Goal: Task Accomplishment & Management: Complete application form

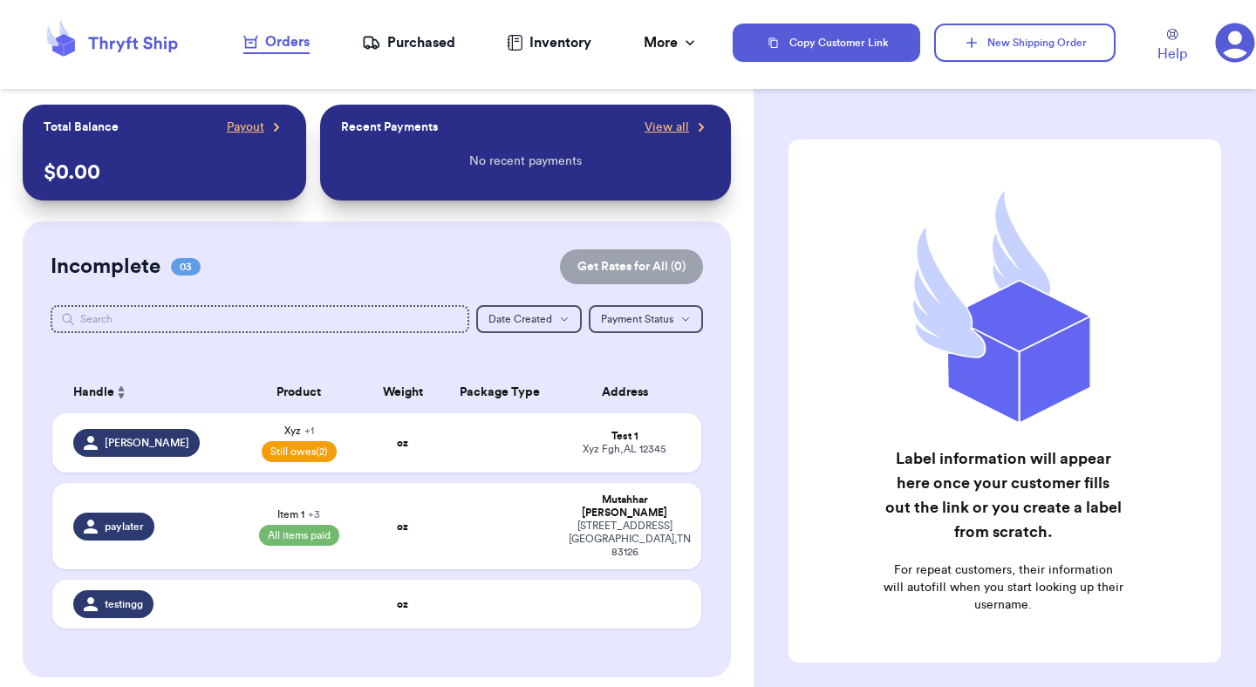
scroll to position [11, 0]
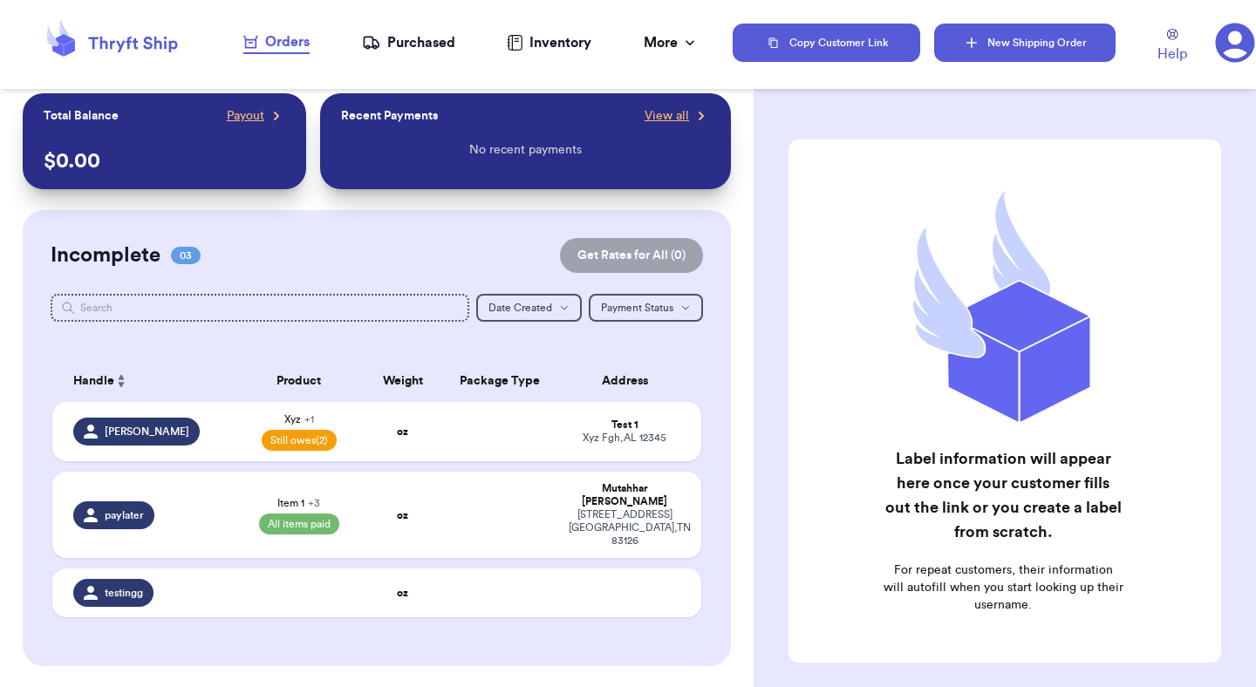
click at [1049, 57] on button "New Shipping Order" at bounding box center [1024, 43] width 181 height 38
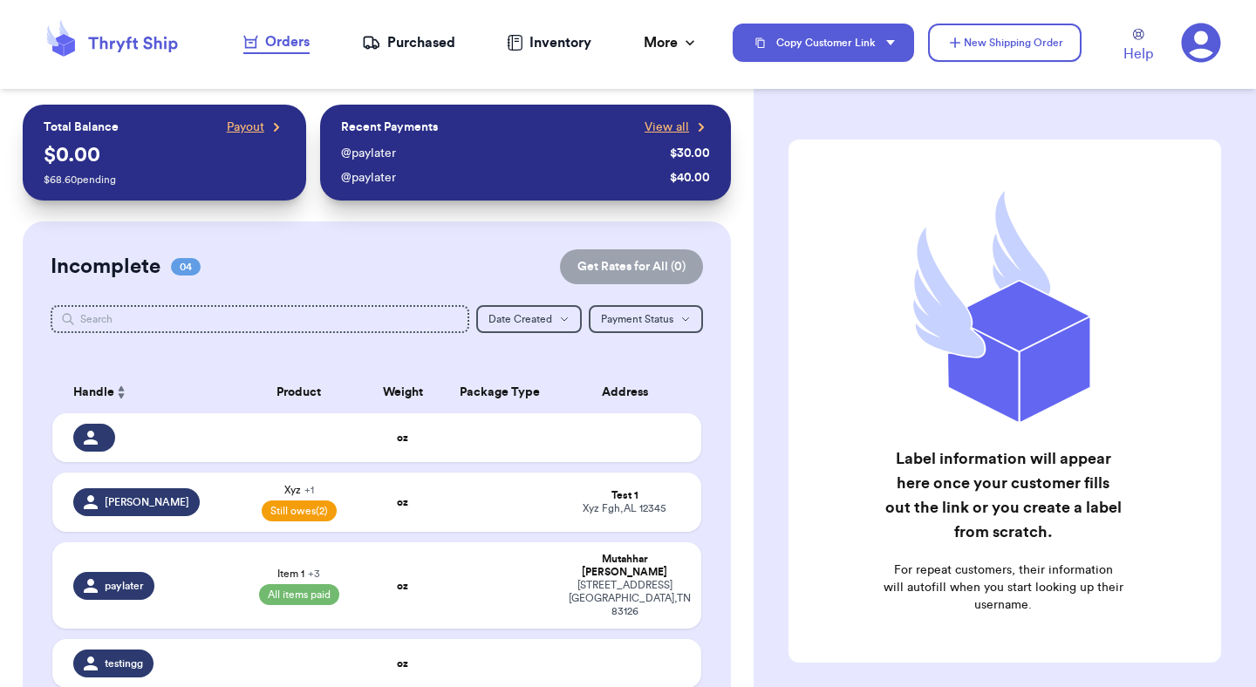
scroll to position [102, 0]
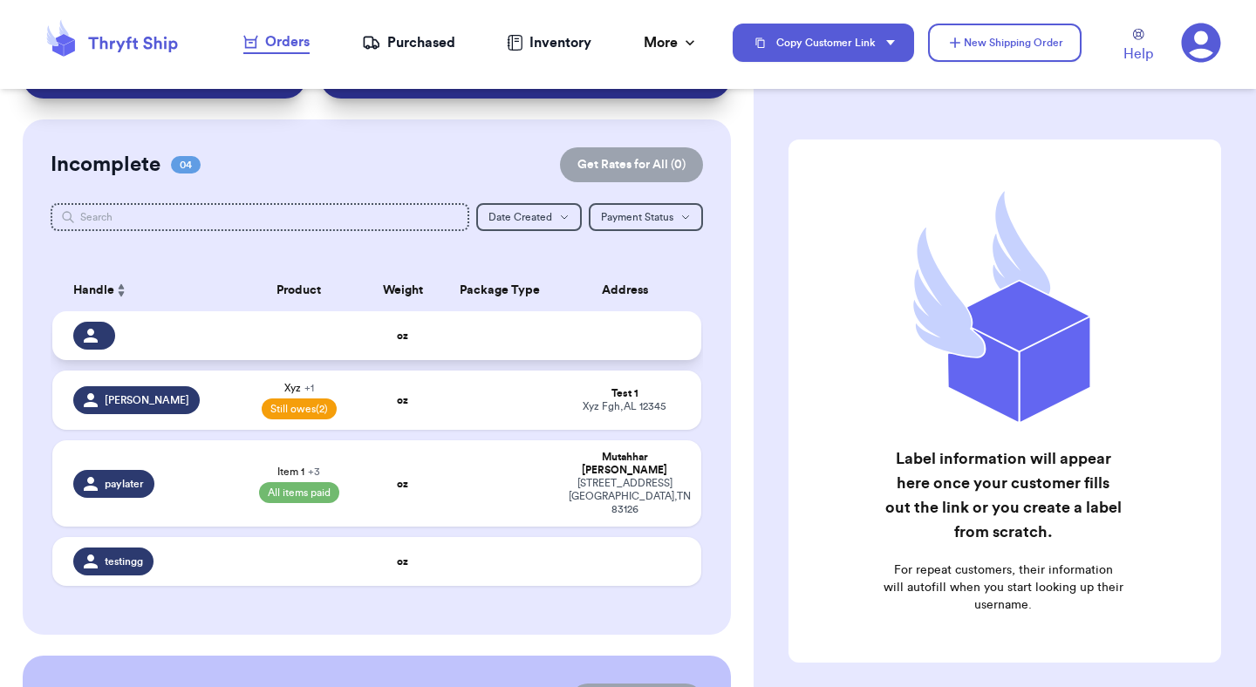
click at [627, 340] on td at bounding box center [629, 335] width 143 height 49
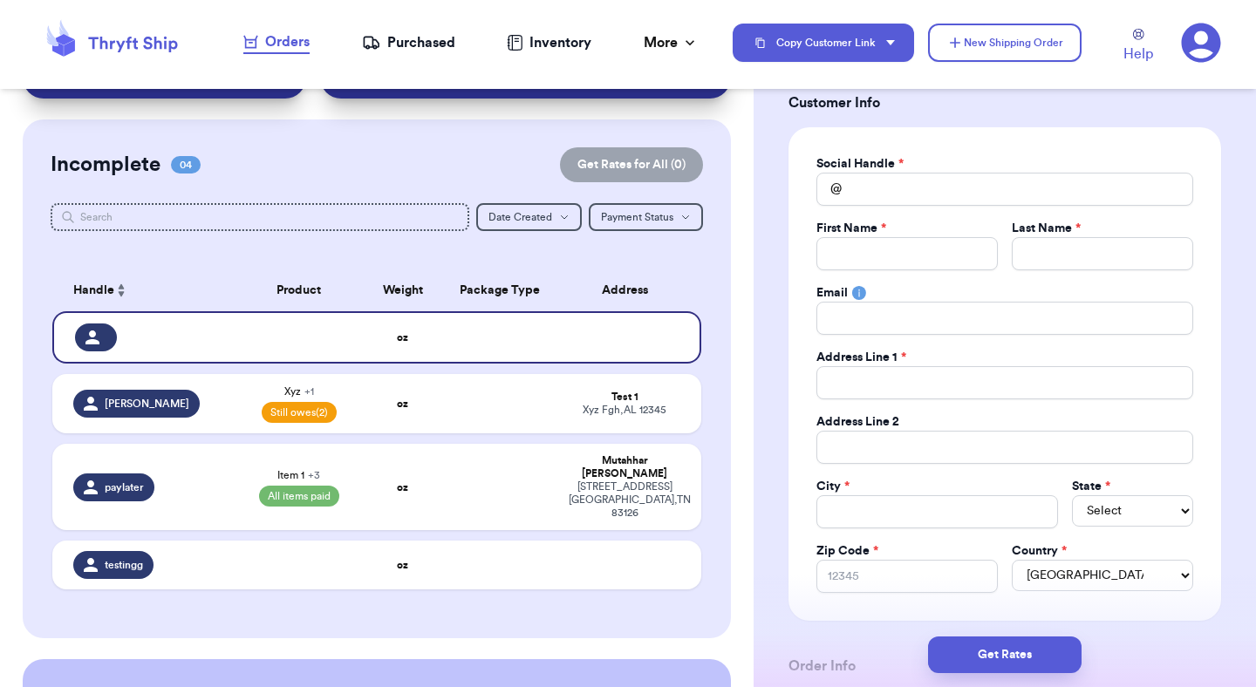
scroll to position [106, 0]
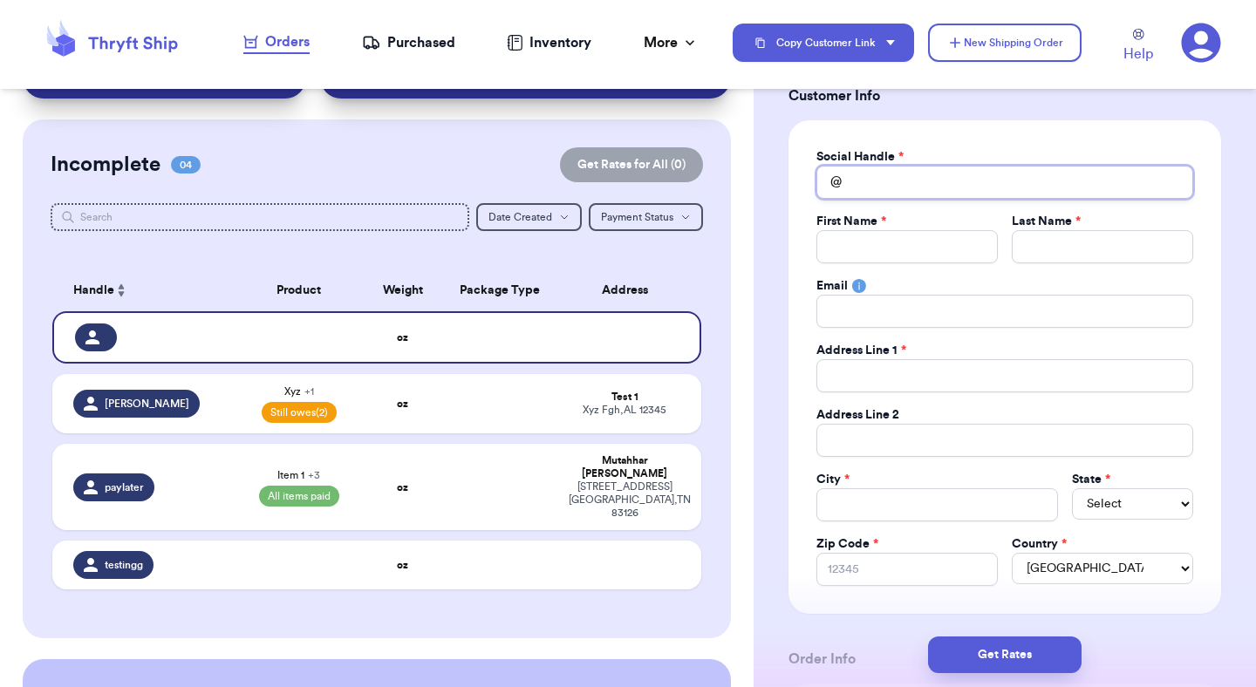
click at [954, 188] on input "Total Amount Paid" at bounding box center [1004, 182] width 377 height 33
type input "t"
type input "te"
type input "tes"
type input "test"
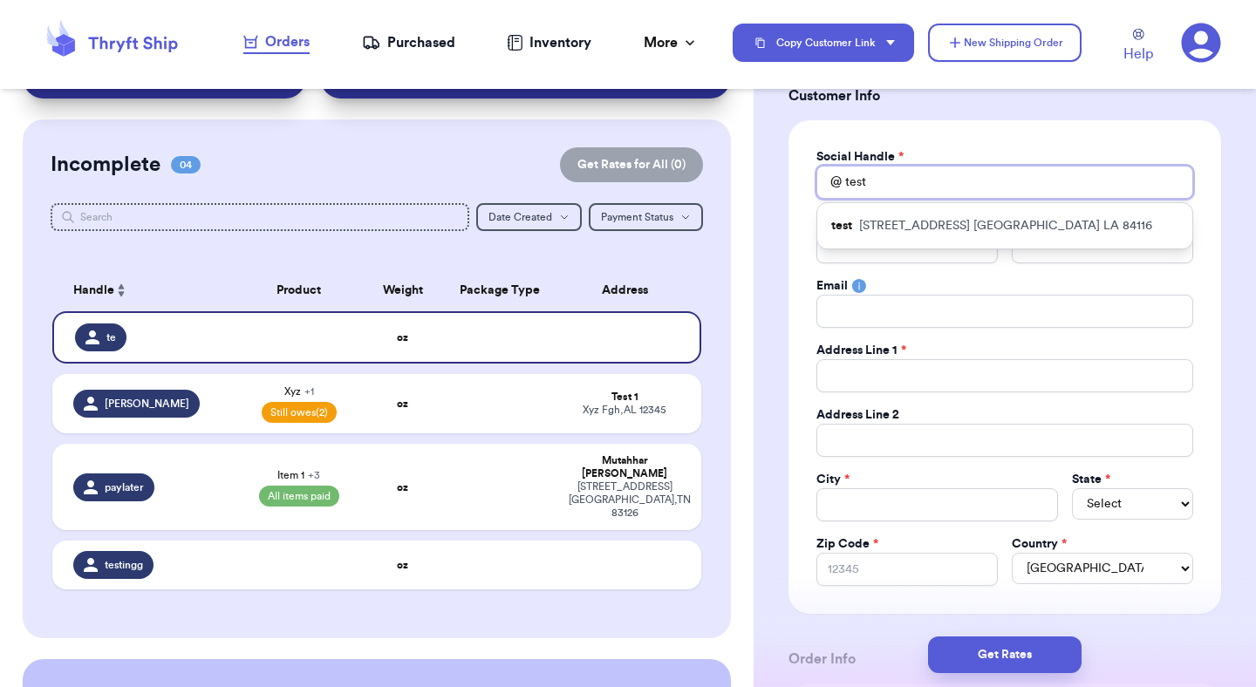
type input "testi"
type input "testin"
type input "testing"
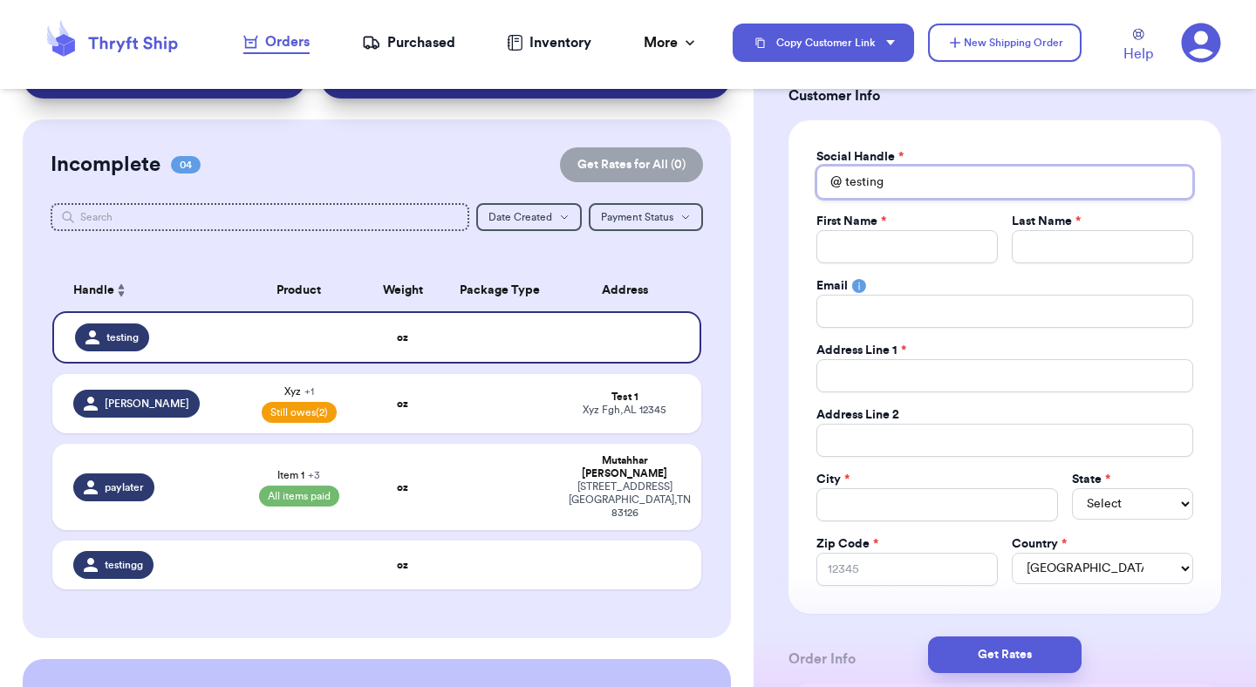
type input "testin"
type input "testi"
type input "test"
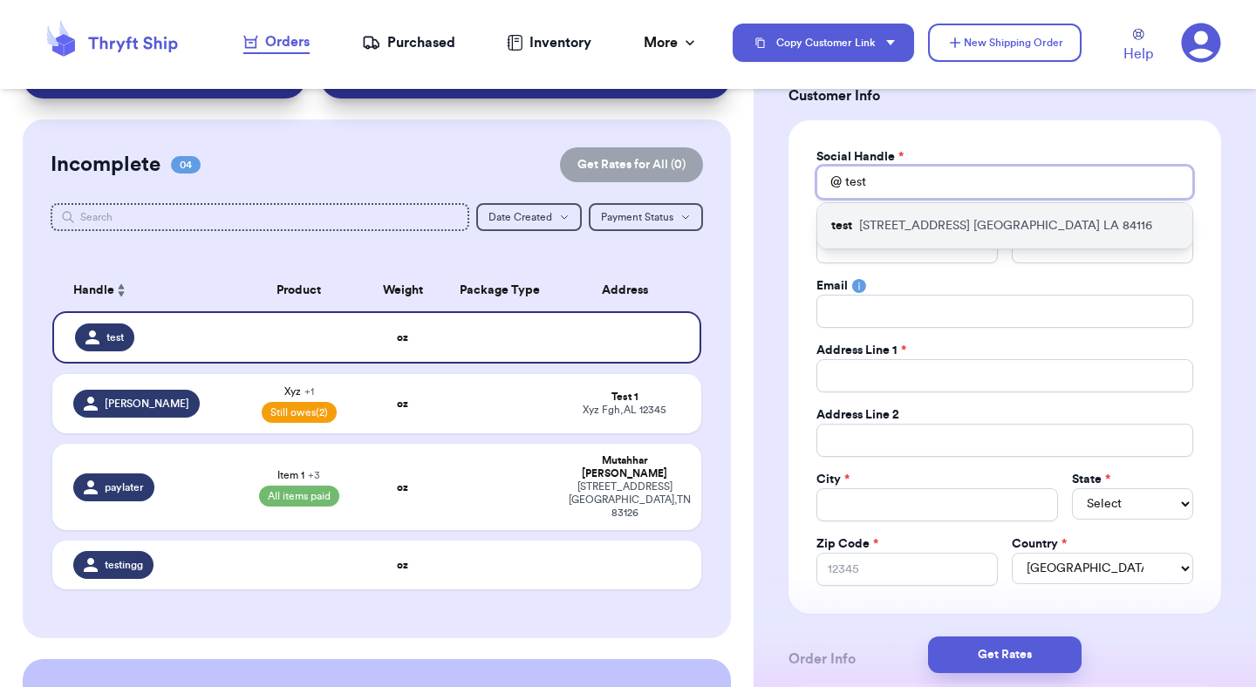
type input "test"
click at [978, 220] on p "1234 South Temple Street Salt Lake City LA 84116" at bounding box center [1005, 225] width 293 height 17
type input "Mutahhar"
type input "[PERSON_NAME]"
type input "mutahhar.ahmad+2@thryftship.com"
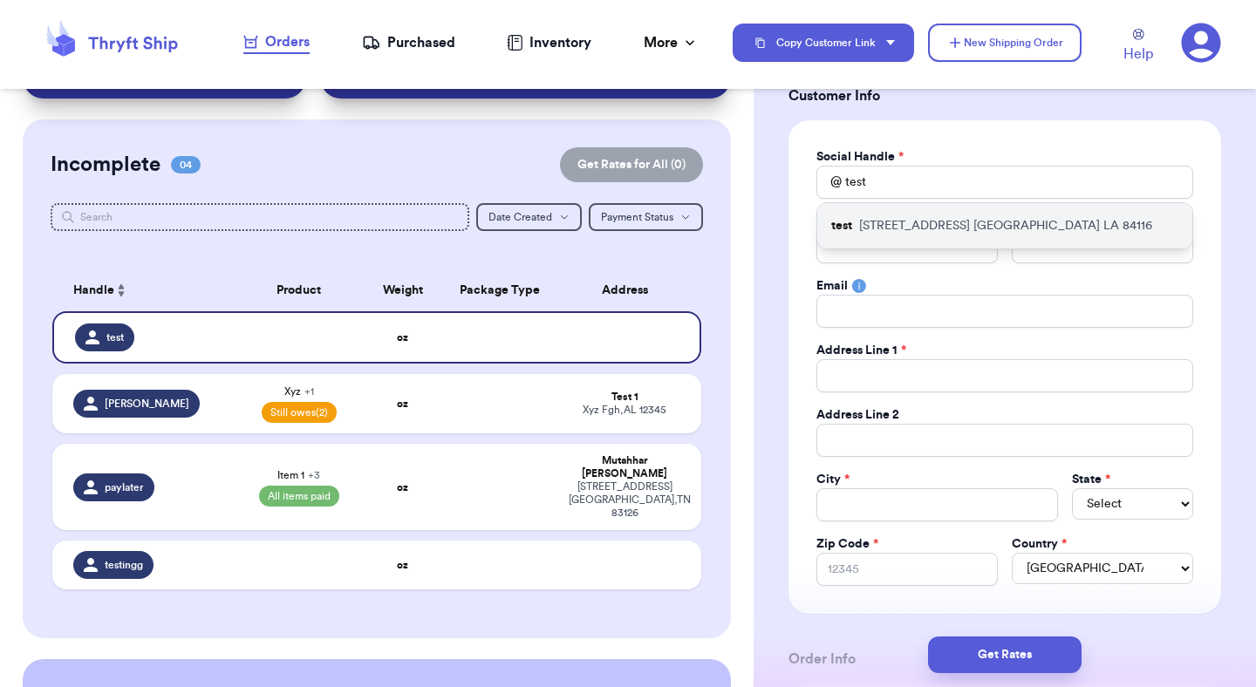
type input "1234 South Temple Street"
type input "Apt #12C"
type input "[GEOGRAPHIC_DATA]"
select select "LA"
type input "84116"
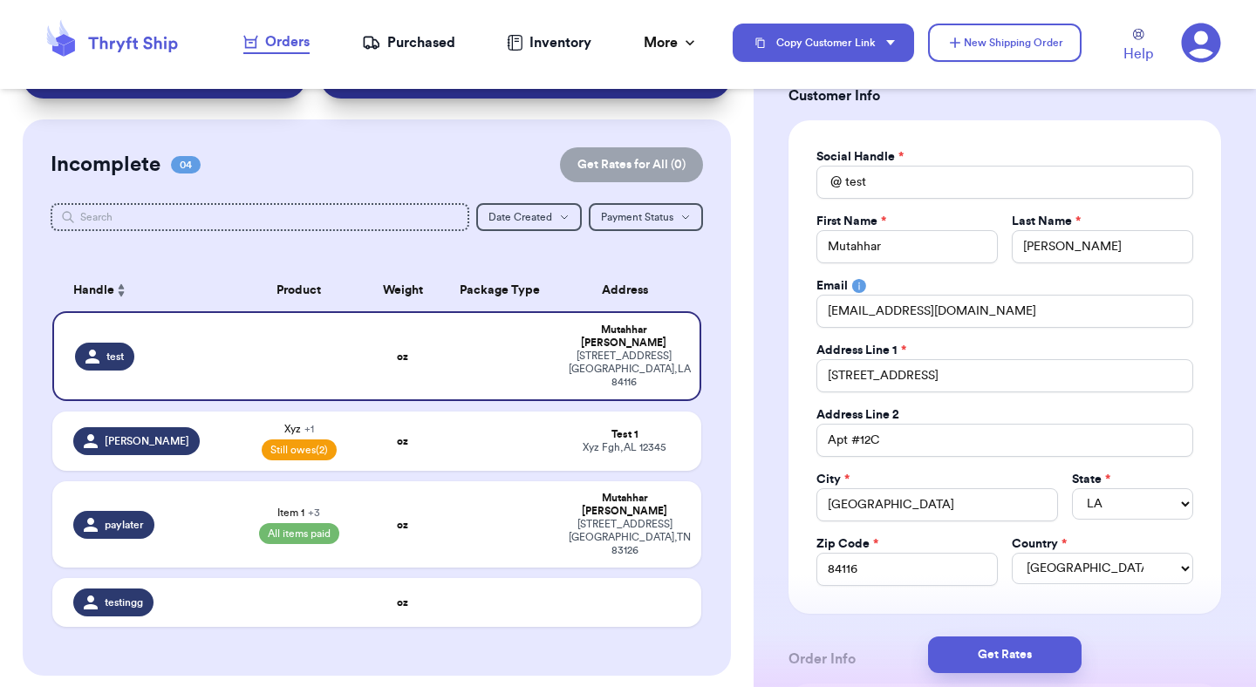
scroll to position [0, 0]
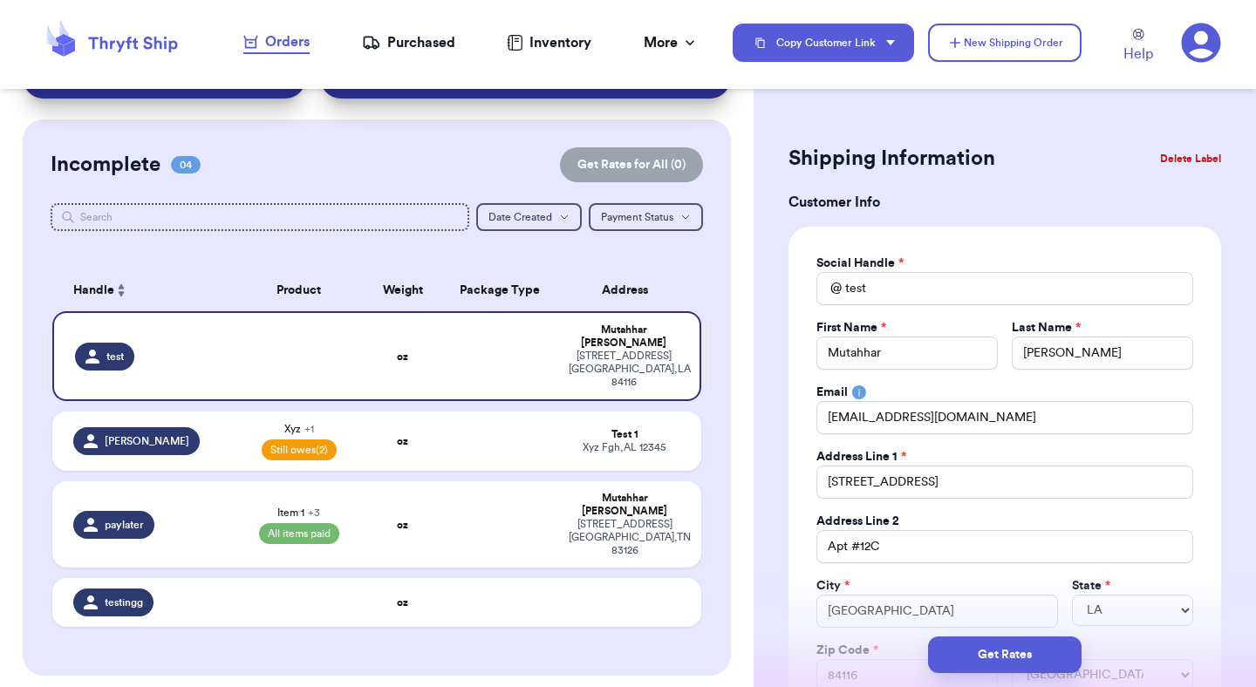
click at [1186, 163] on button "Delete Label" at bounding box center [1190, 159] width 75 height 38
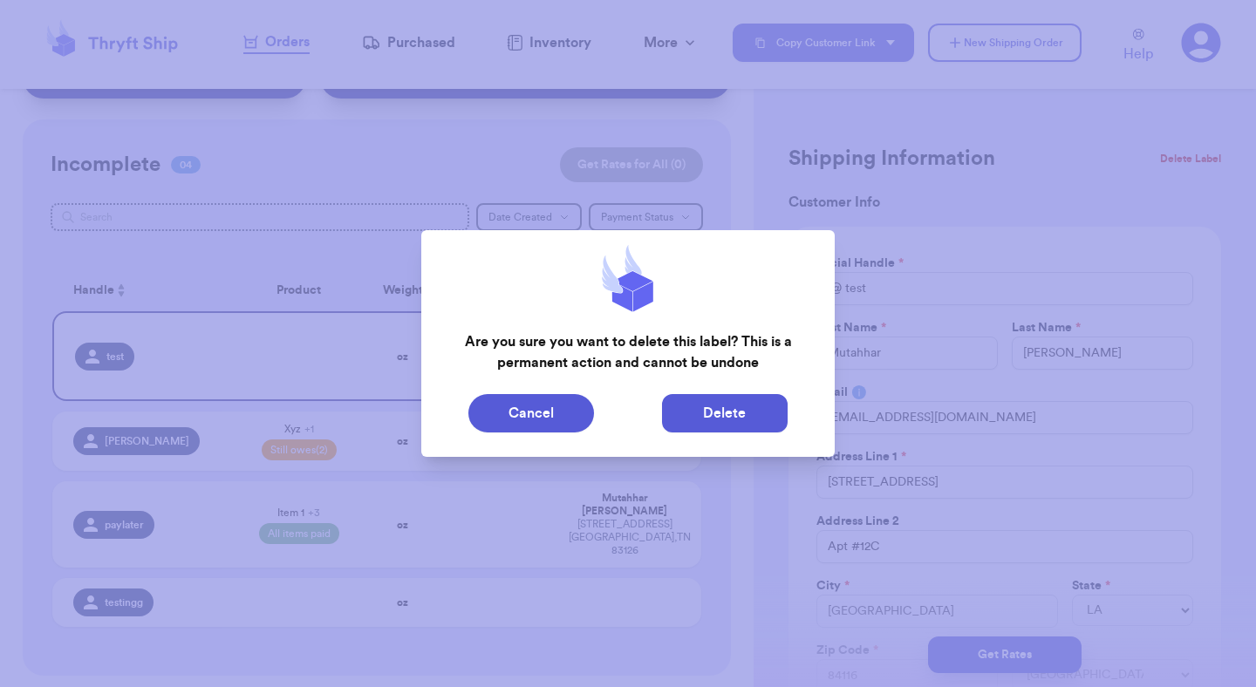
click at [726, 423] on button "Delete" at bounding box center [725, 413] width 126 height 38
type input "Xyz"
select select "unpaid"
type input "100"
select select "unpaid"
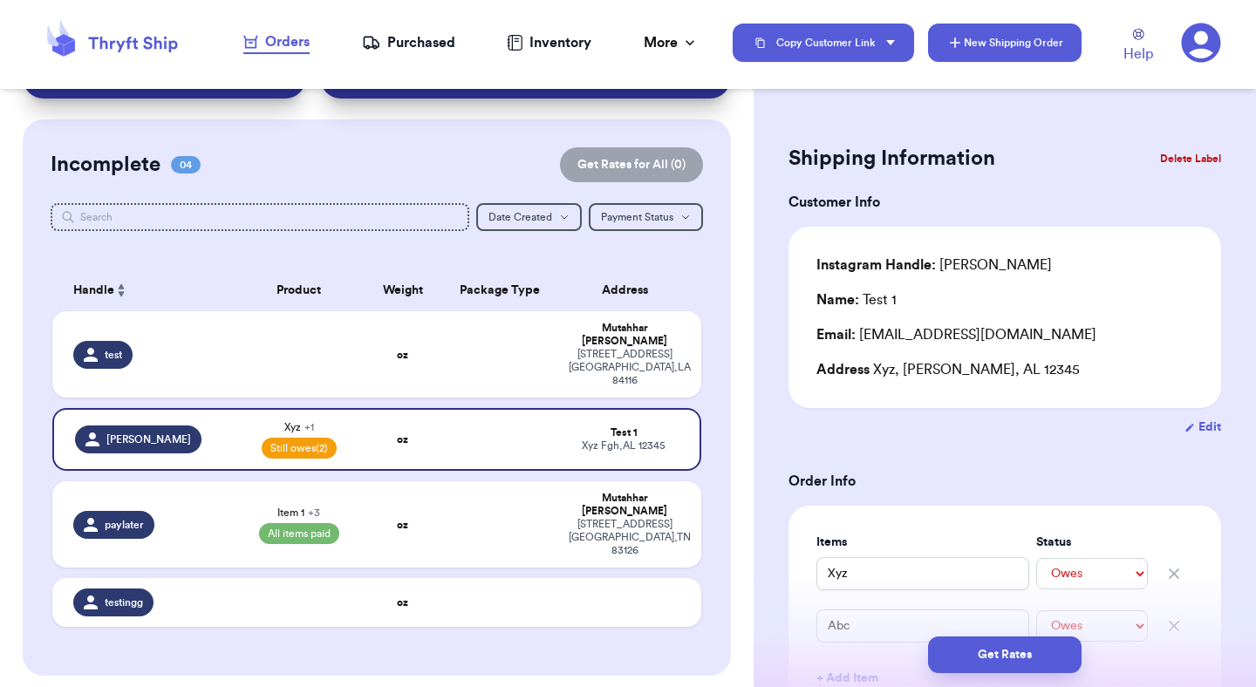
click at [995, 44] on button "New Shipping Order" at bounding box center [1004, 43] width 153 height 38
select select "unknown"
type input "0"
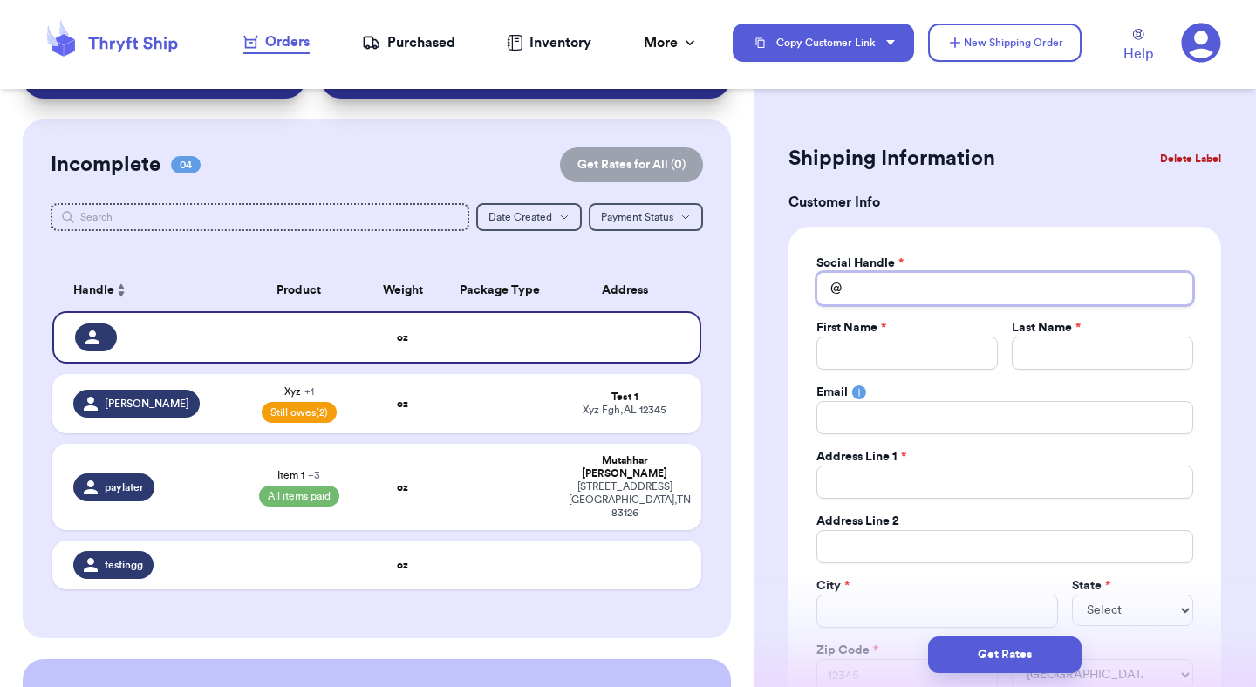
click at [982, 291] on input "Total Amount Paid" at bounding box center [1004, 288] width 377 height 33
type input "t"
type input "r"
type input "re"
type input "rep"
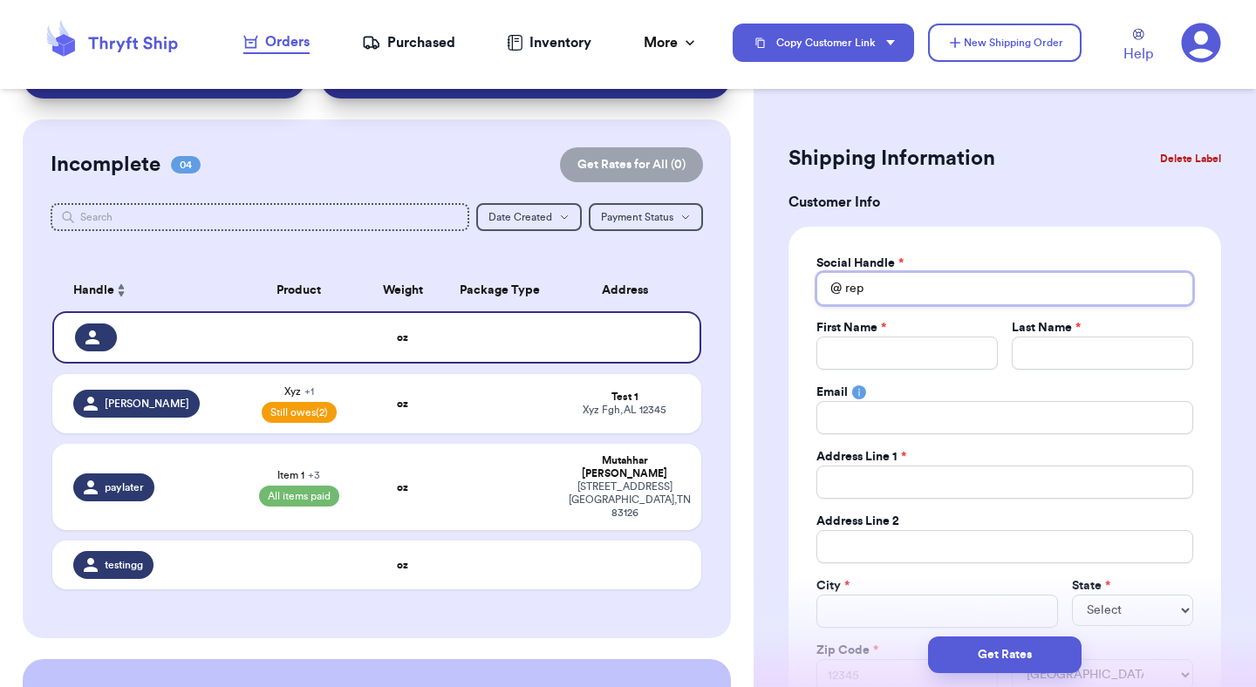
type input "repe"
type input "repea"
type input "repeat"
type input "s"
type input "se"
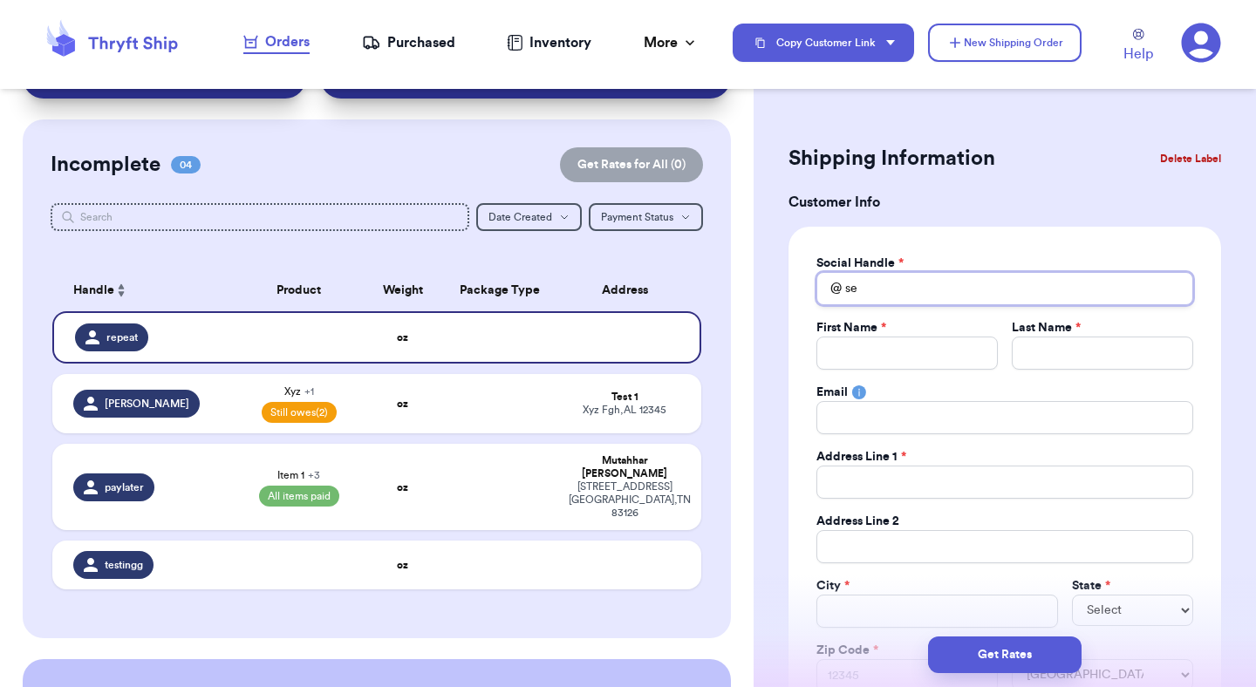
type input "sen"
type input "sent"
type input "sentr"
type input "sentry"
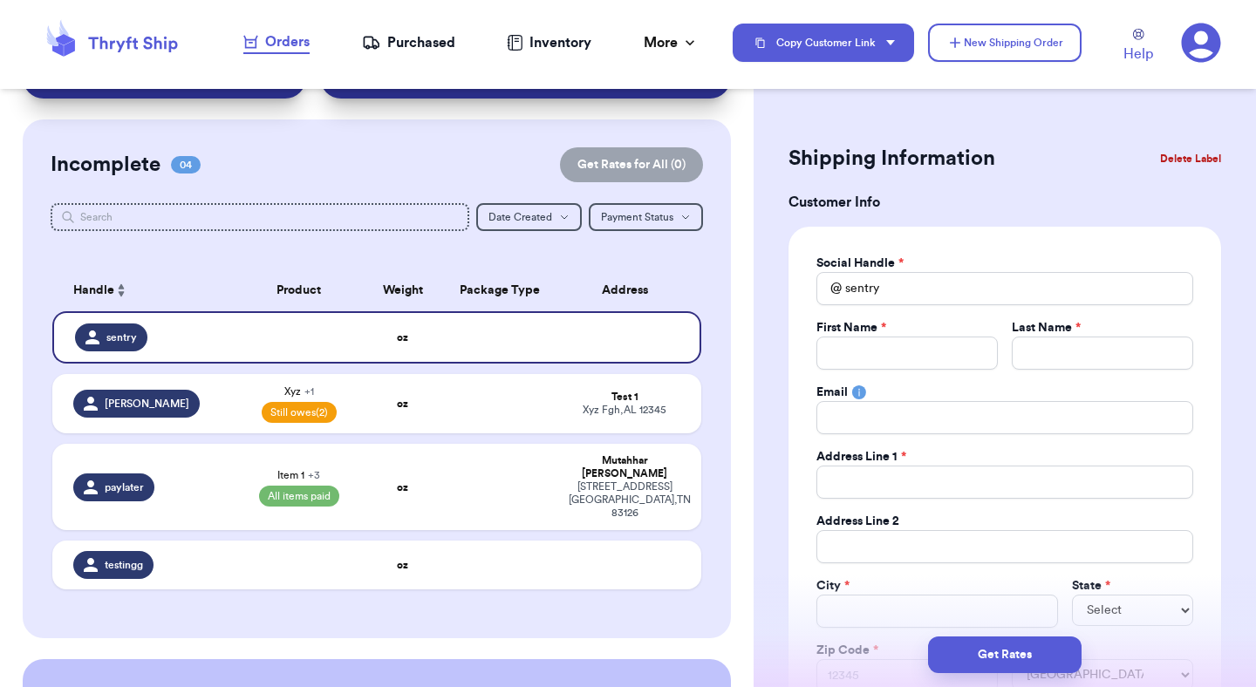
click at [1081, 240] on div "Social Handle * @ sentry First Name * Last Name * Email Address Line 1 * Addres…" at bounding box center [1004, 474] width 433 height 494
click at [1033, 649] on button "Get Rates" at bounding box center [1004, 655] width 153 height 37
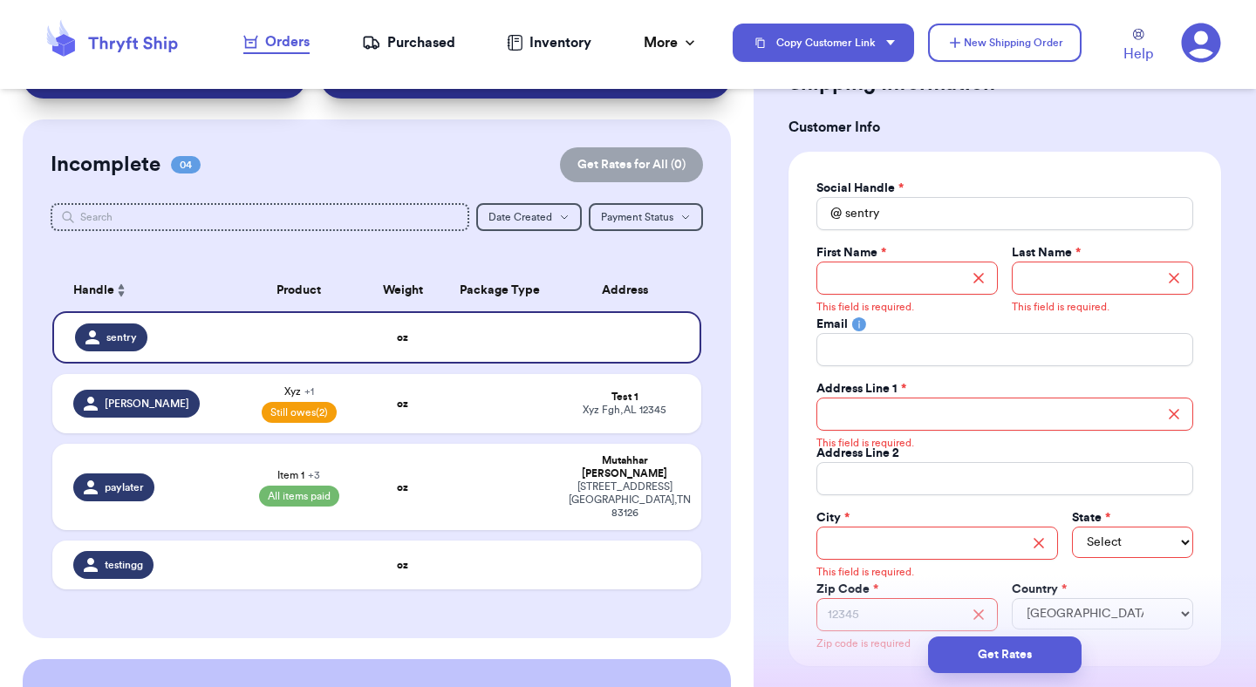
scroll to position [78, 0]
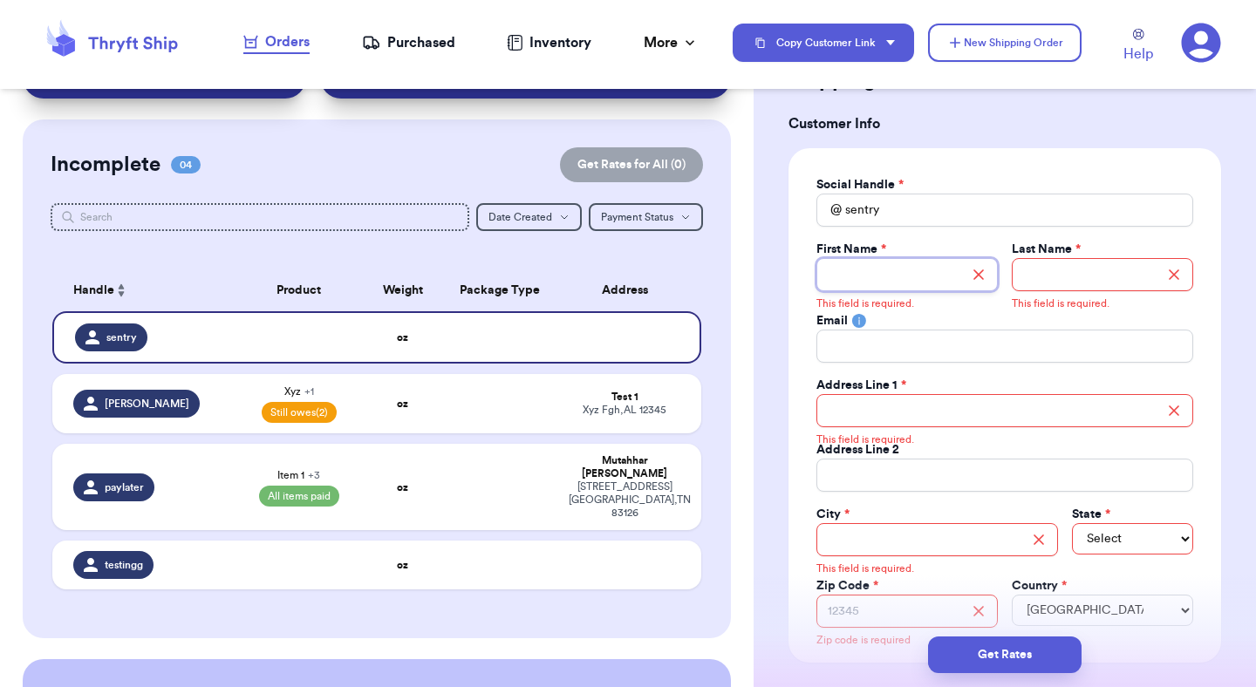
click at [929, 271] on input "Total Amount Paid" at bounding box center [906, 274] width 181 height 33
type input "M"
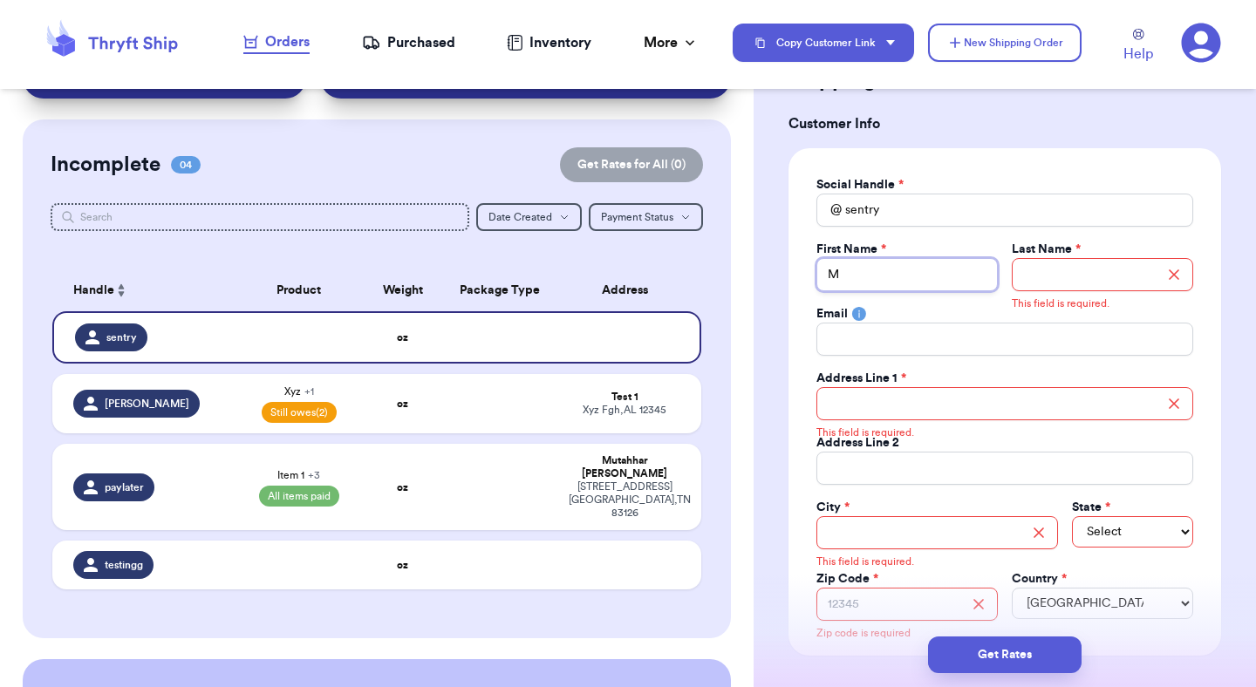
type input "Mu"
type input "Mut"
type input "Muta"
type input "Mutah"
type input "Mutahha"
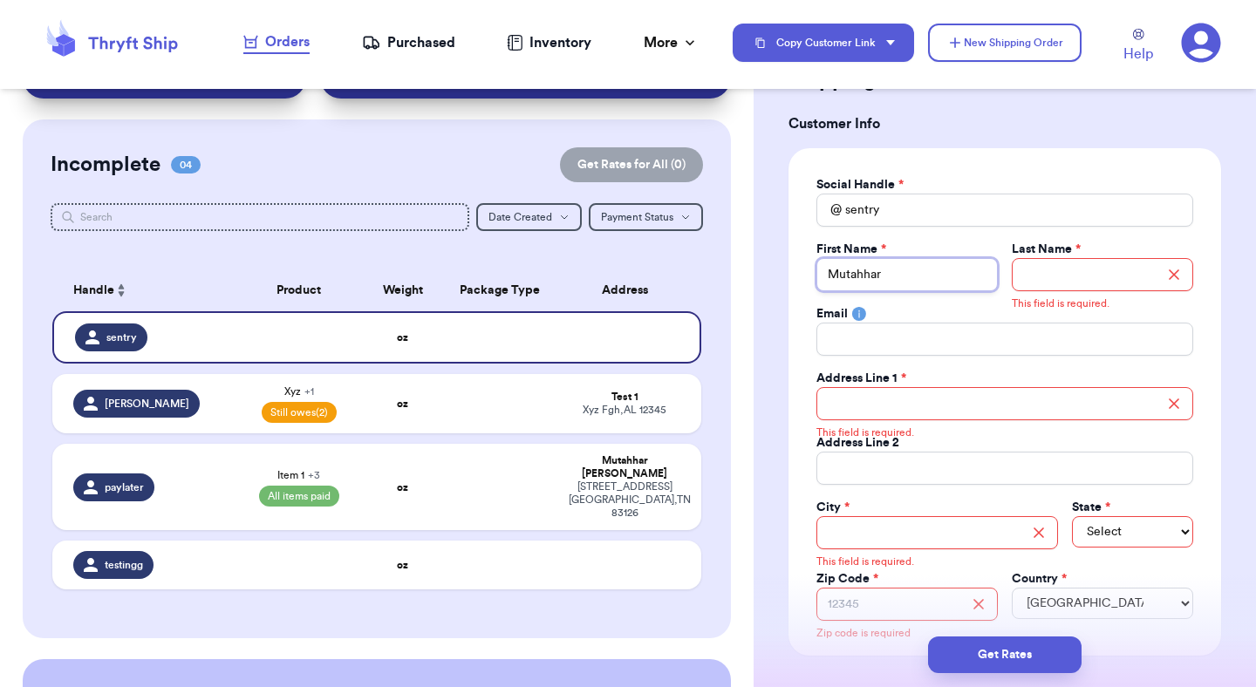
type input "Mutahhar"
type input "Ah"
type input "Ahm"
type input "Ahma"
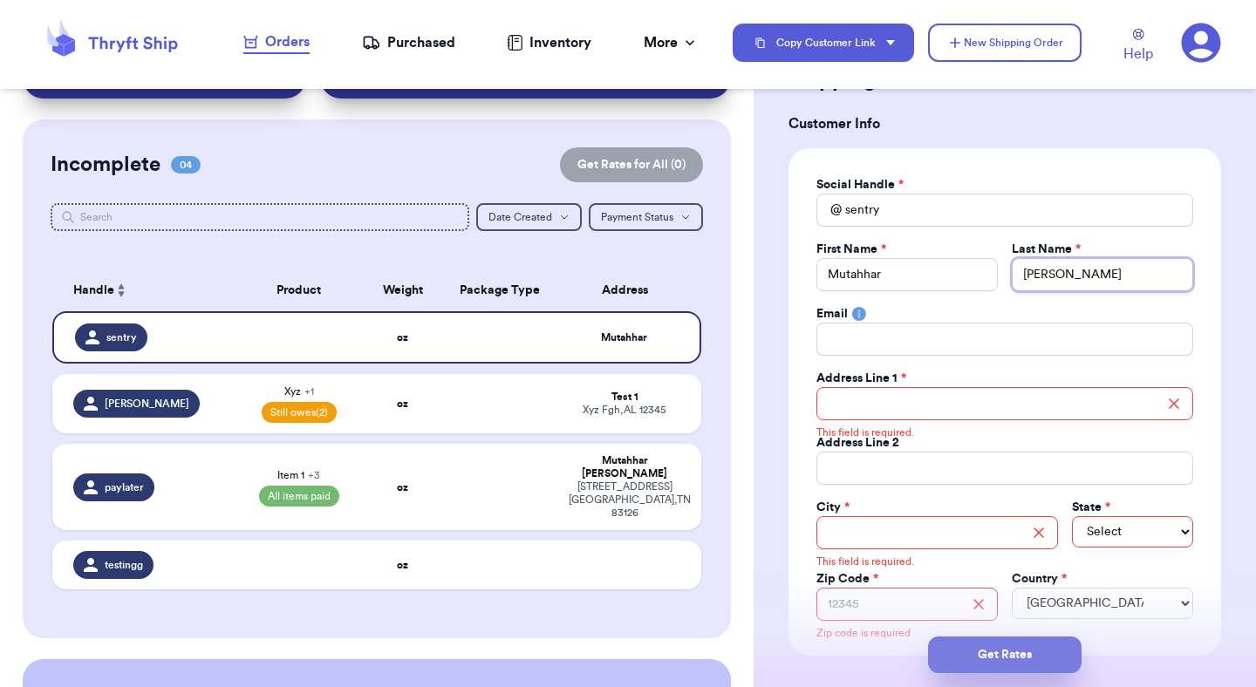
type input "[PERSON_NAME]"
click at [1019, 658] on button "Get Rates" at bounding box center [1004, 655] width 153 height 37
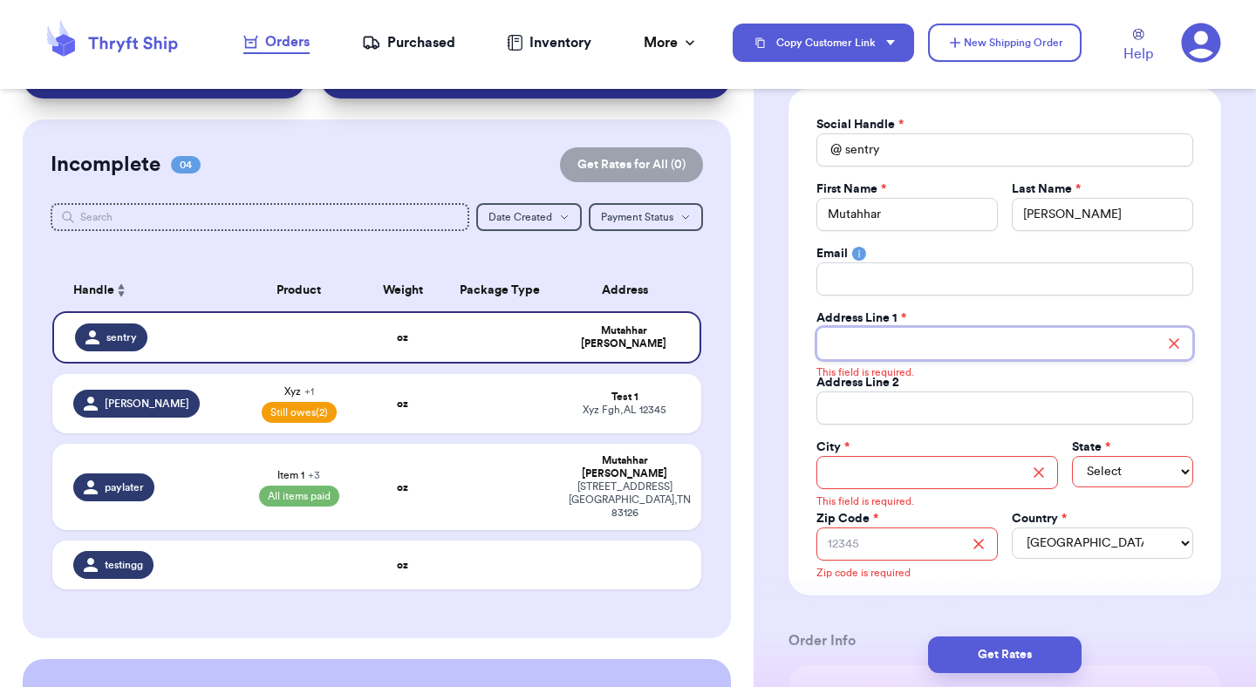
click at [954, 356] on input "Total Amount Paid" at bounding box center [1004, 343] width 377 height 33
type input "t"
type input "te"
type input "tes"
type input "test"
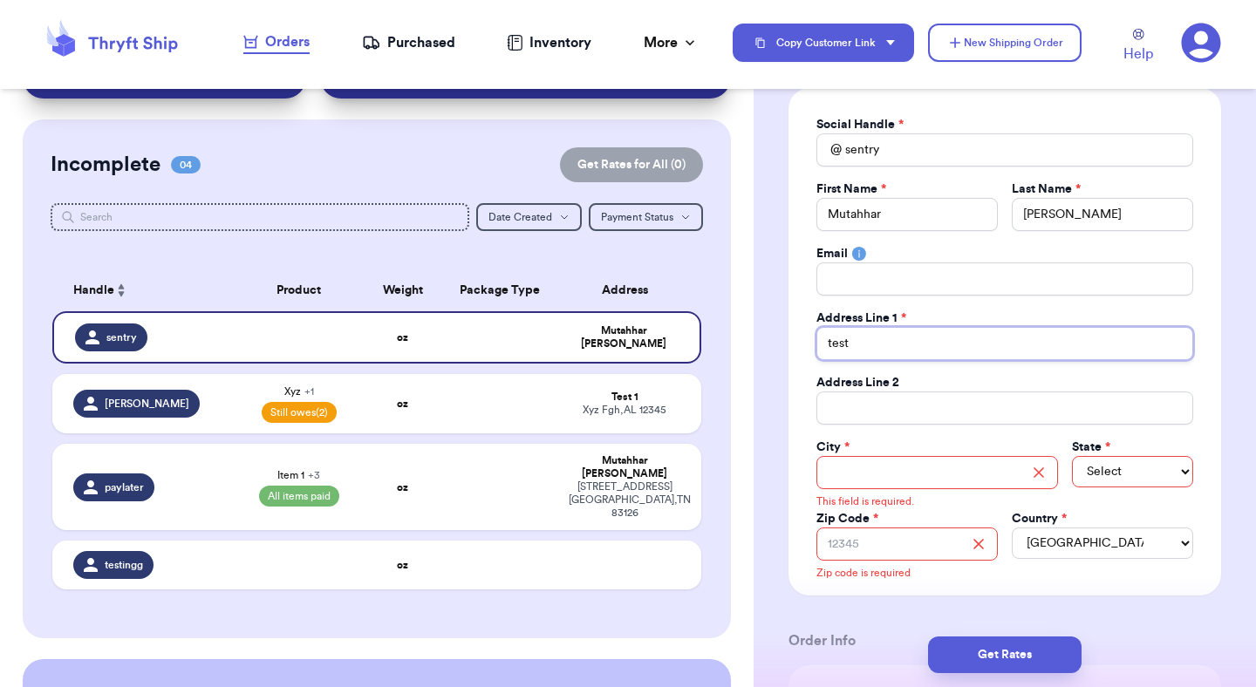
type input "test"
type input "test a"
type input "test ad"
type input "test add"
type input "test addr"
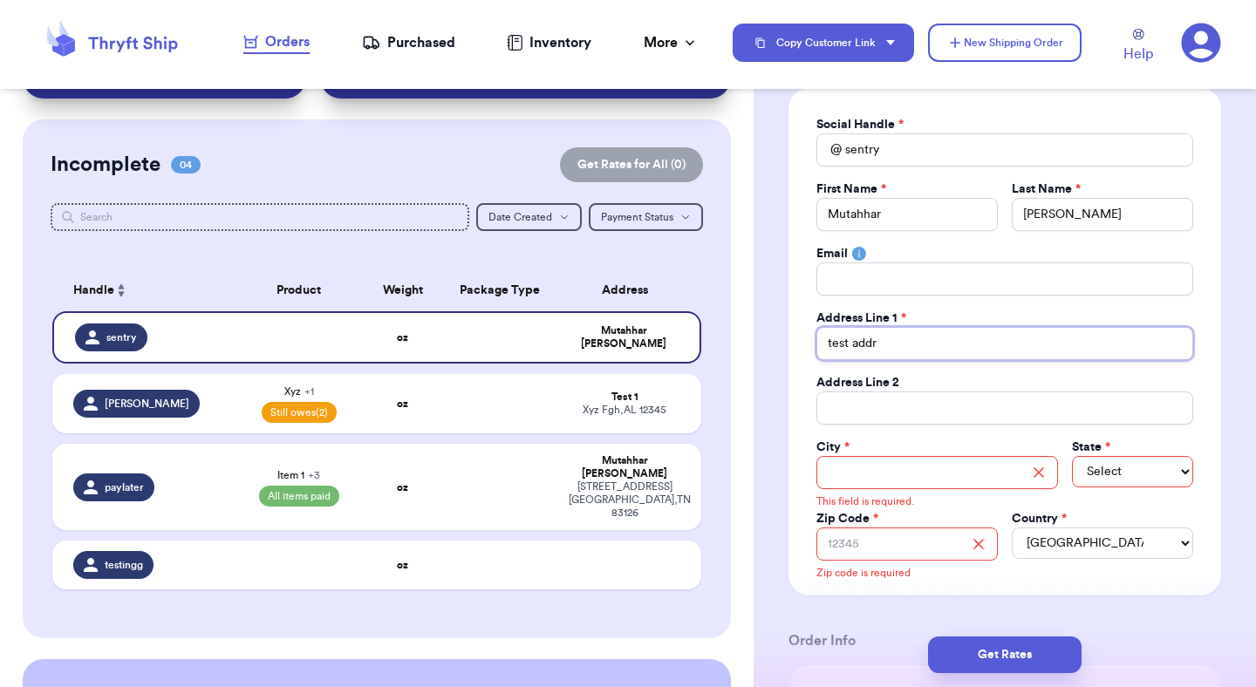
type input "test addre"
type input "test addres"
type input "test address"
click at [1042, 654] on button "Get Rates" at bounding box center [1004, 655] width 153 height 37
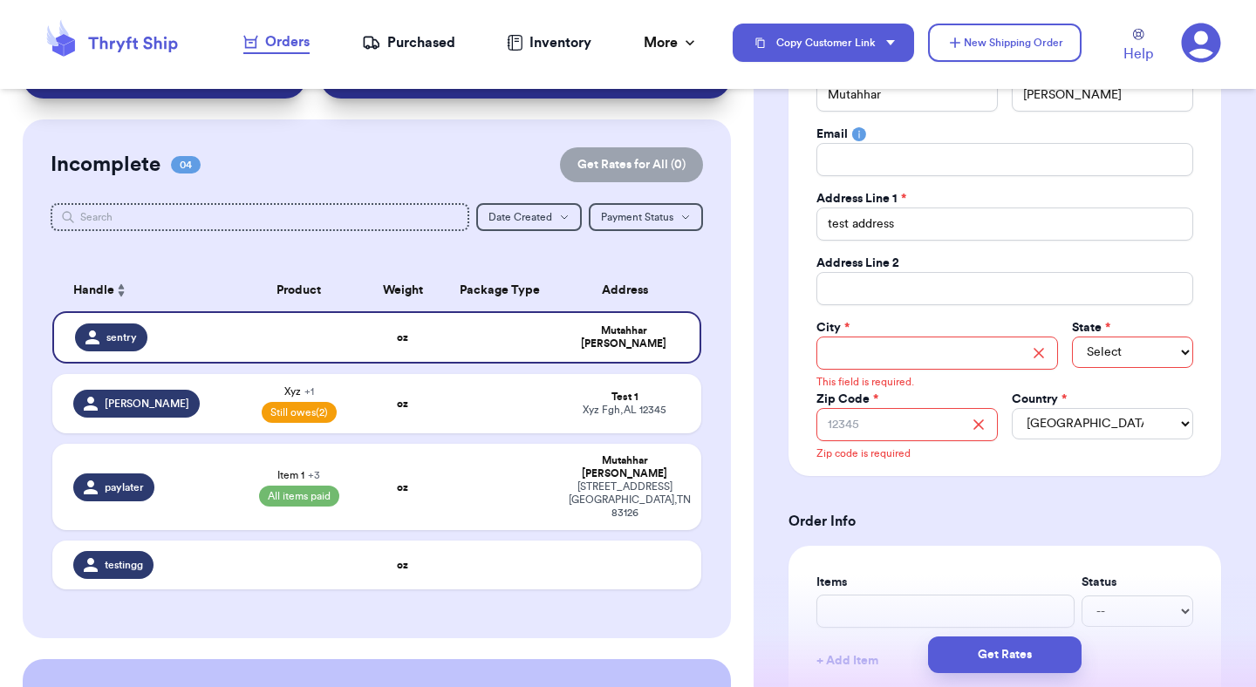
scroll to position [268, 0]
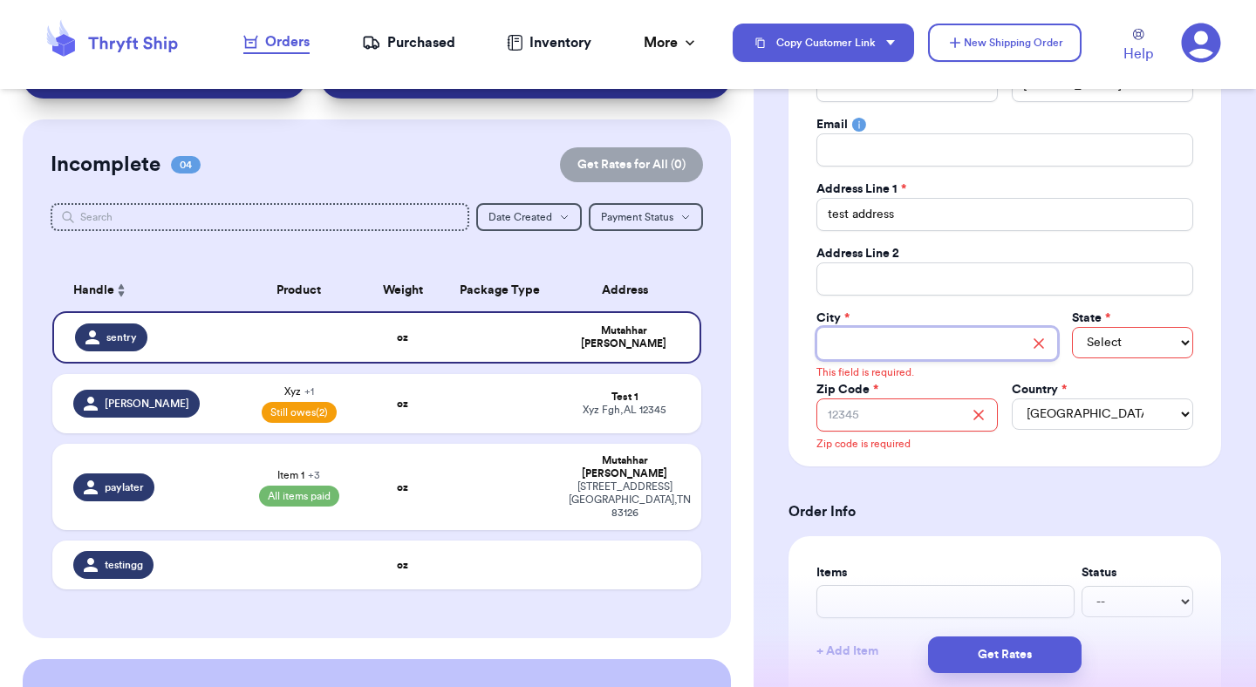
click at [951, 351] on input "Total Amount Paid" at bounding box center [937, 343] width 242 height 33
type input "S"
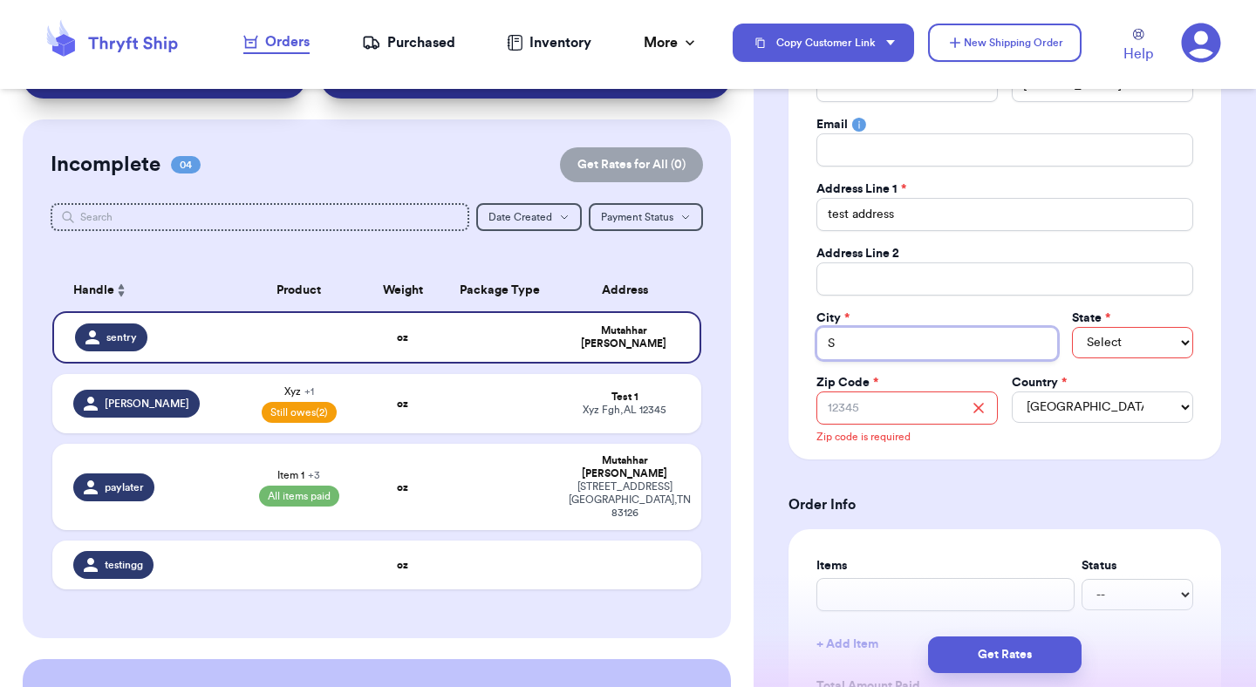
type input "Sa"
type input "Sal"
type input "Salt"
type input "Salt L"
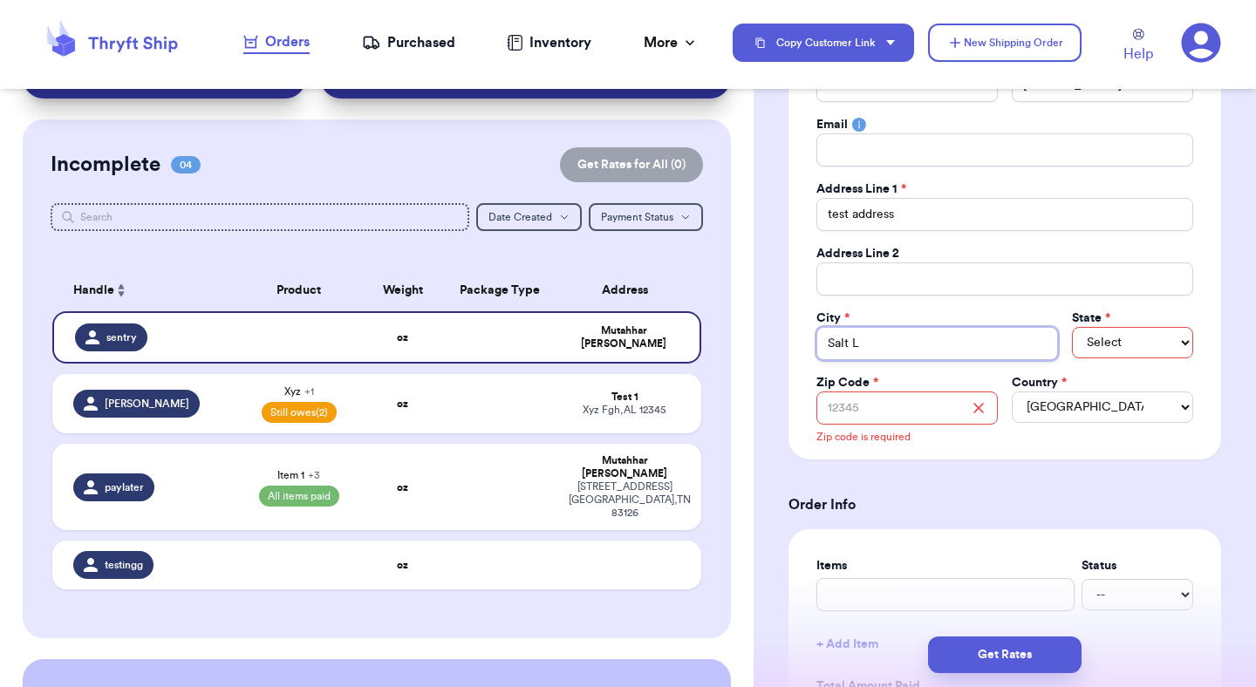
type input "Salt La"
type input "Salt Lak"
type input "Salt Lake"
type input "Salt Lake C"
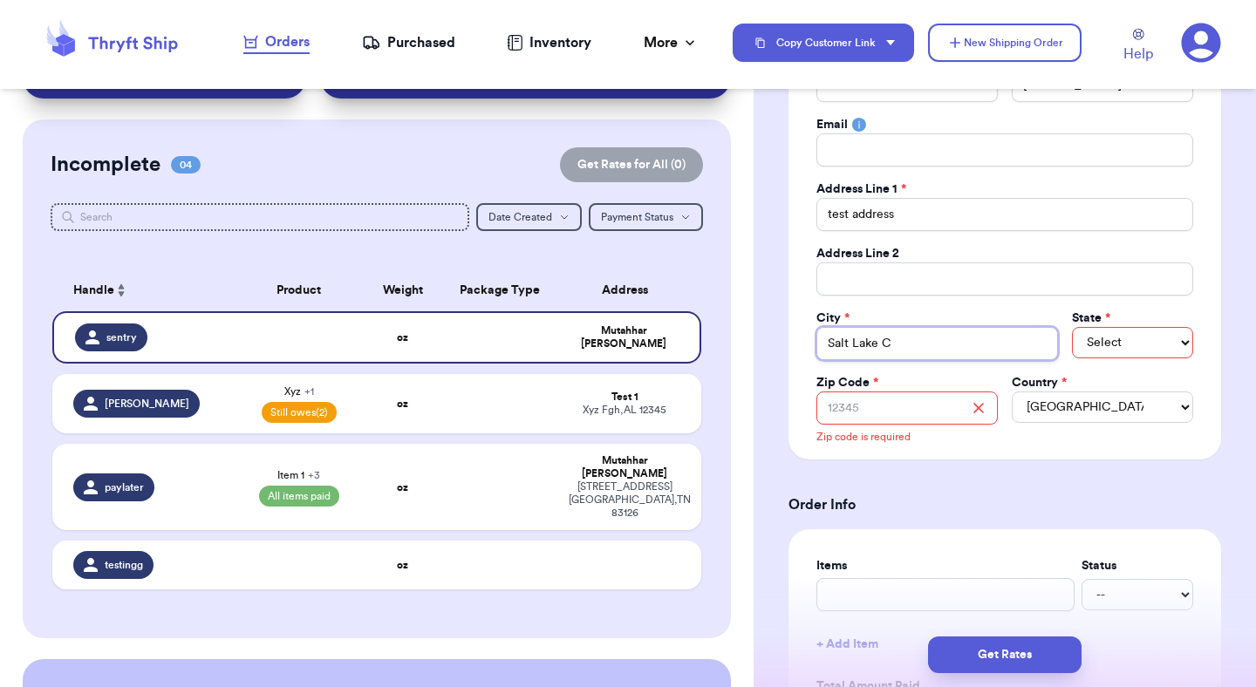
type input "Salt Lake Ci"
type input "Salt Lake Cit"
type input "[GEOGRAPHIC_DATA]"
click at [1153, 349] on select "Select AL AK AZ AR CA CO CT DE DC FL GA HI ID IL IN IA KS KY LA ME MD MA MI MN …" at bounding box center [1132, 342] width 121 height 31
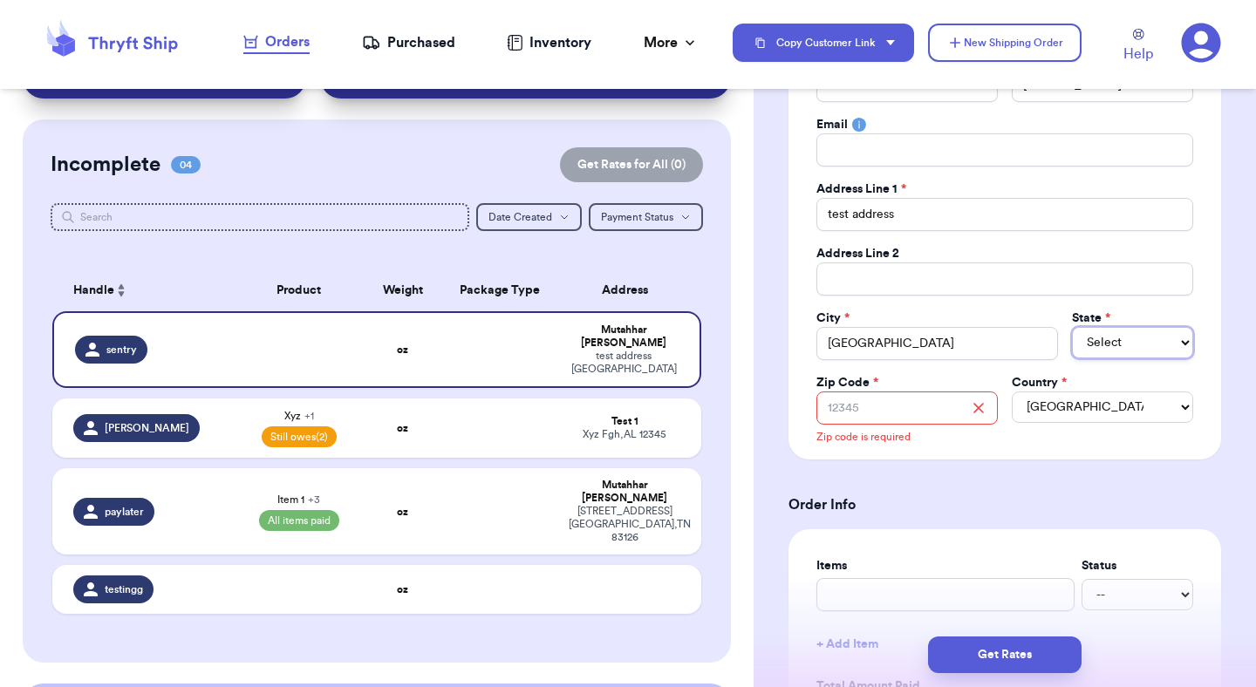
select select "AK"
click at [1072, 327] on select "Select AL AK AZ AR CA CO CT DE DC FL GA HI ID IL IN IA KS KY LA ME MD MA MI MN …" at bounding box center [1132, 342] width 121 height 31
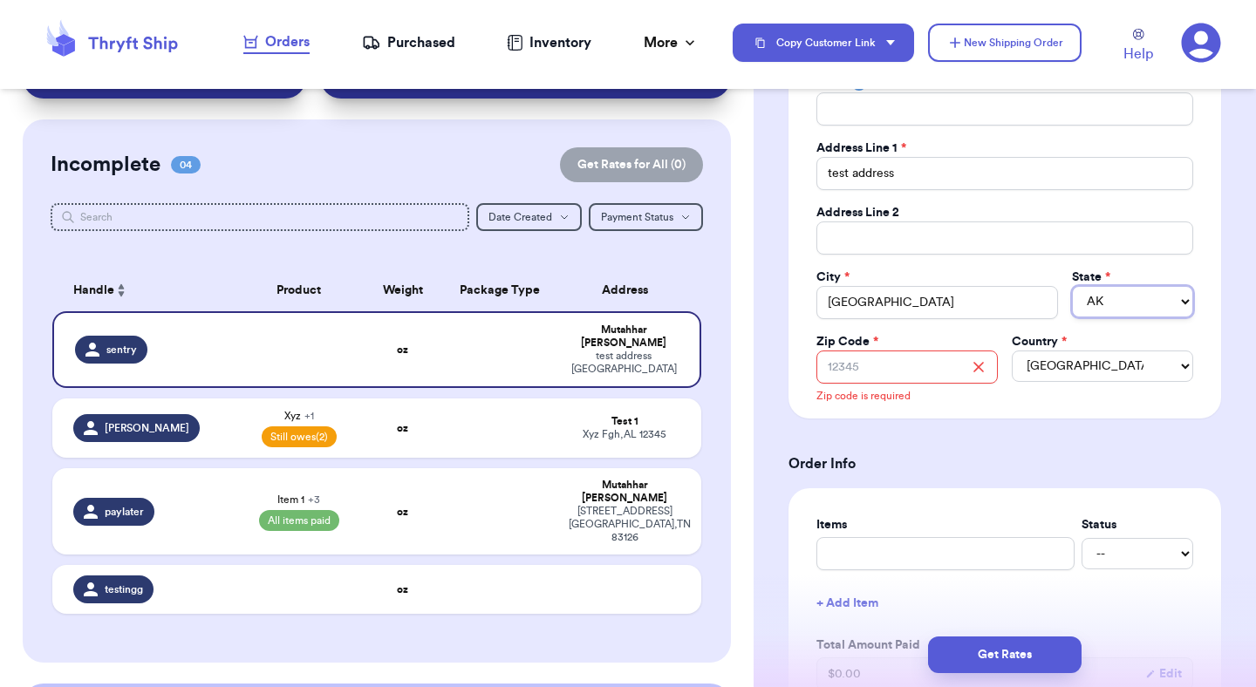
scroll to position [333, 0]
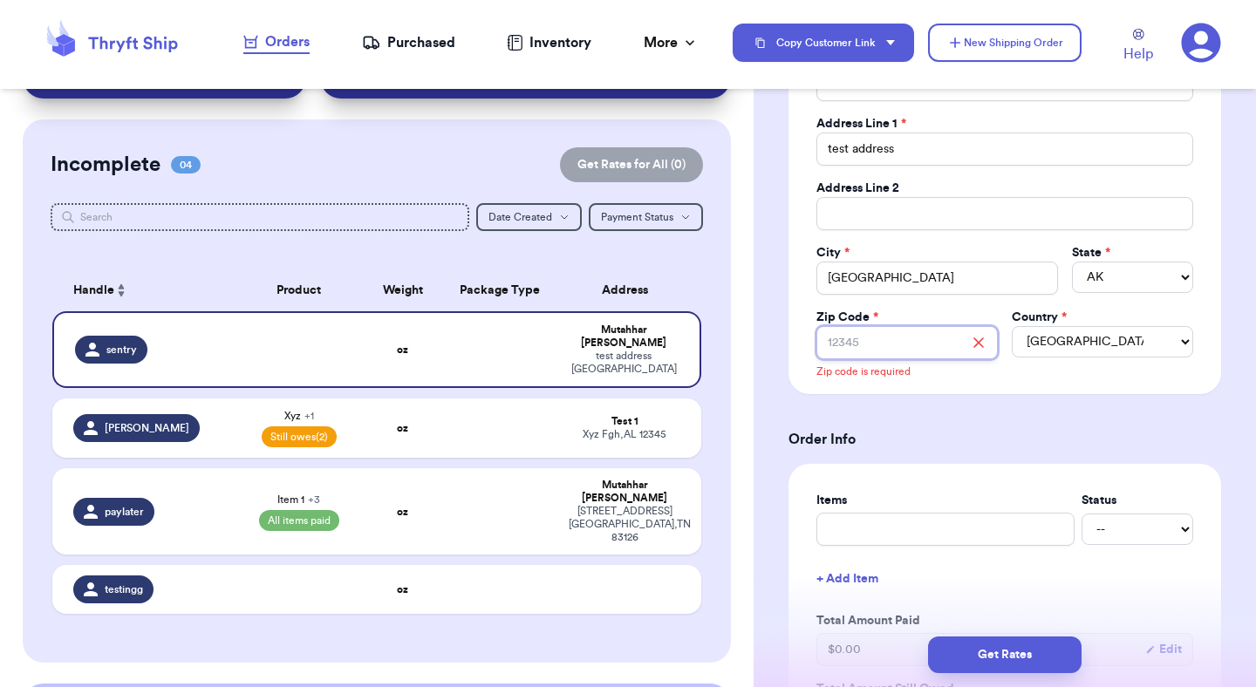
click at [908, 351] on input "Zip Code *" at bounding box center [906, 342] width 181 height 33
type input "5"
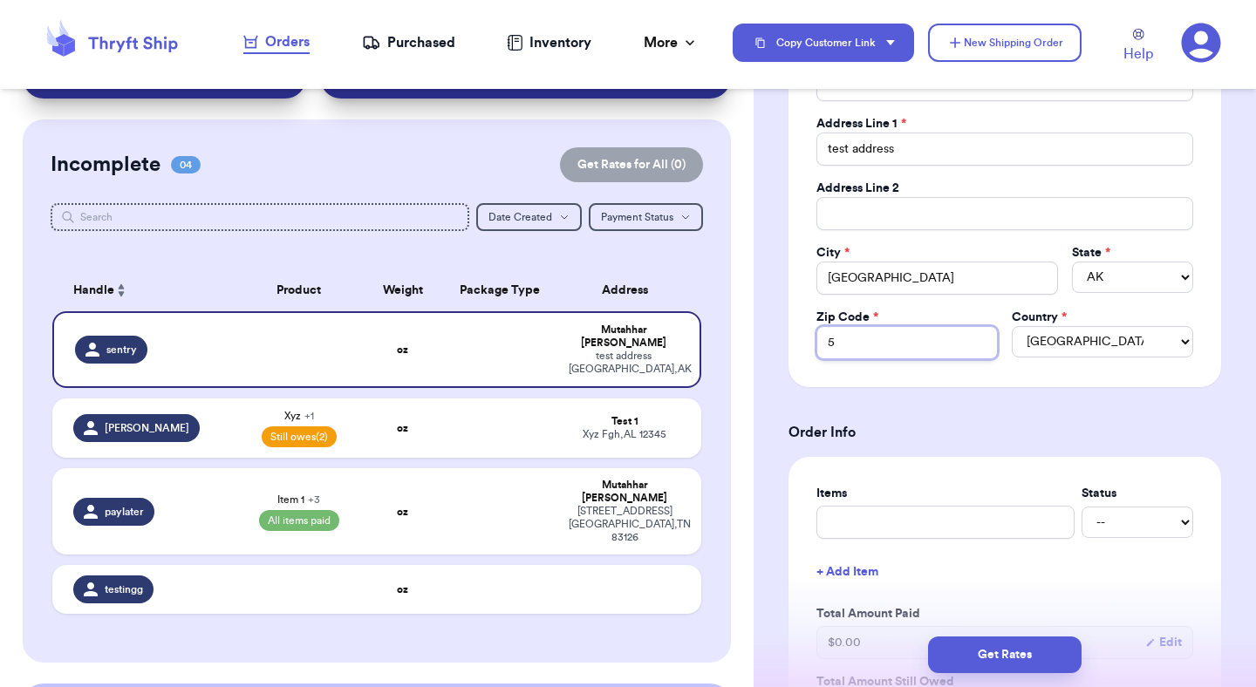
type input "54"
type input "5"
type input "8"
type input "84"
type input "841"
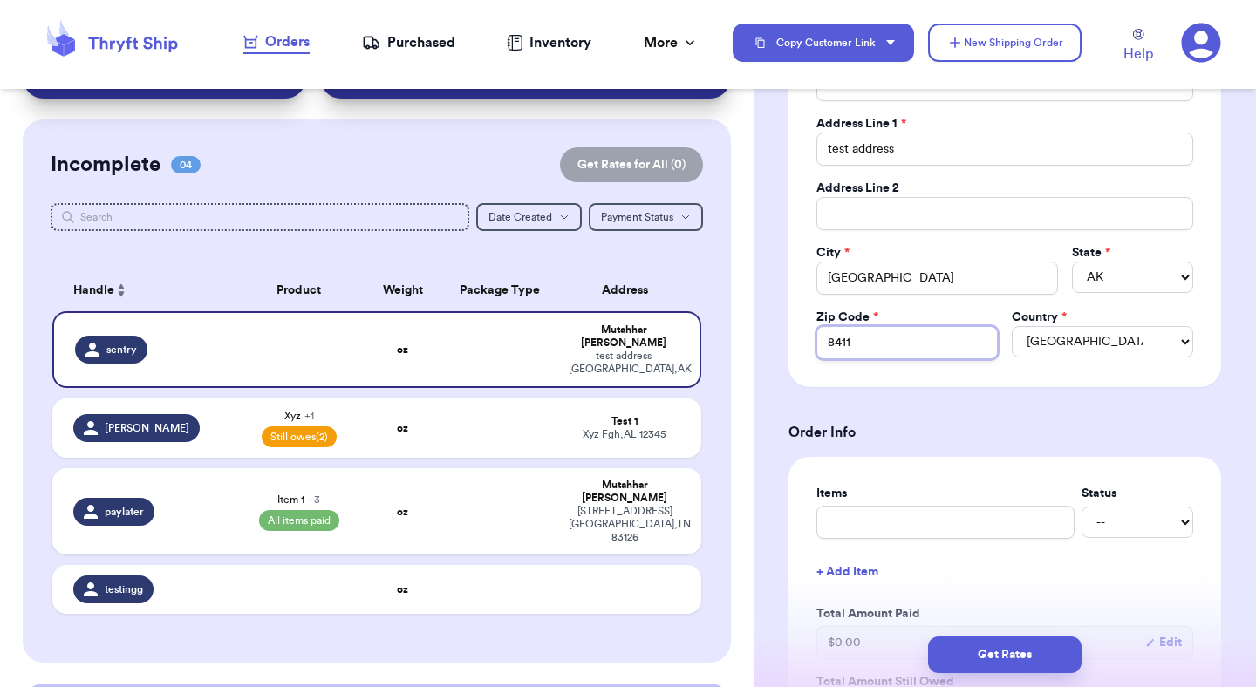
type input "84112"
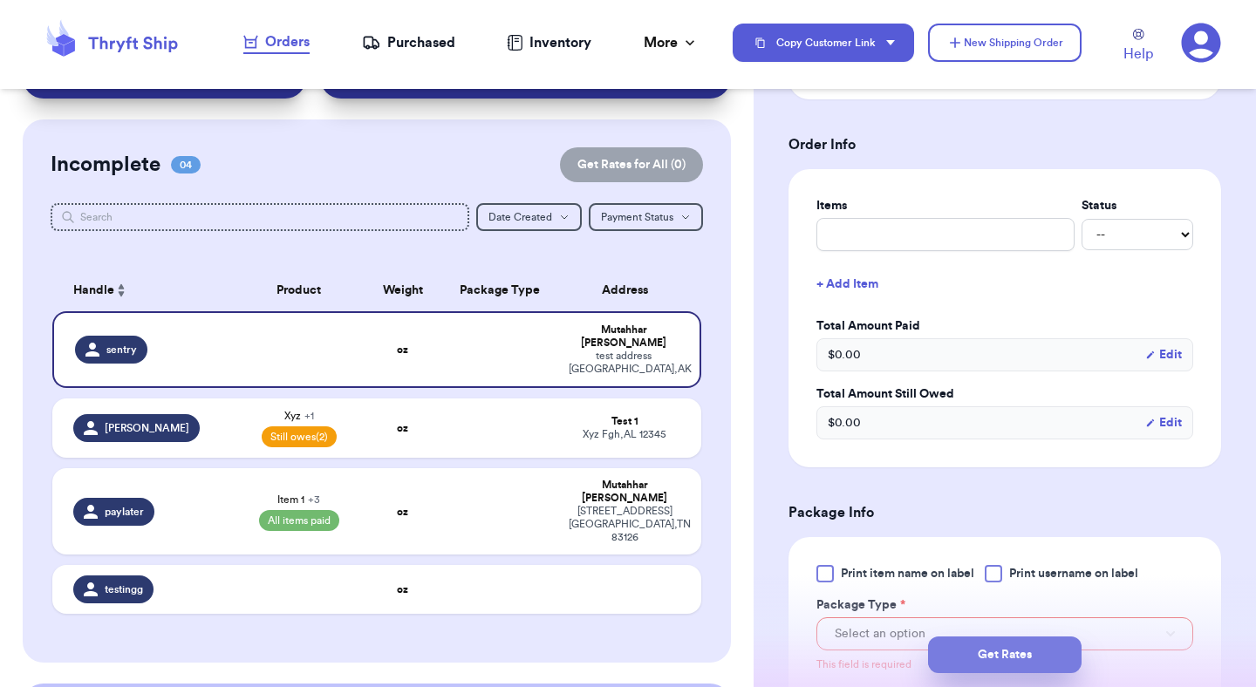
type input "84112"
click at [1018, 654] on button "Get Rates" at bounding box center [1004, 655] width 153 height 37
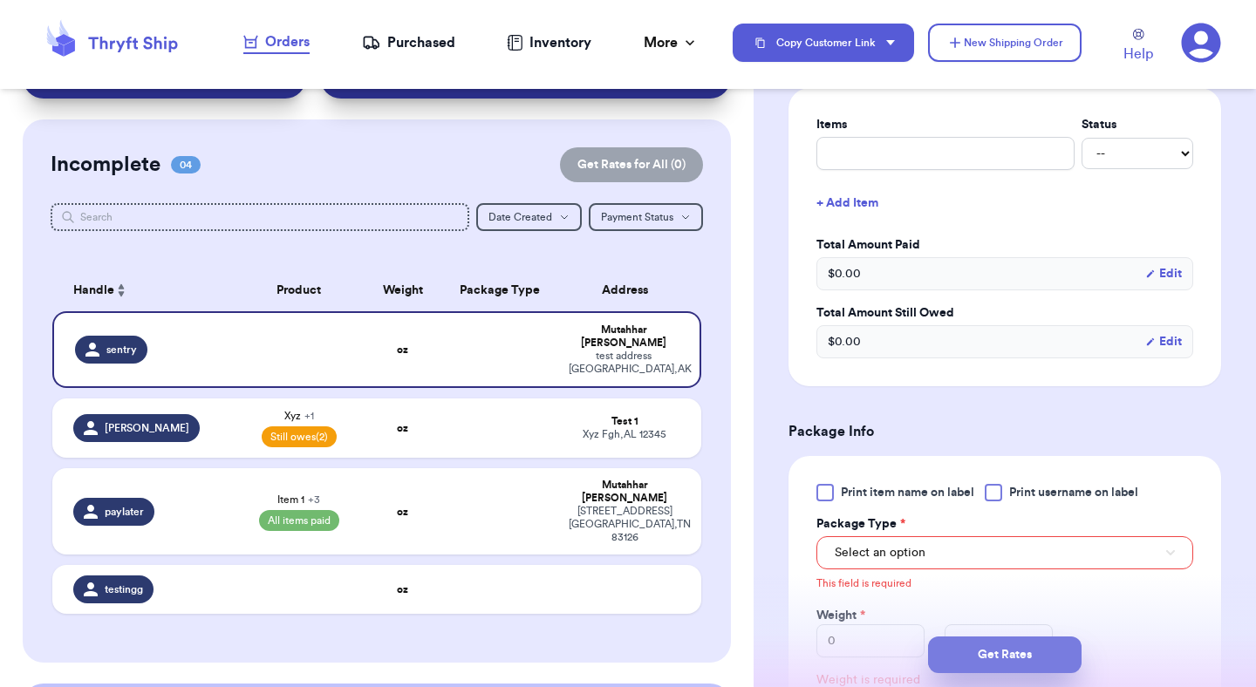
scroll to position [715, 0]
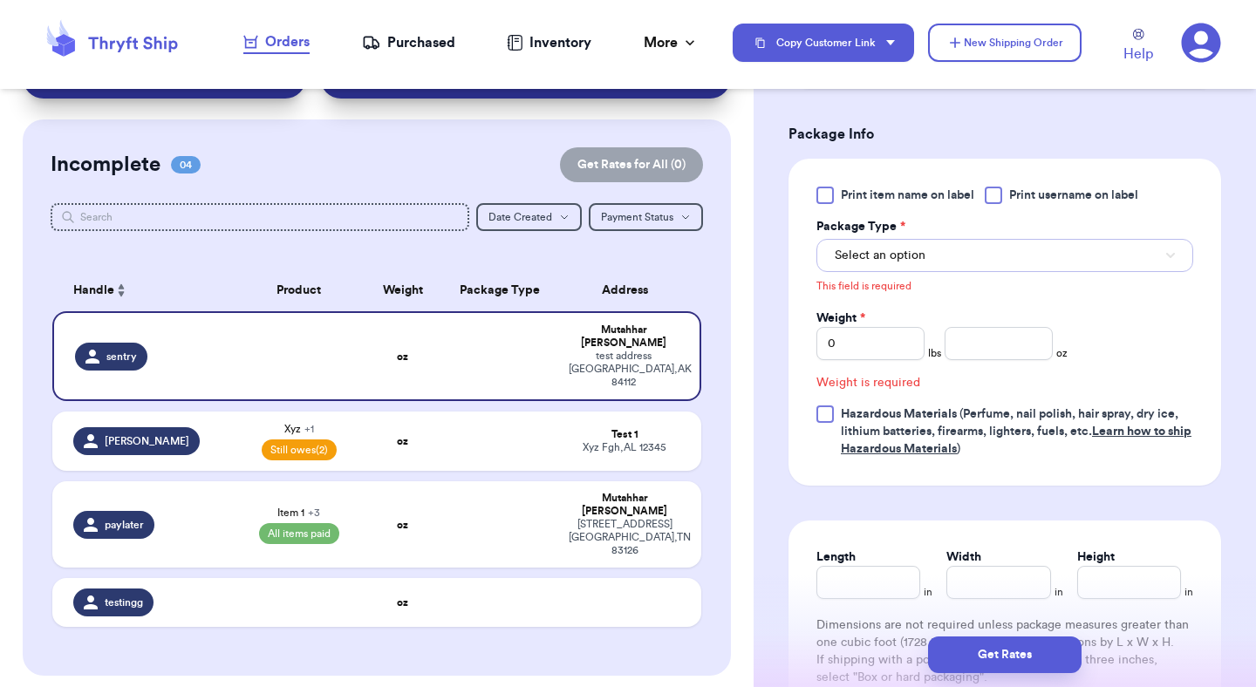
click at [963, 265] on button "Select an option" at bounding box center [1004, 255] width 377 height 33
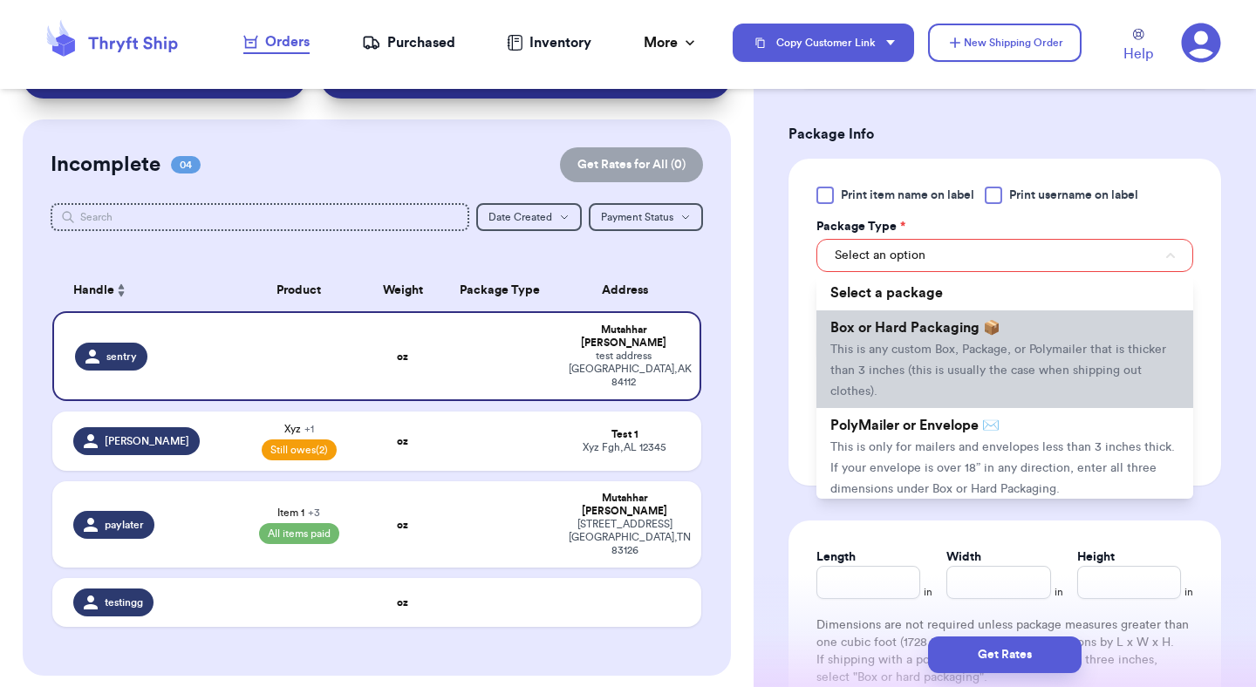
click at [948, 352] on span "This is any custom Box, Package, or Polymailer that is thicker than 3 inches (t…" at bounding box center [998, 371] width 336 height 54
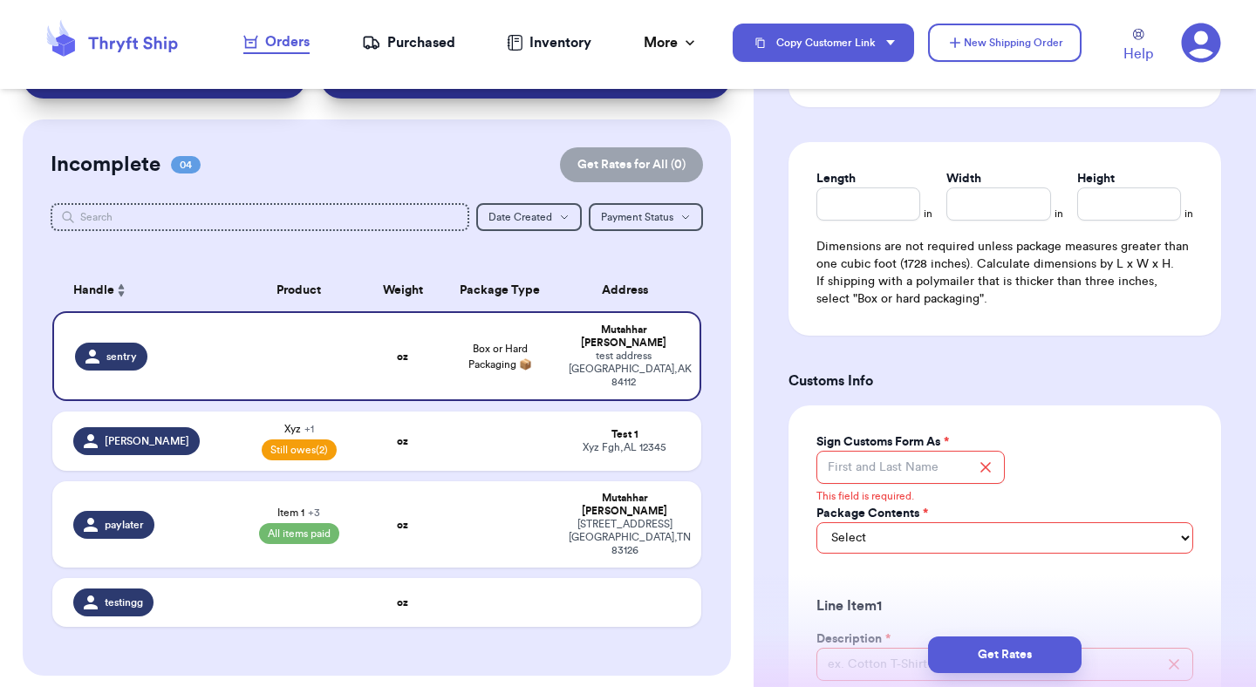
scroll to position [1076, 0]
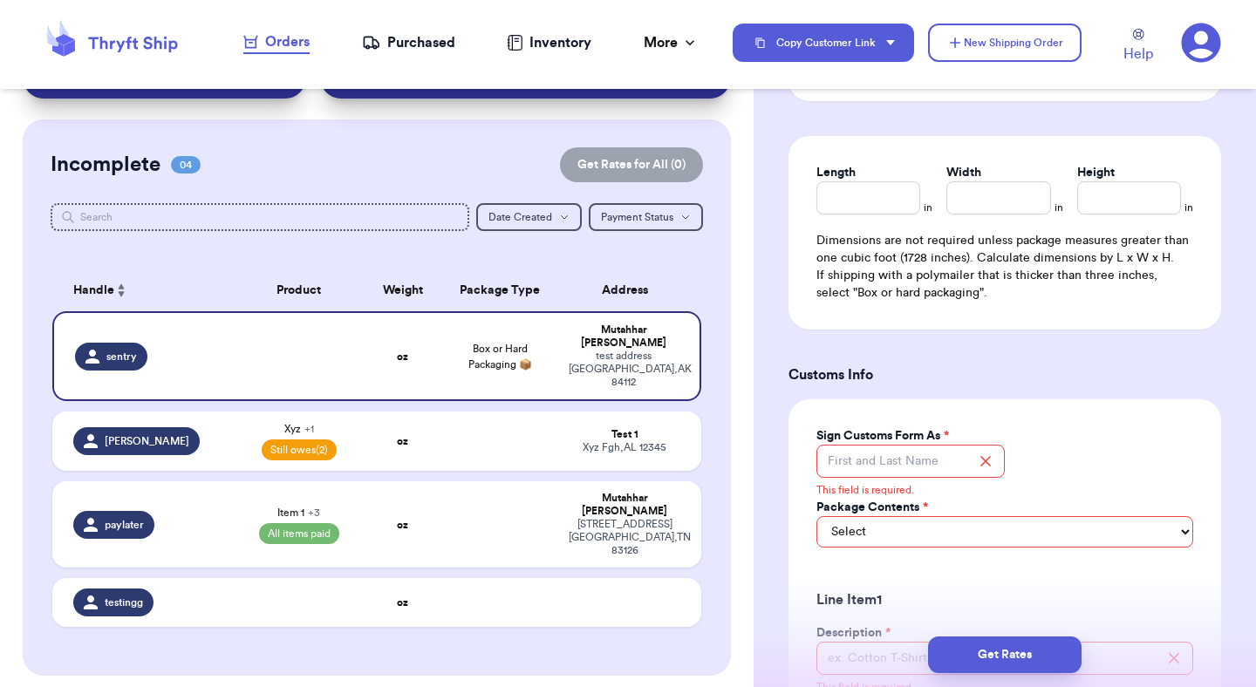
click at [1190, 38] on icon at bounding box center [1201, 43] width 39 height 39
click at [599, 441] on div "Xyz Fgh , AL 12345" at bounding box center [625, 447] width 112 height 13
type input "Xyz"
select select "unpaid"
type input "100"
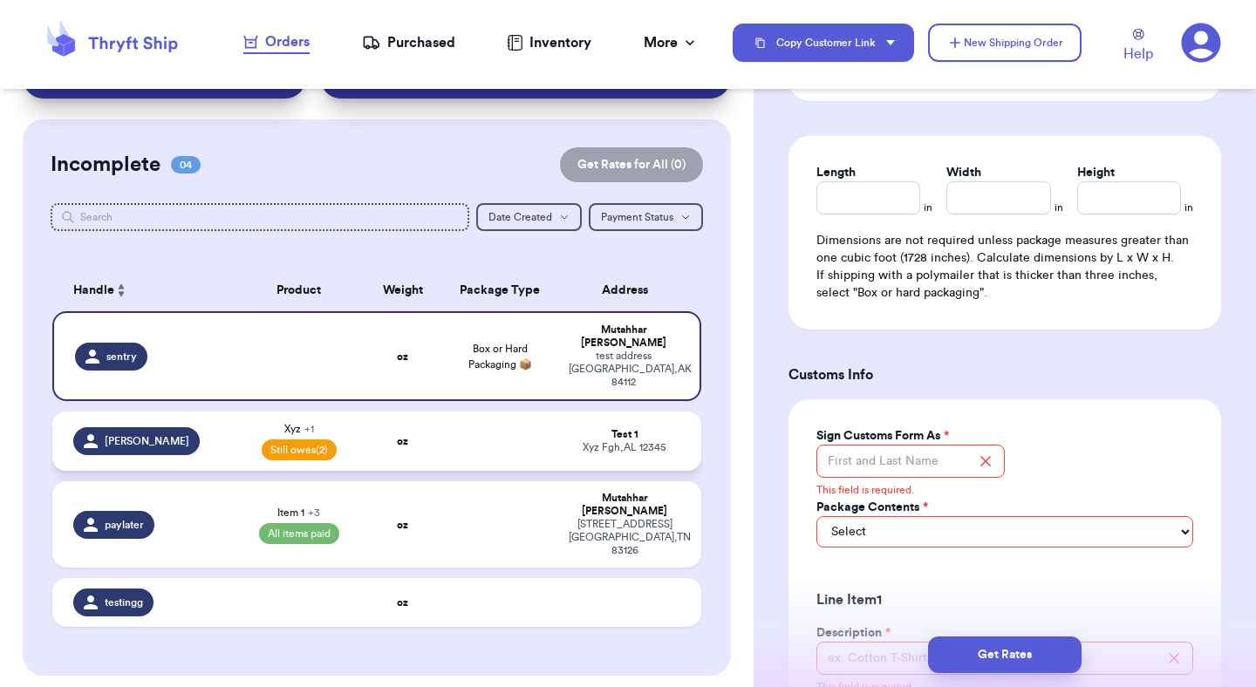
select select "unpaid"
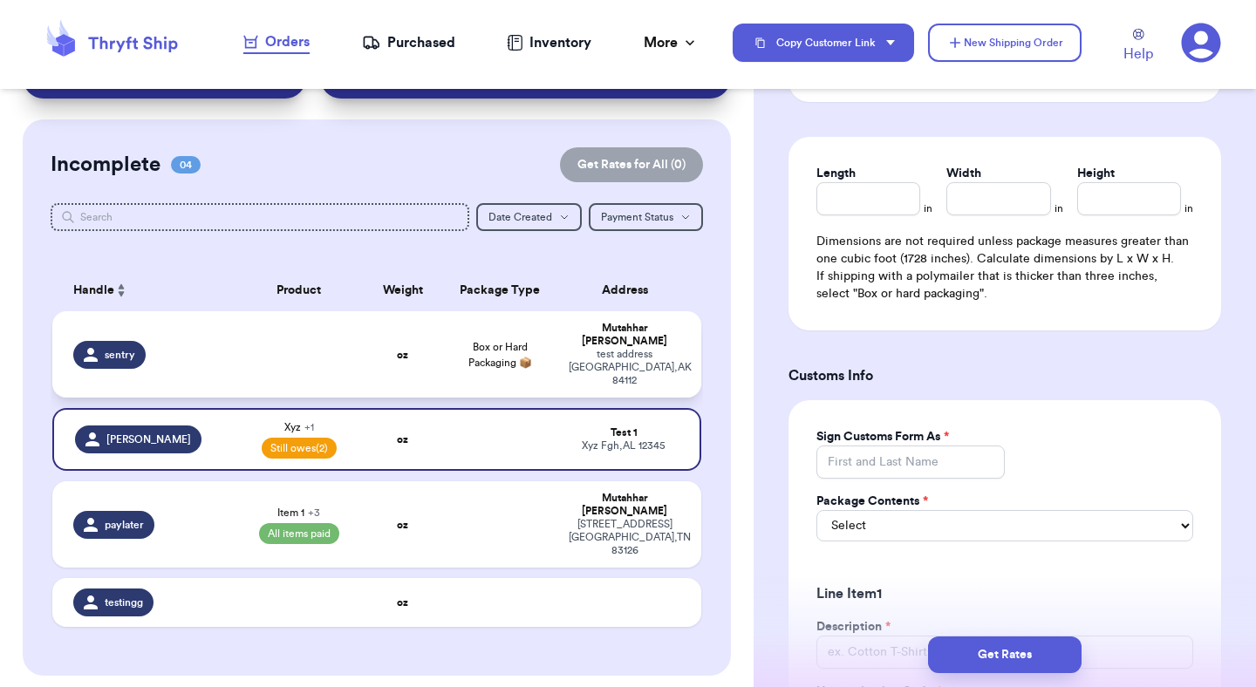
click at [599, 358] on div "test address Salt Lake City , AK 84112" at bounding box center [625, 367] width 112 height 39
select select "unknown"
type input "0"
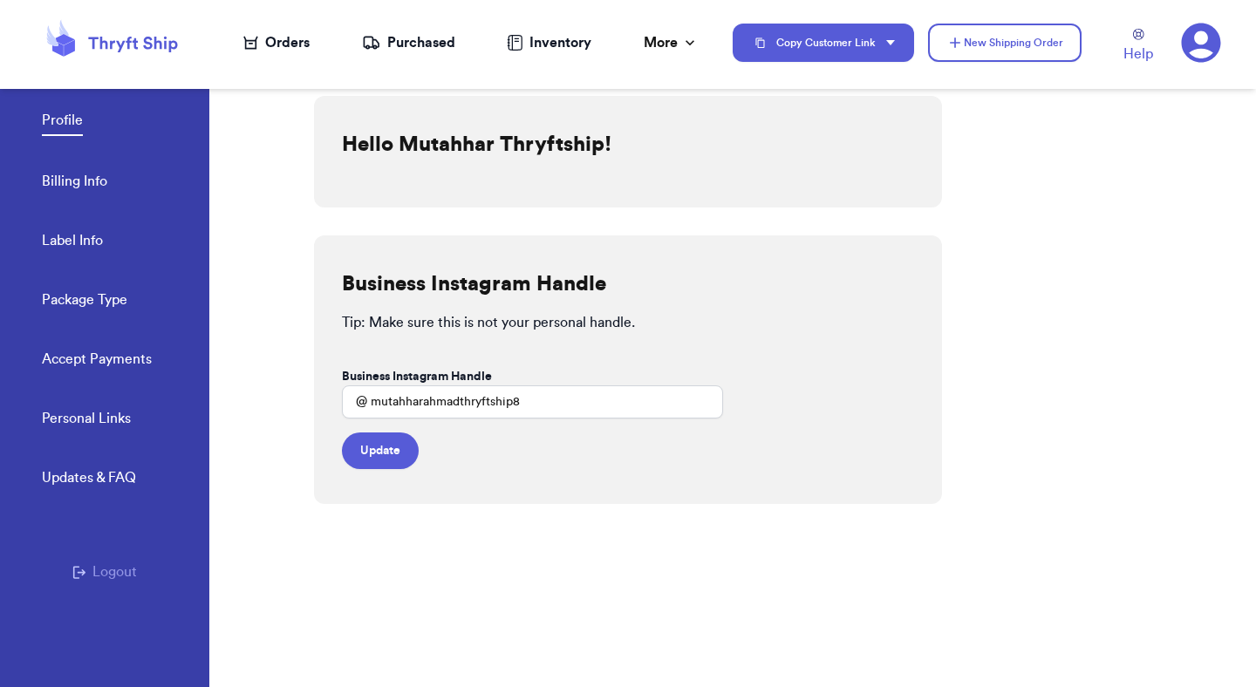
click at [88, 228] on div "Profile Billing Info Label Info Package Type Accept Payments" at bounding box center [125, 234] width 167 height 347
click at [88, 236] on link "Label Info" at bounding box center [72, 242] width 61 height 24
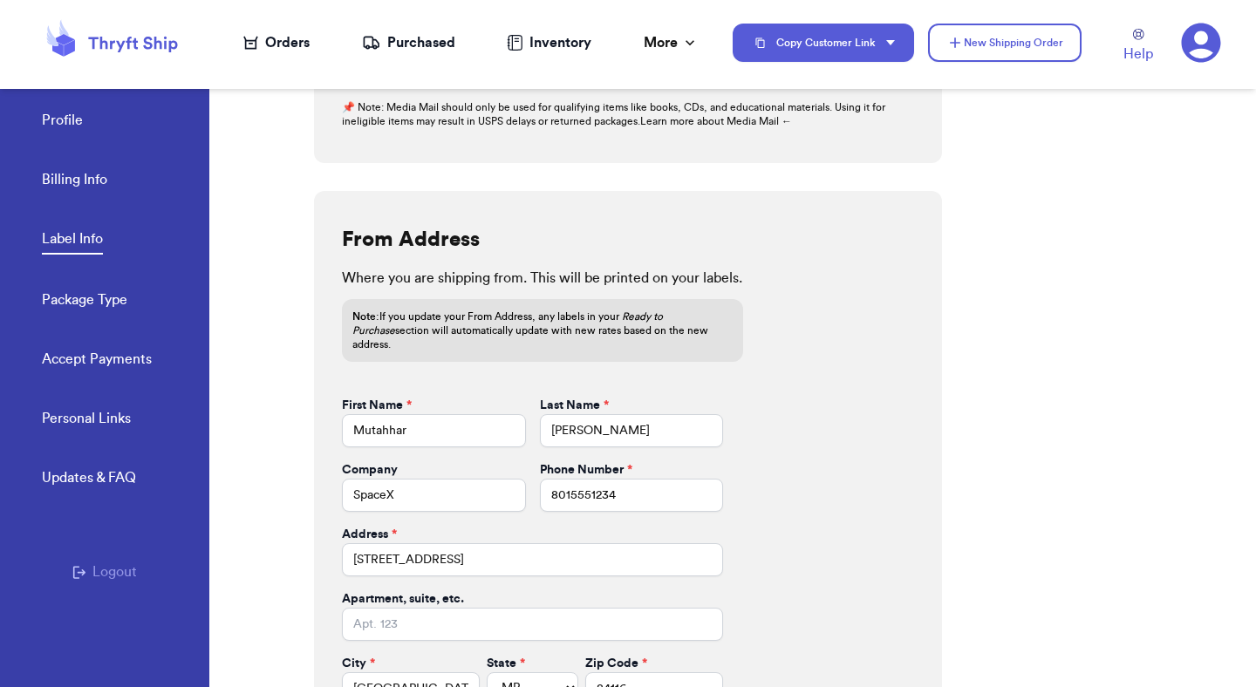
scroll to position [714, 0]
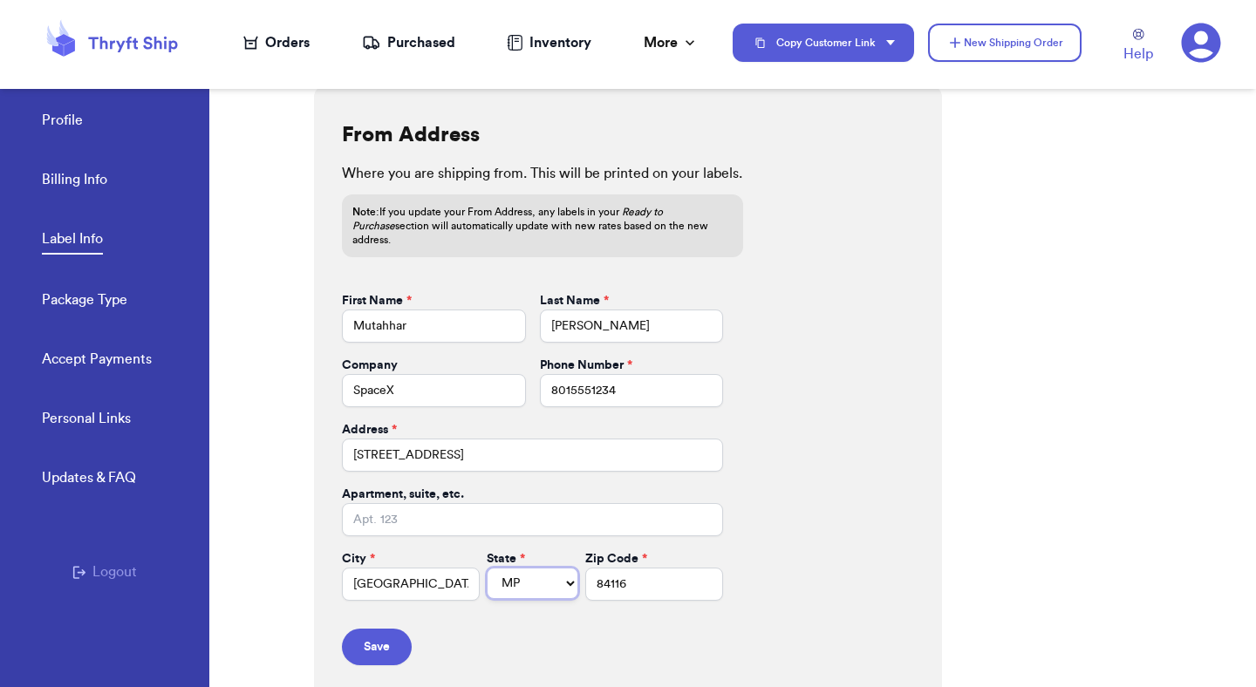
click at [553, 568] on select "AL AK AZ AR CA CO CT DE DC [GEOGRAPHIC_DATA] [GEOGRAPHIC_DATA] HI ID IL IN IA […" at bounding box center [533, 583] width 92 height 31
select select "AZ"
click at [487, 568] on select "AL AK AZ AR CA CO CT DE DC [GEOGRAPHIC_DATA] [GEOGRAPHIC_DATA] HI ID IL IN IA […" at bounding box center [533, 583] width 92 height 31
click at [388, 639] on button "Save" at bounding box center [377, 647] width 70 height 37
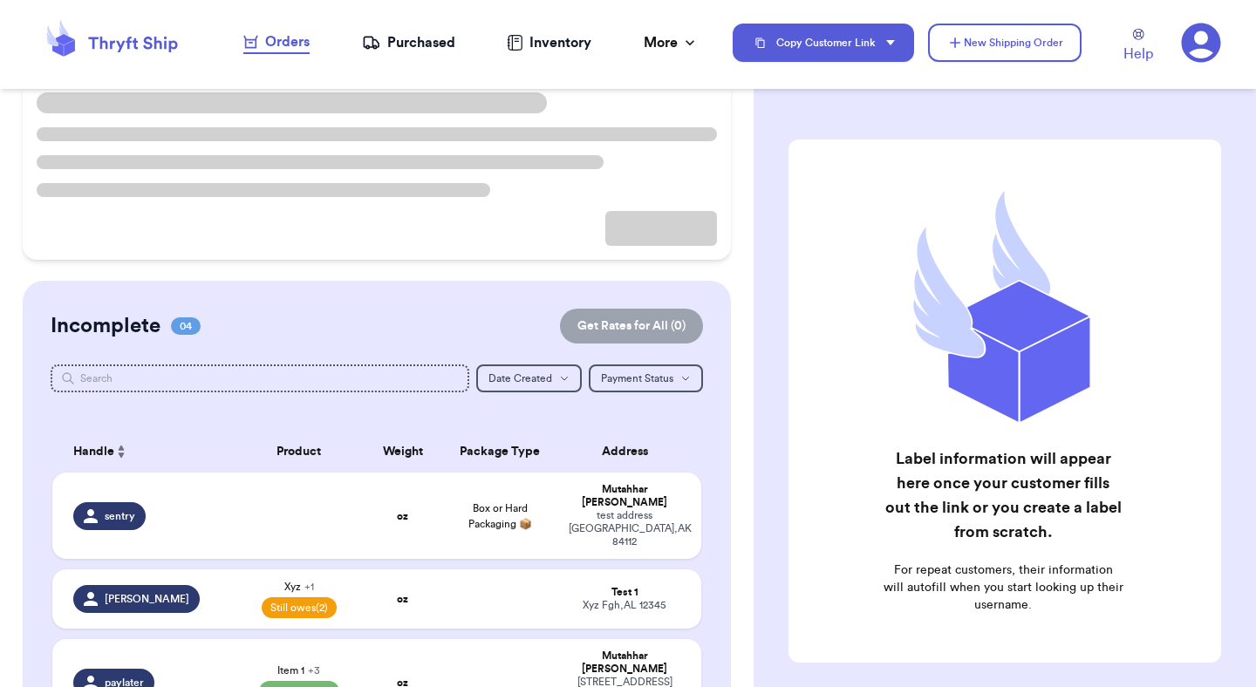
scroll to position [226, 0]
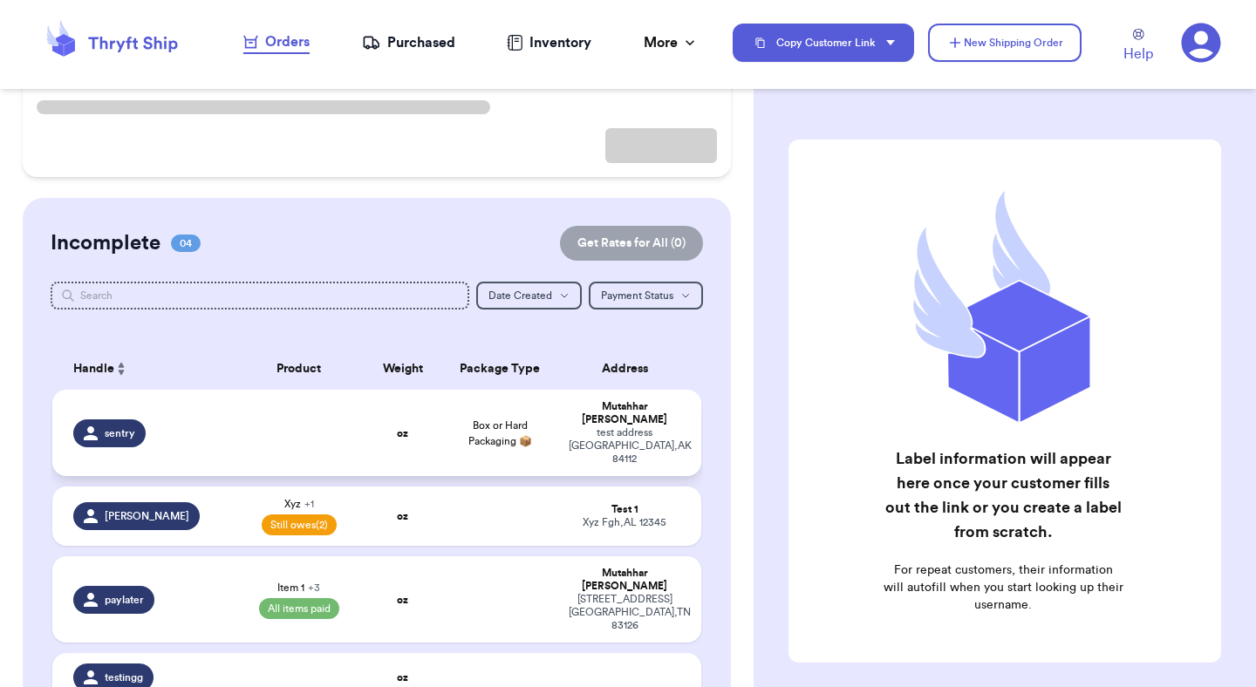
click at [505, 426] on span "Box or Hard Packaging 📦" at bounding box center [500, 433] width 64 height 26
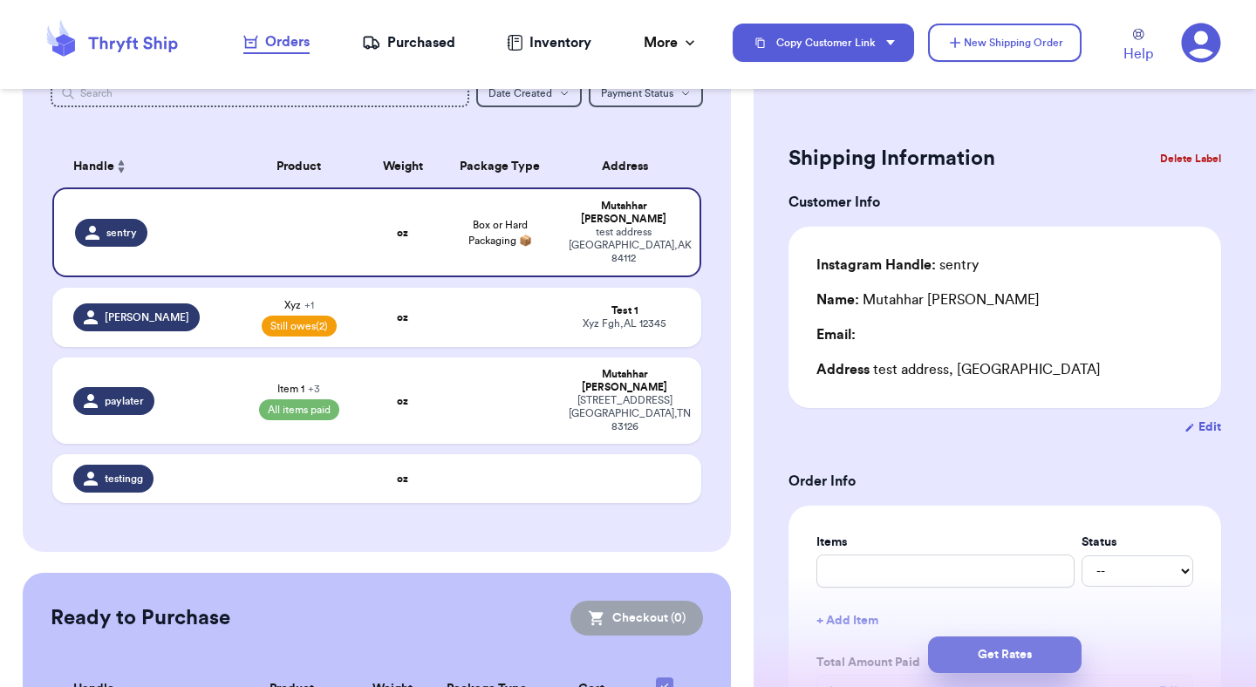
click at [1017, 640] on button "Get Rates" at bounding box center [1004, 655] width 153 height 37
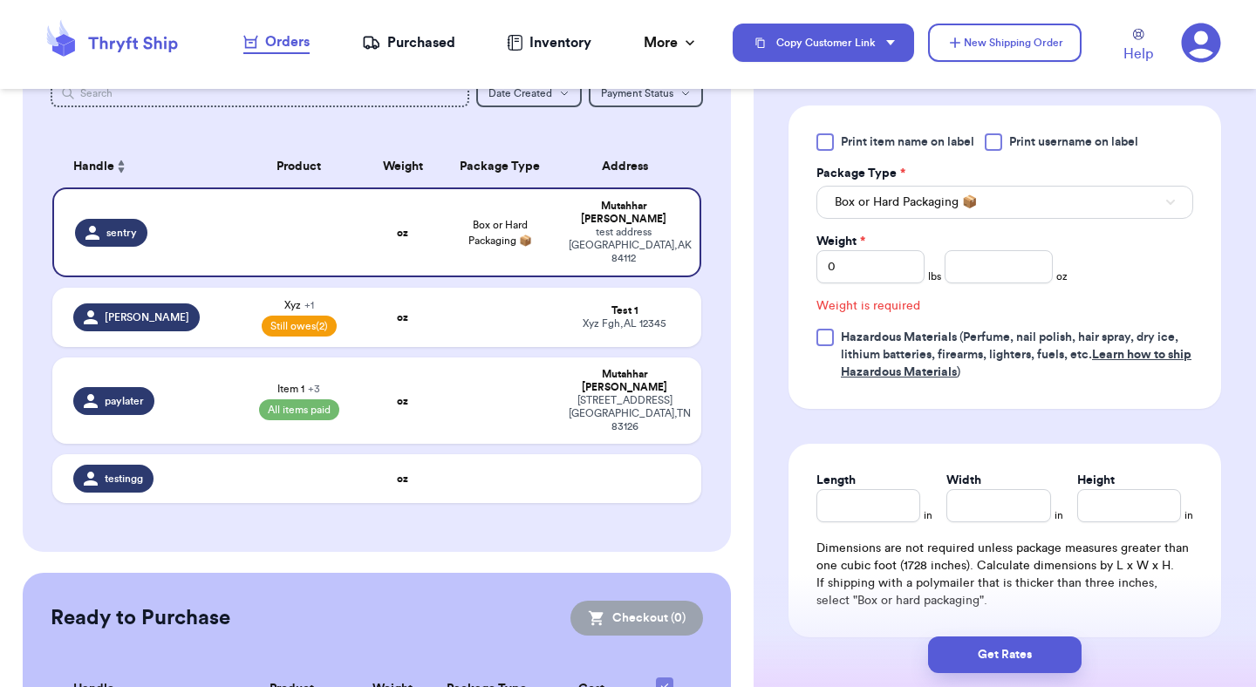
scroll to position [759, 0]
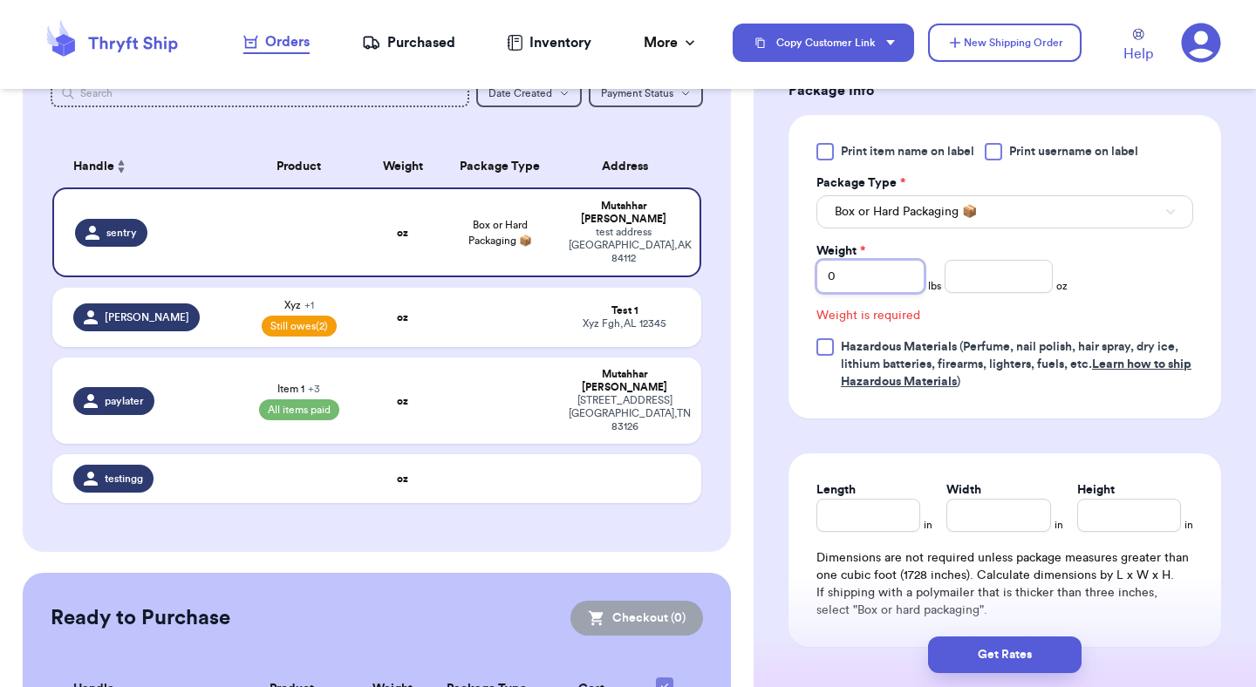
click at [874, 279] on input "0" at bounding box center [870, 276] width 108 height 33
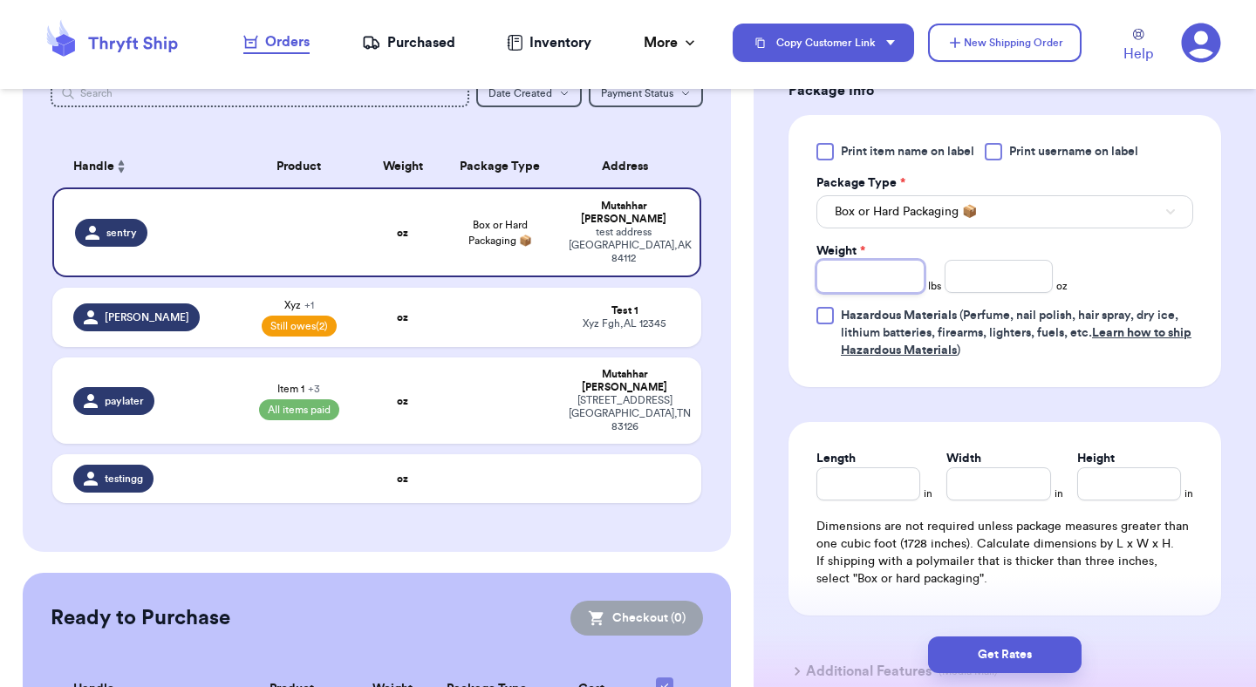
type input "3"
type input "30"
click at [1007, 645] on button "Get Rates" at bounding box center [1004, 655] width 153 height 37
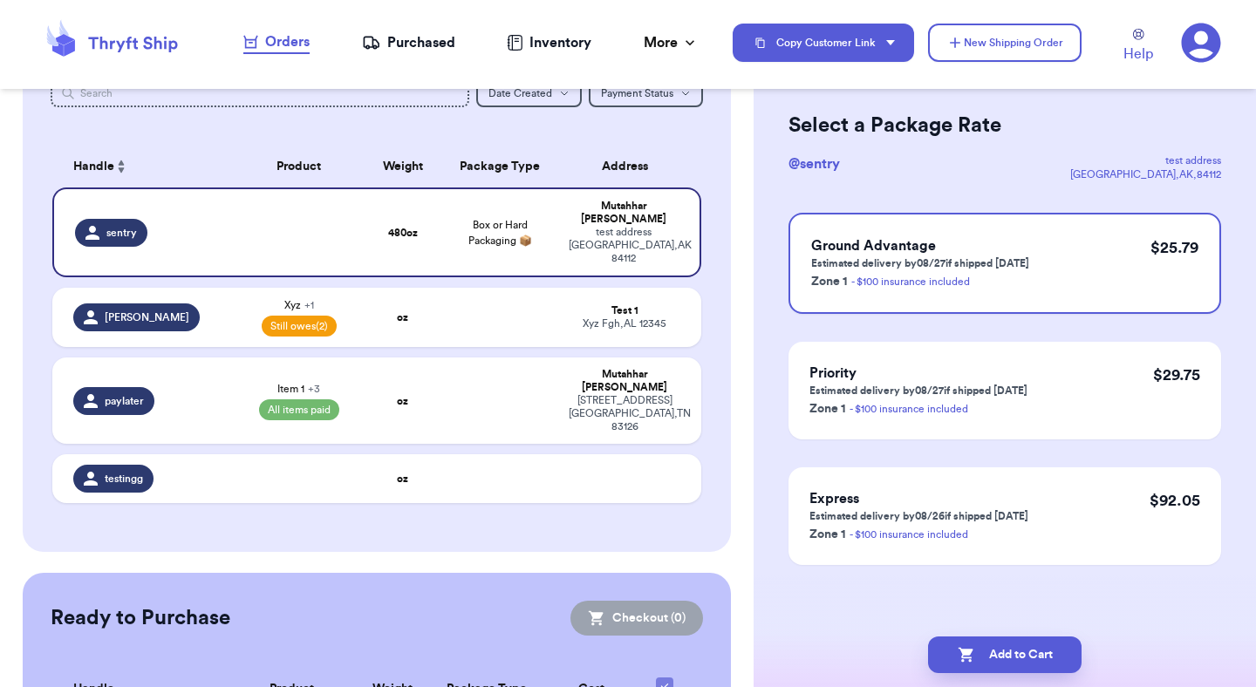
scroll to position [0, 0]
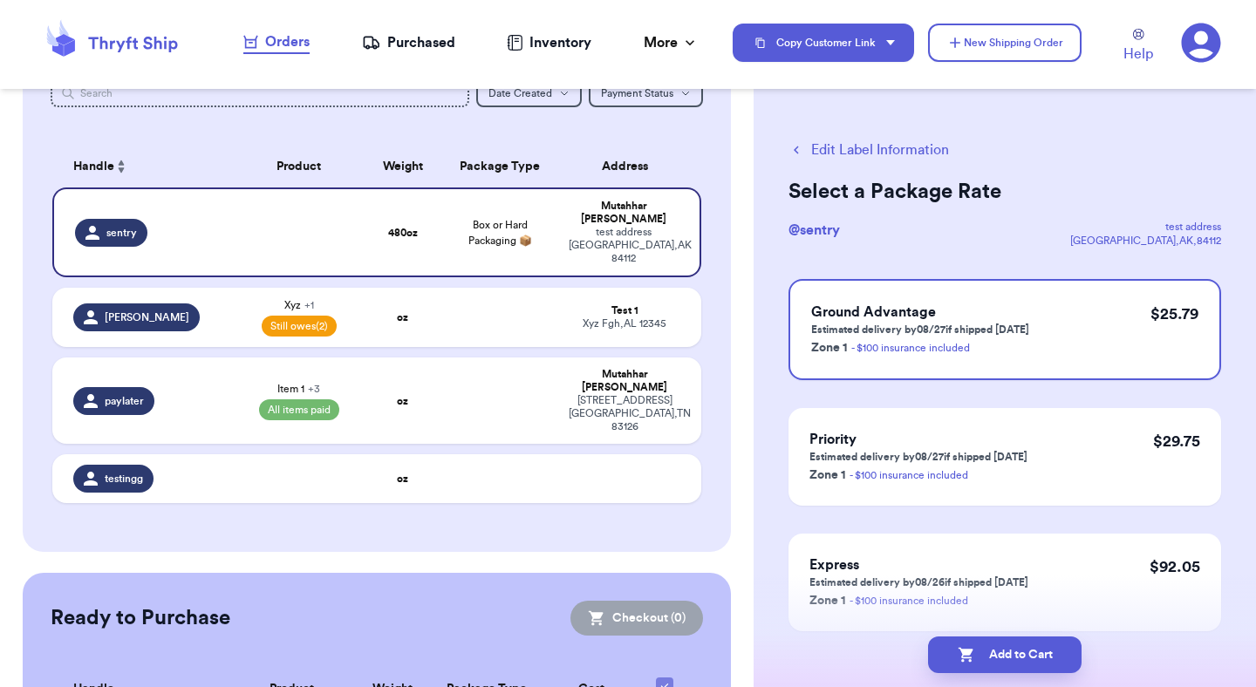
click at [862, 153] on button "Edit Label Information" at bounding box center [868, 150] width 160 height 21
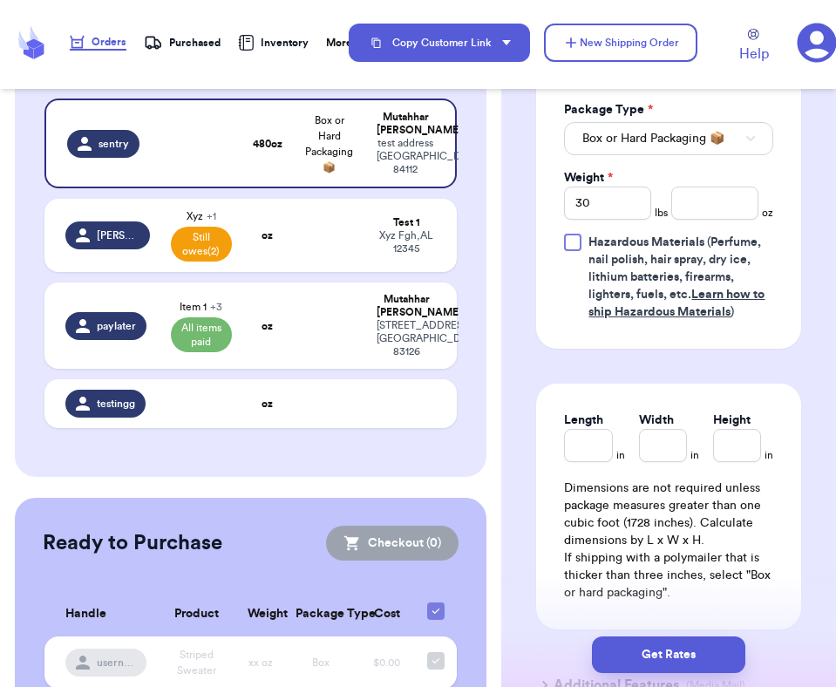
scroll to position [937, 0]
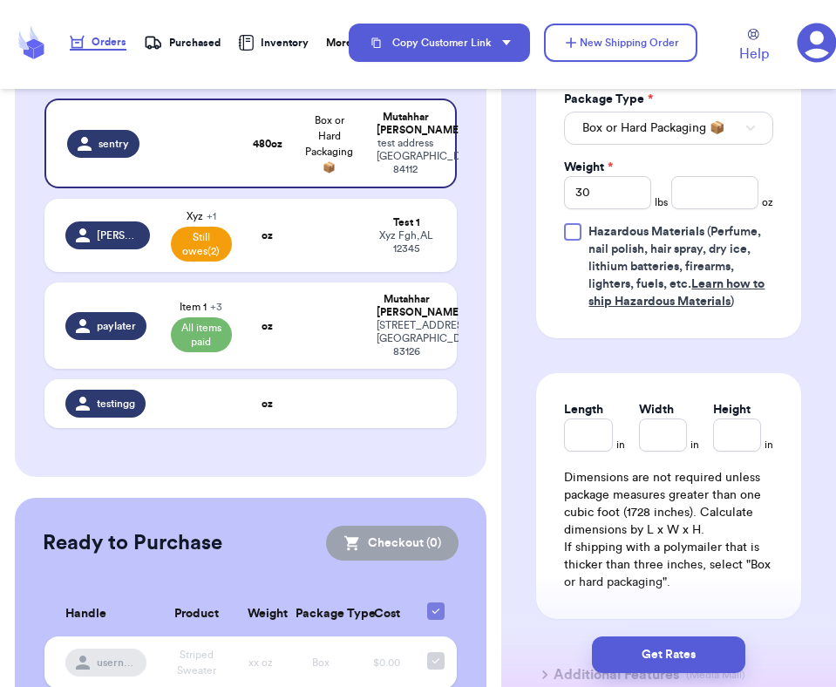
click at [578, 223] on div at bounding box center [572, 231] width 17 height 17
click at [0, 0] on input "Hazardous Materials (Perfume, nail polish, hair spray, dry ice, lithium batteri…" at bounding box center [0, 0] width 0 height 0
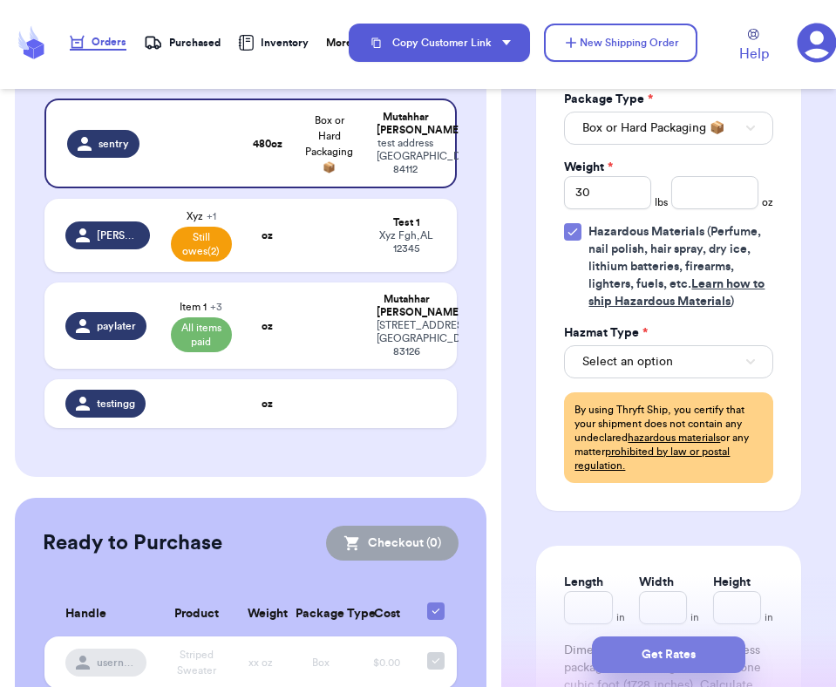
click at [674, 661] on button "Get Rates" at bounding box center [668, 655] width 153 height 37
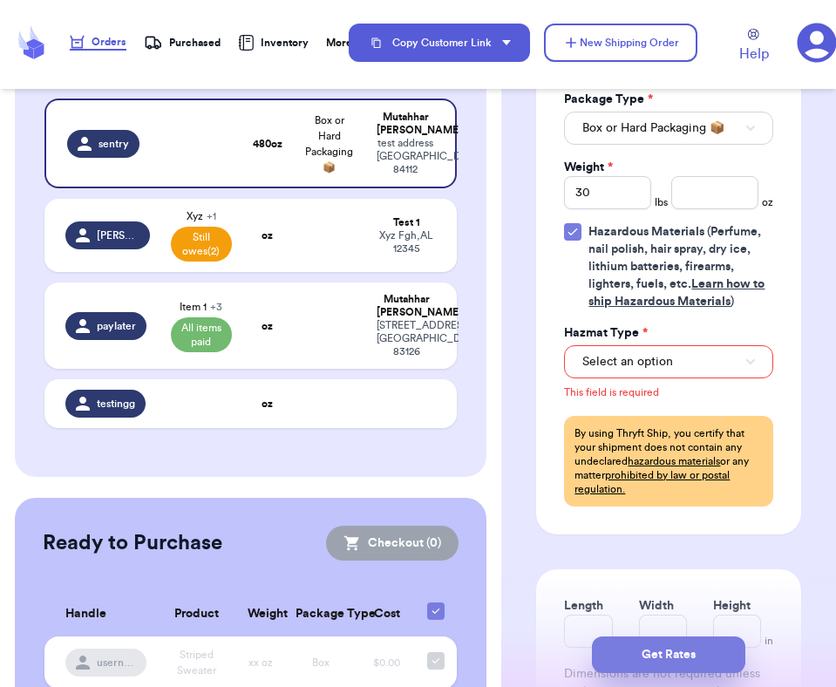
scroll to position [936, 0]
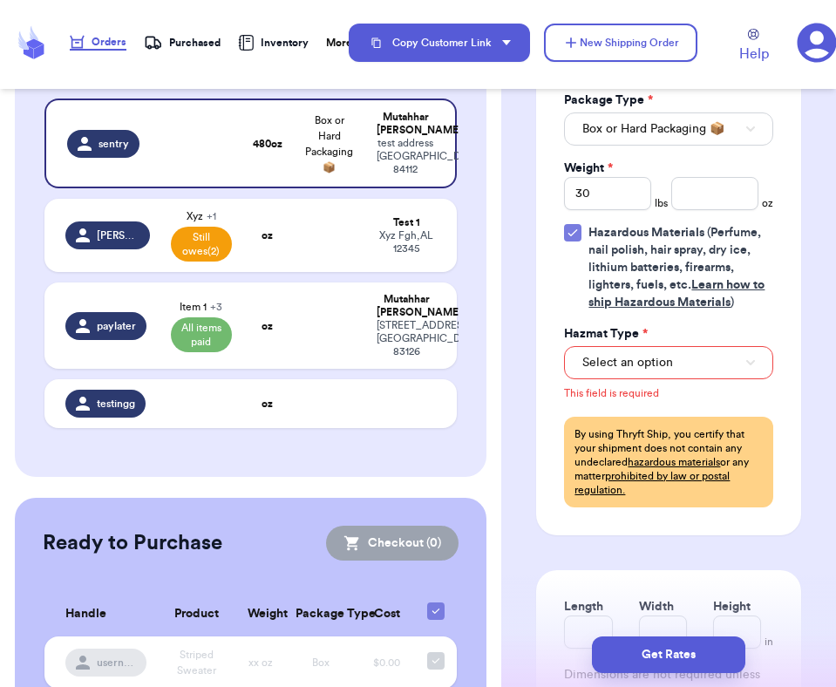
click at [571, 226] on icon at bounding box center [573, 233] width 14 height 14
click at [0, 0] on input "Hazardous Materials (Perfume, nail polish, hair spray, dry ice, lithium batteri…" at bounding box center [0, 0] width 0 height 0
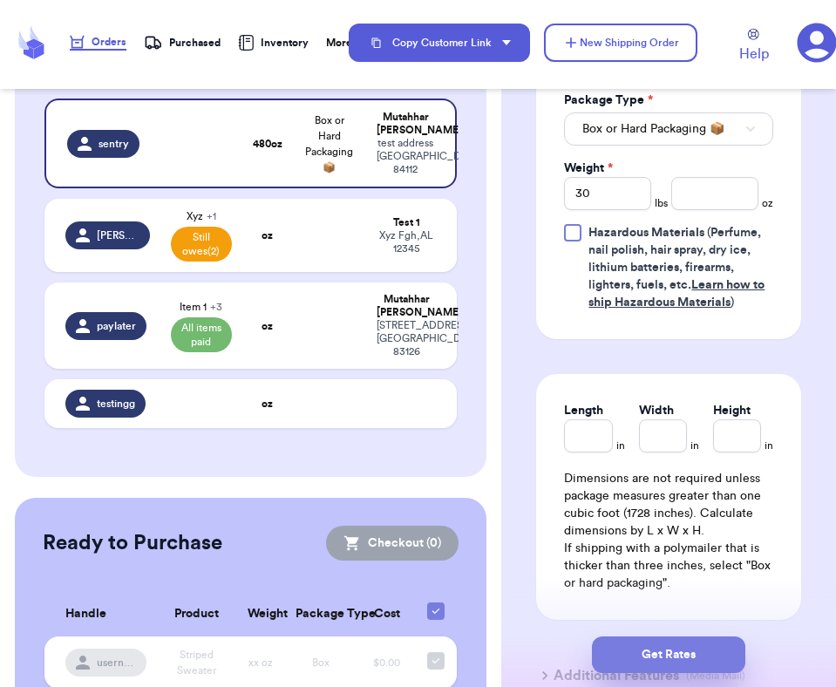
click at [647, 639] on button "Get Rates" at bounding box center [668, 655] width 153 height 37
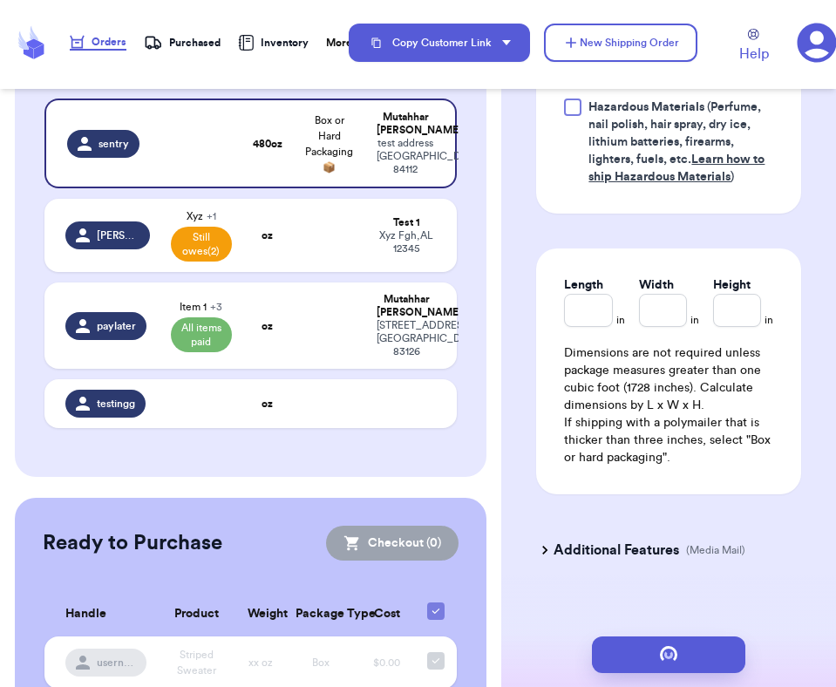
scroll to position [0, 0]
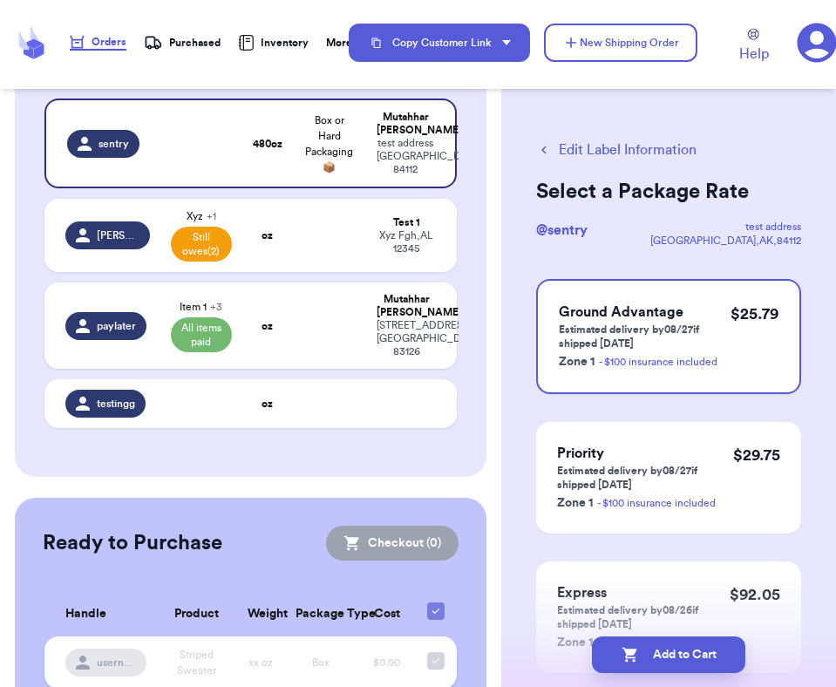
click at [570, 147] on button "Edit Label Information" at bounding box center [616, 150] width 160 height 21
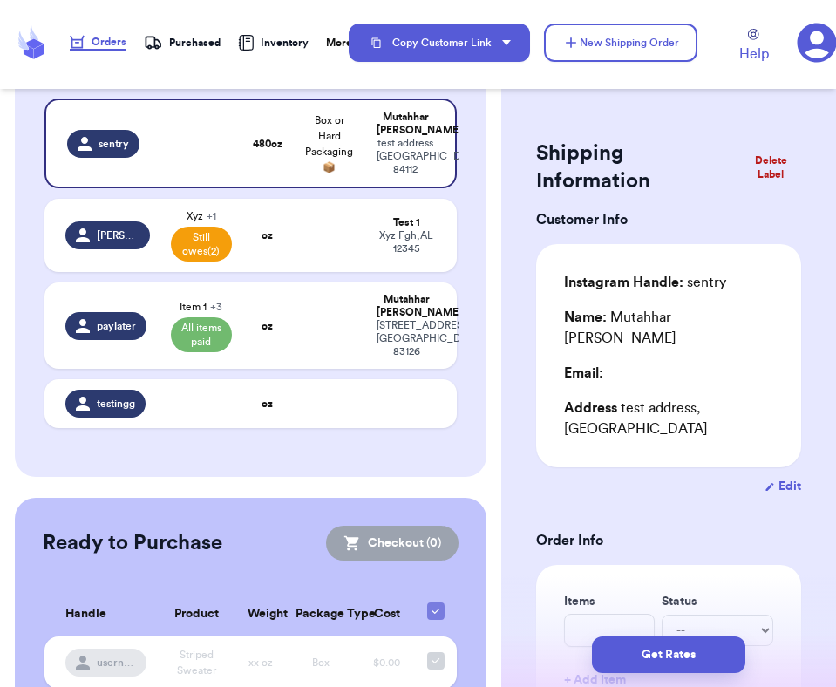
click at [599, 142] on h2 "Shipping Information" at bounding box center [638, 168] width 204 height 56
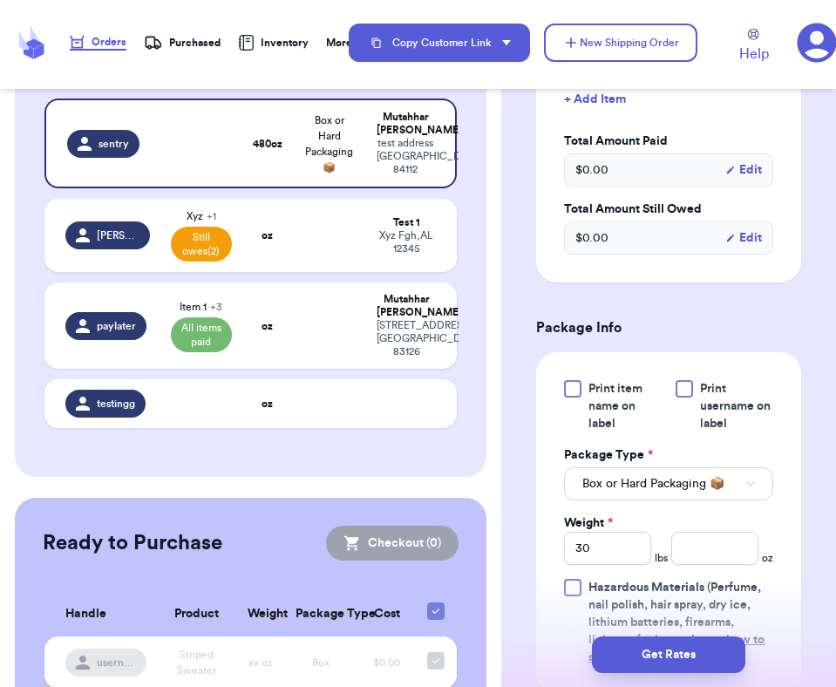
scroll to position [1061, 0]
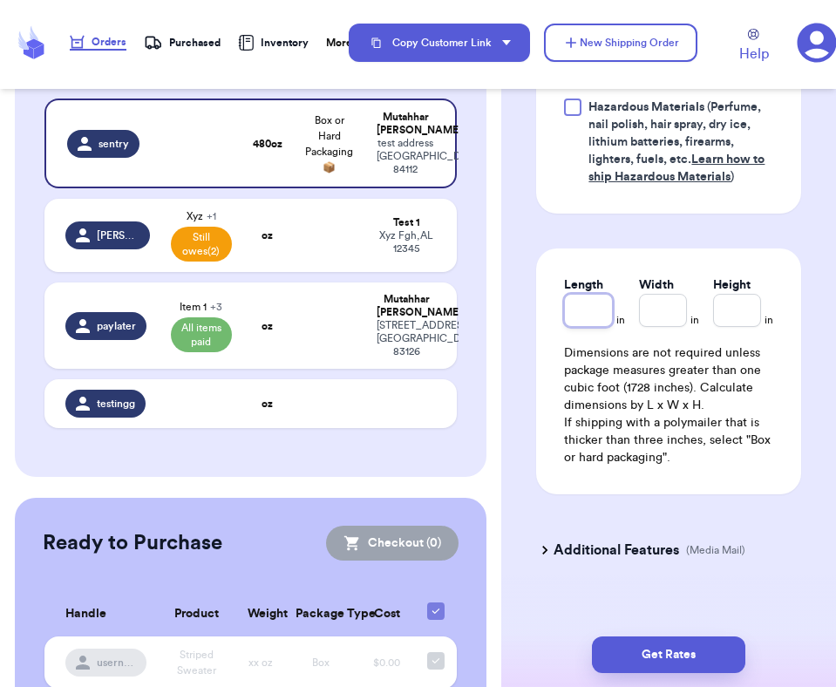
click at [591, 299] on input "Length" at bounding box center [588, 310] width 48 height 33
type input "1"
type input "10"
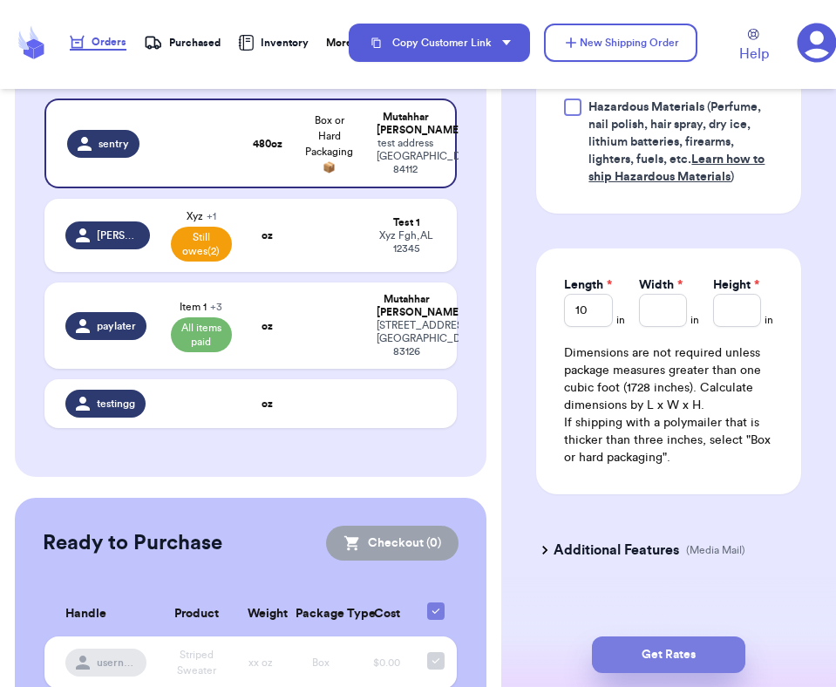
click at [676, 650] on button "Get Rates" at bounding box center [668, 655] width 153 height 37
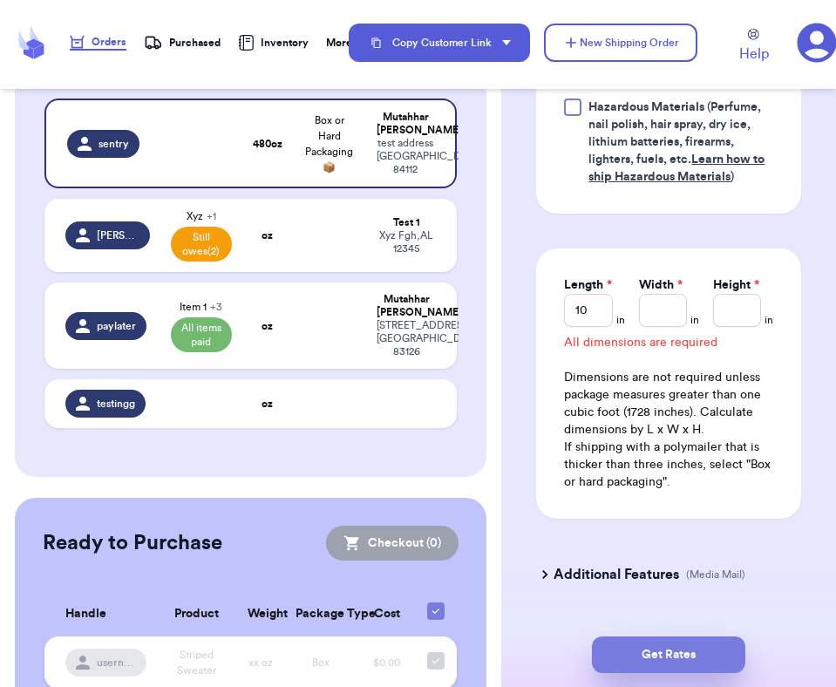
scroll to position [1008, 0]
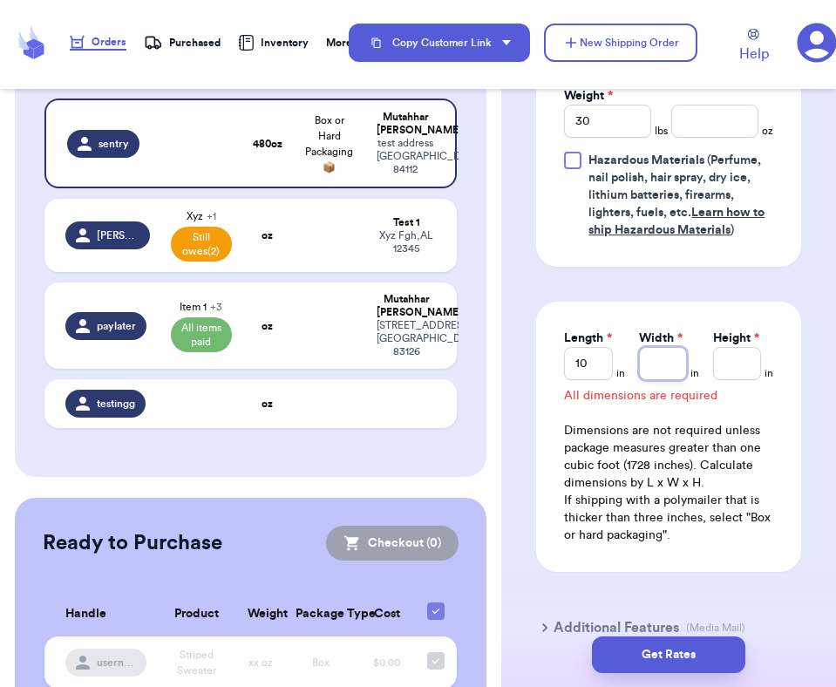
click at [669, 353] on input "Width *" at bounding box center [663, 363] width 48 height 33
type input "2"
type input "20"
click at [715, 651] on button "Get Rates" at bounding box center [668, 655] width 153 height 37
click at [752, 347] on input "Height *" at bounding box center [737, 363] width 48 height 33
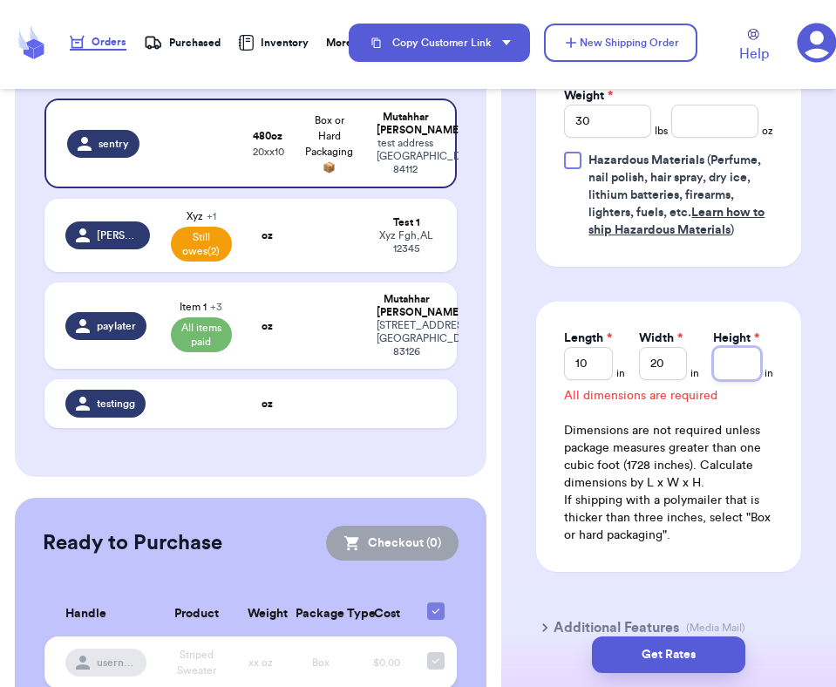
type input "1"
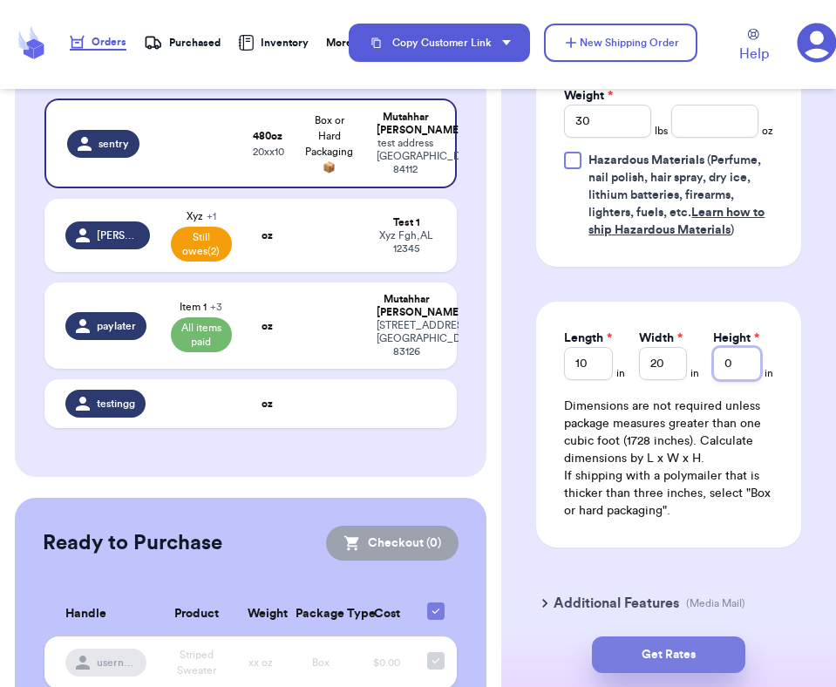
type input "0"
click at [725, 651] on button "Get Rates" at bounding box center [668, 655] width 153 height 37
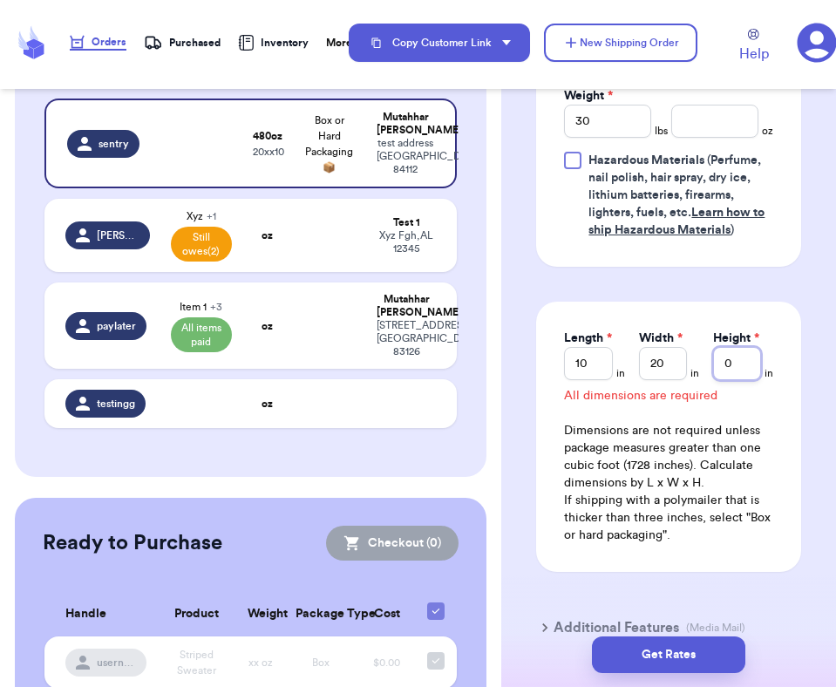
click at [738, 356] on input "0" at bounding box center [737, 363] width 48 height 33
type input "2"
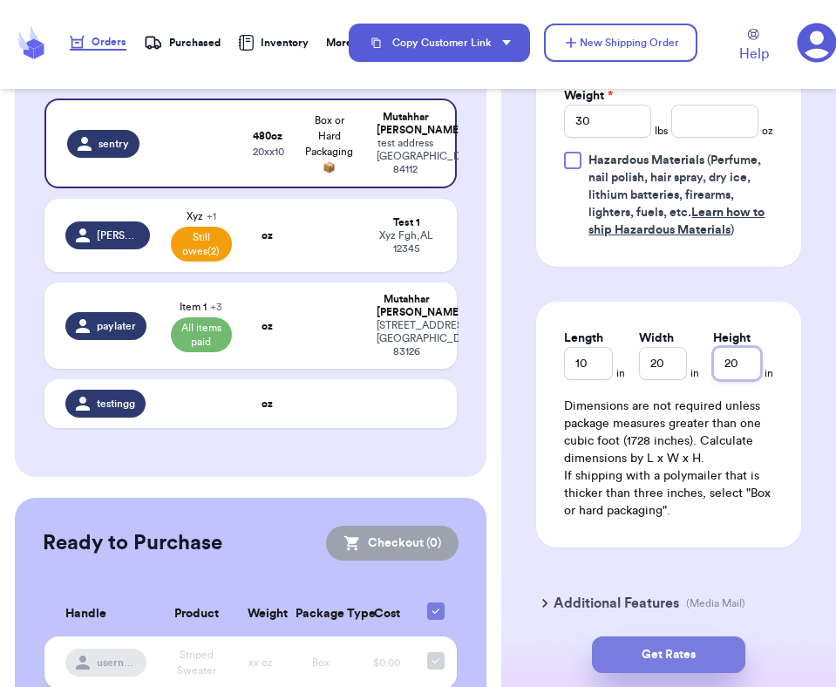
type input "20"
click at [645, 650] on button "Get Rates" at bounding box center [668, 655] width 153 height 37
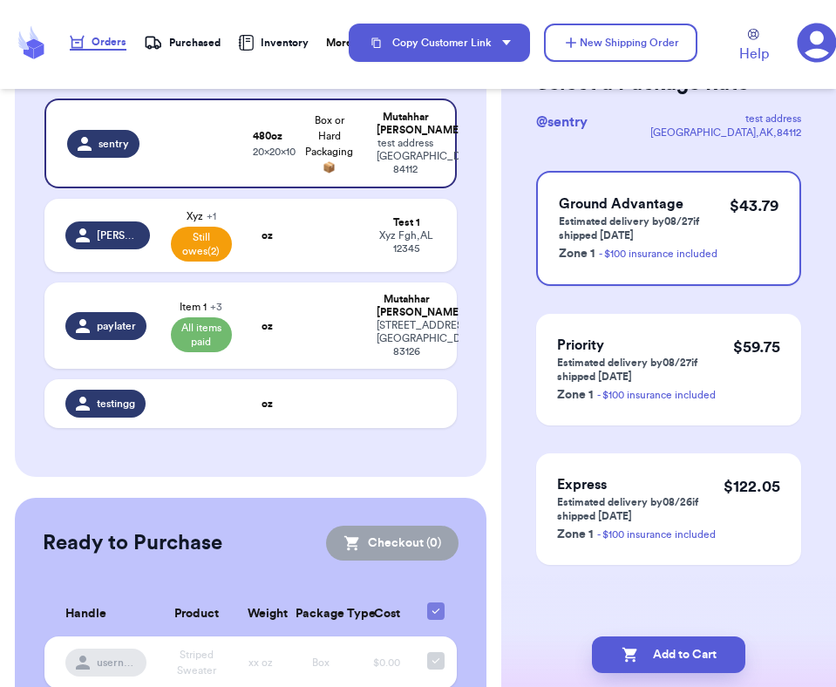
scroll to position [0, 0]
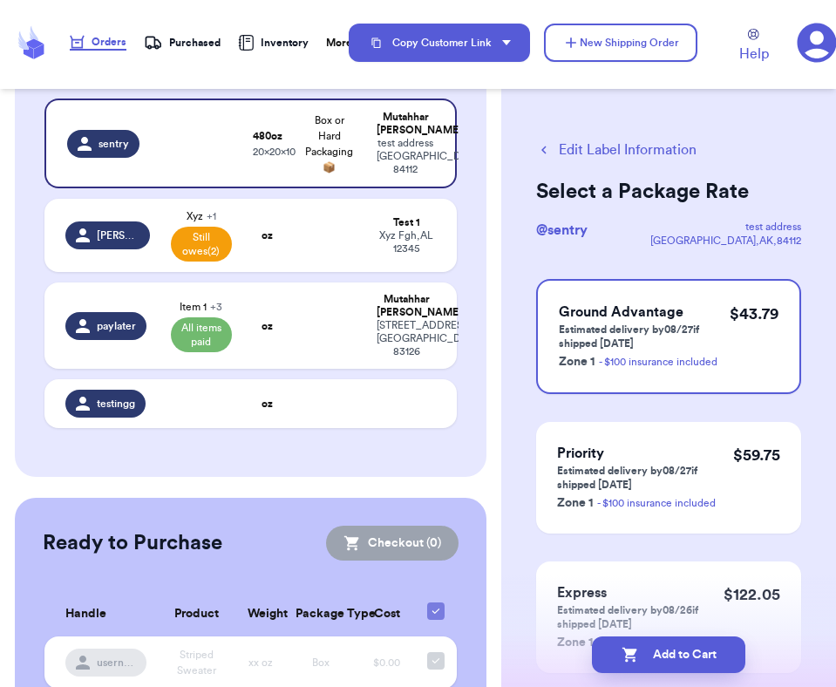
click at [582, 141] on button "Edit Label Information" at bounding box center [616, 150] width 160 height 21
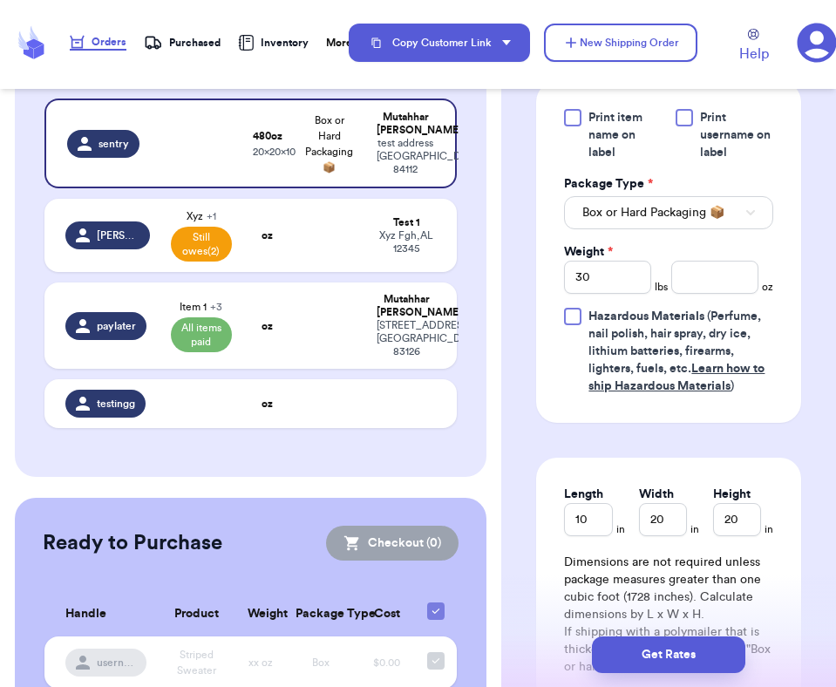
scroll to position [1061, 0]
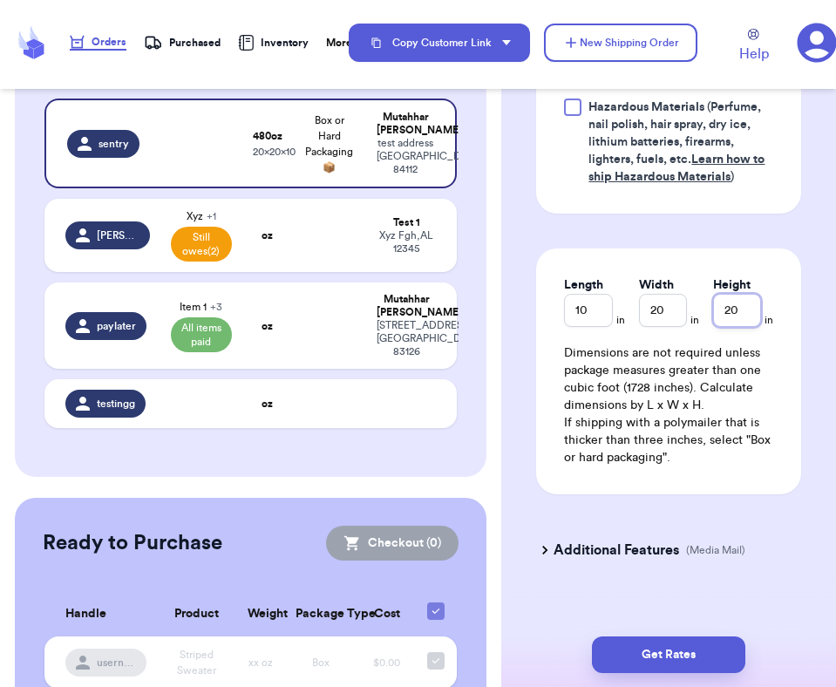
click at [753, 294] on input "20" at bounding box center [737, 310] width 48 height 33
type input "2"
click at [672, 294] on input "20" at bounding box center [663, 310] width 48 height 33
type input "2"
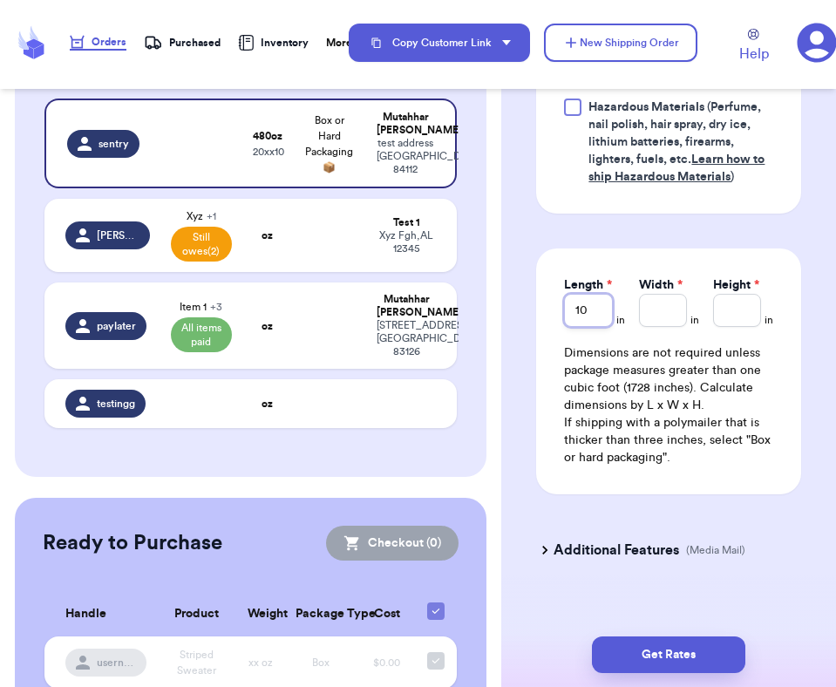
click at [603, 295] on input "10" at bounding box center [588, 310] width 48 height 33
type input "1"
click at [604, 249] on div "Length in Width in Height in Dimensions are not required unless package measure…" at bounding box center [668, 372] width 265 height 246
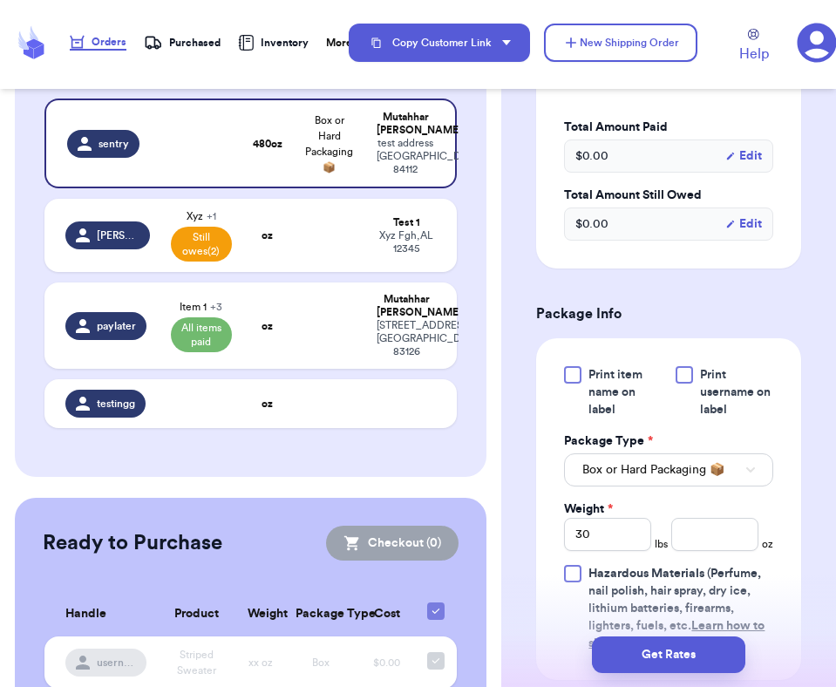
scroll to position [582, 0]
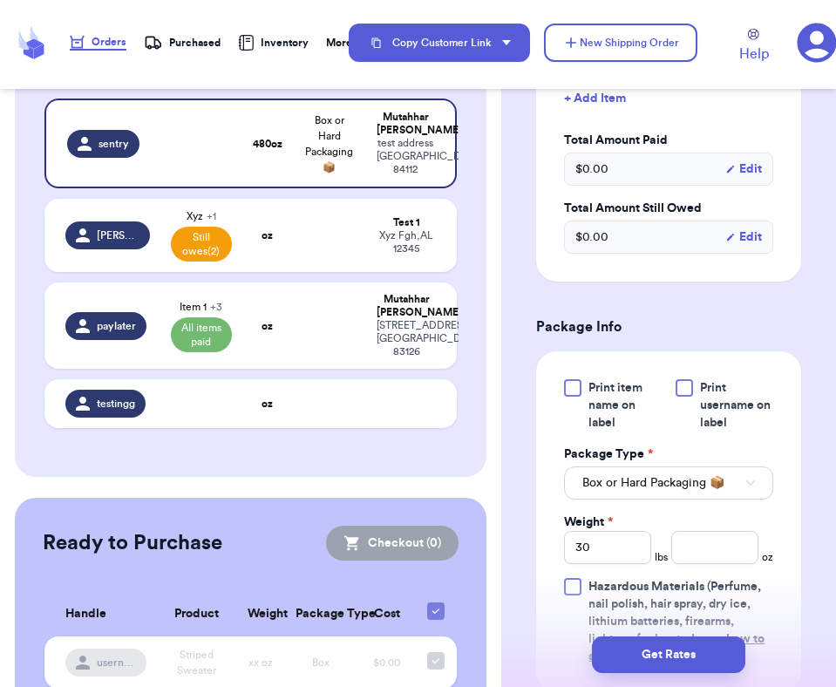
click at [579, 379] on div at bounding box center [572, 387] width 17 height 17
click at [0, 0] on input "Print item name on label" at bounding box center [0, 0] width 0 height 0
click at [671, 648] on button "Get Rates" at bounding box center [668, 655] width 153 height 37
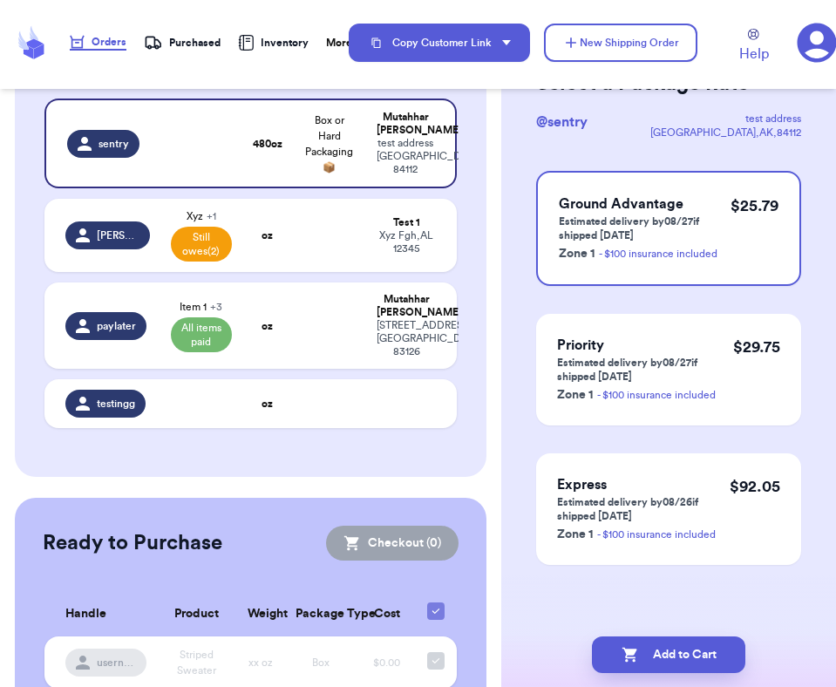
scroll to position [0, 0]
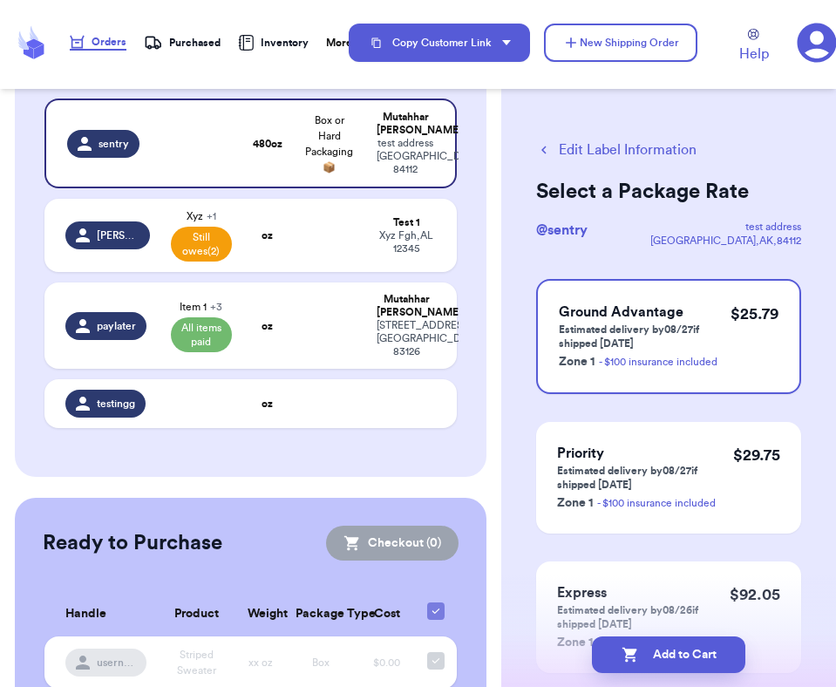
click at [592, 151] on button "Edit Label Information" at bounding box center [616, 150] width 160 height 21
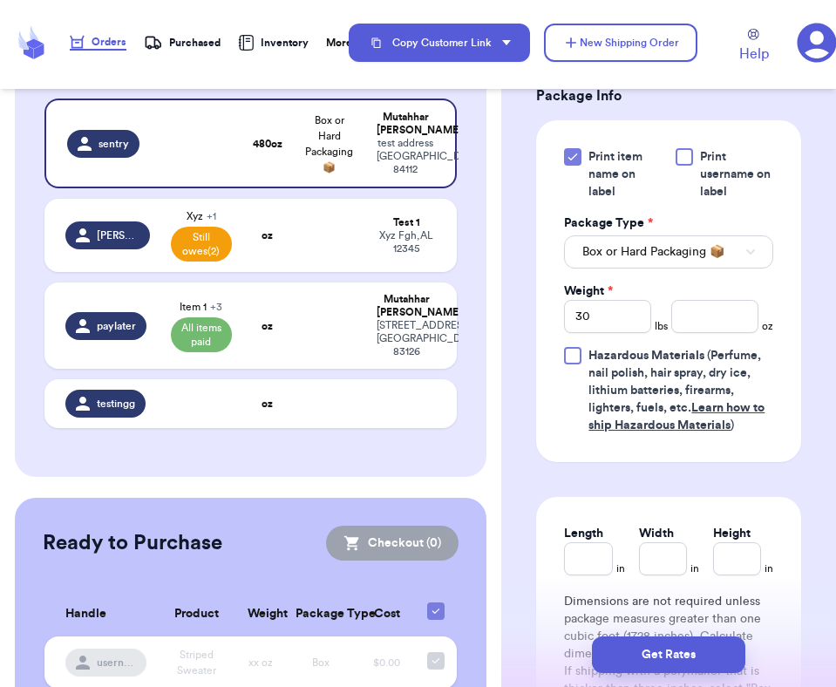
scroll to position [817, 0]
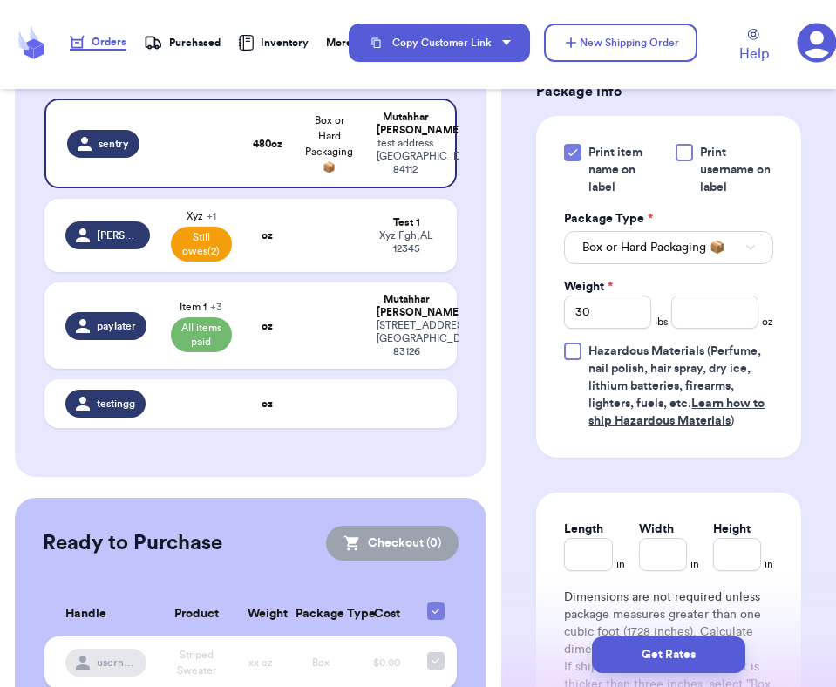
click at [573, 146] on icon at bounding box center [573, 153] width 14 height 14
click at [0, 0] on input "Print item name on label" at bounding box center [0, 0] width 0 height 0
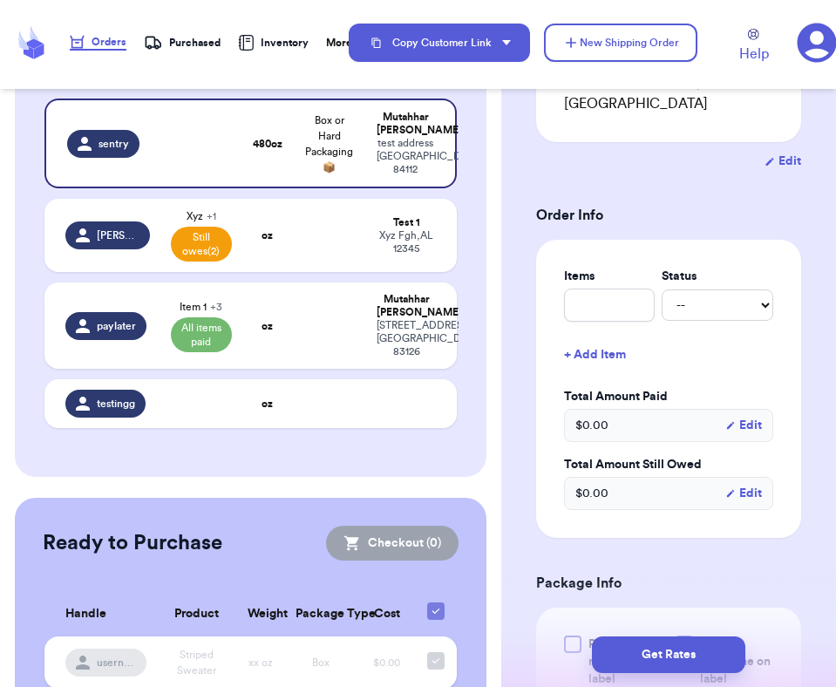
scroll to position [313, 0]
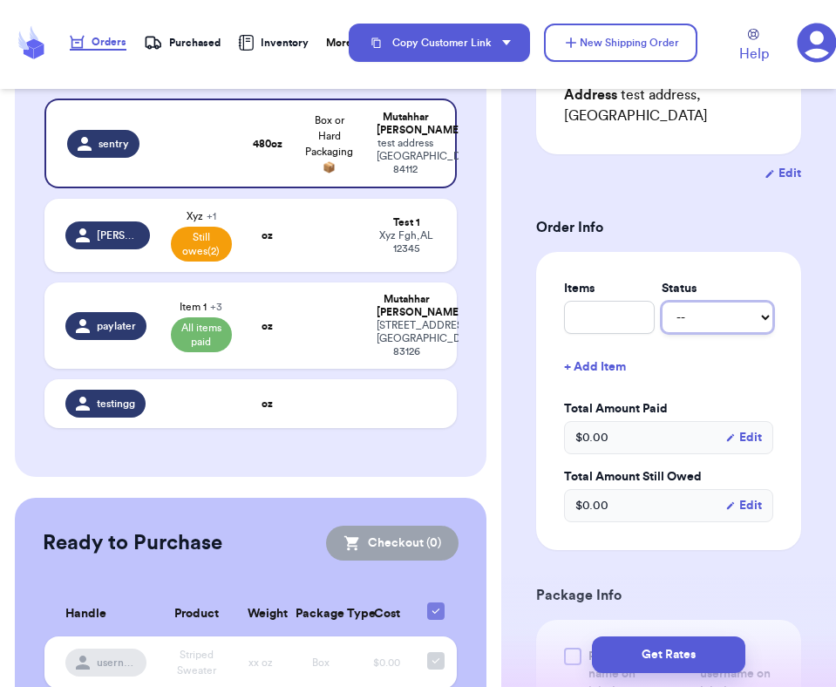
click at [694, 303] on select "-- Paid Owes" at bounding box center [718, 317] width 112 height 31
select select "paid"
click at [662, 302] on select "-- Paid Owes" at bounding box center [718, 317] width 112 height 31
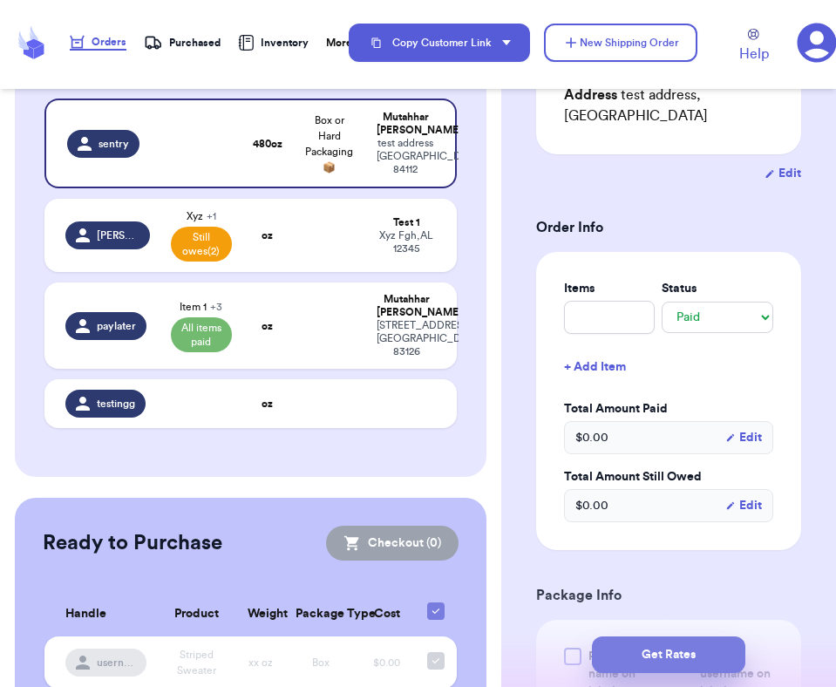
click at [677, 653] on button "Get Rates" at bounding box center [668, 655] width 153 height 37
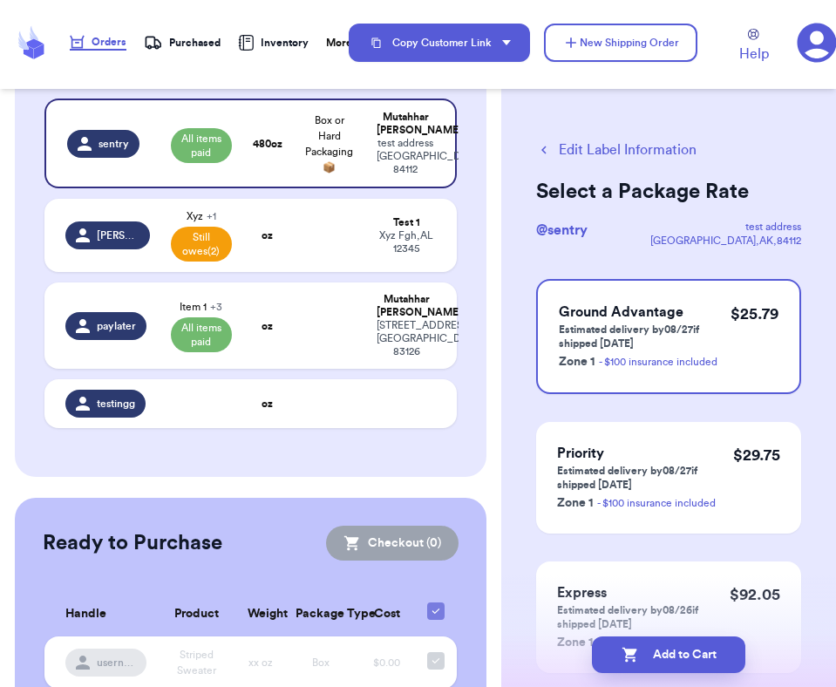
click at [603, 155] on button "Edit Label Information" at bounding box center [616, 150] width 160 height 21
select select "paid"
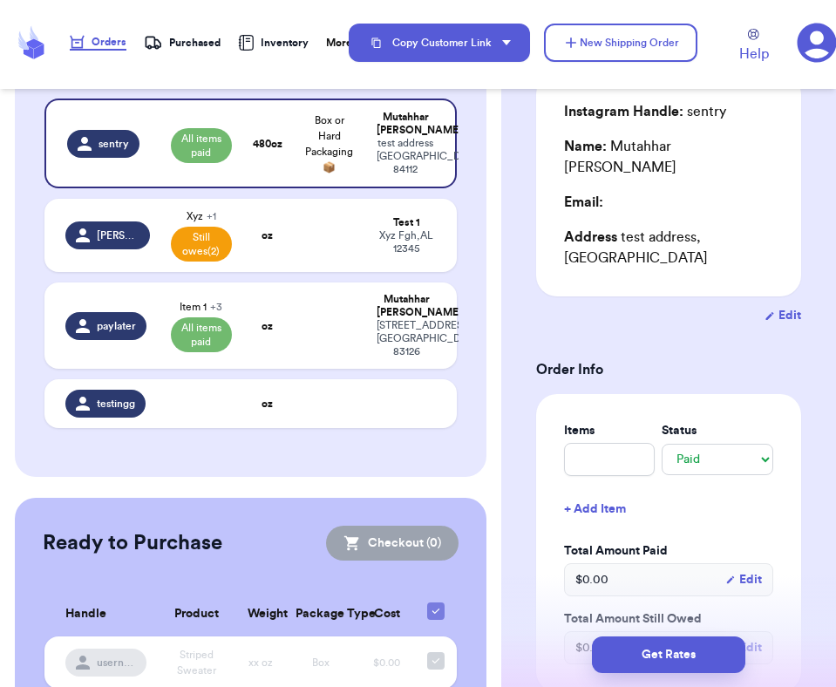
scroll to position [234, 0]
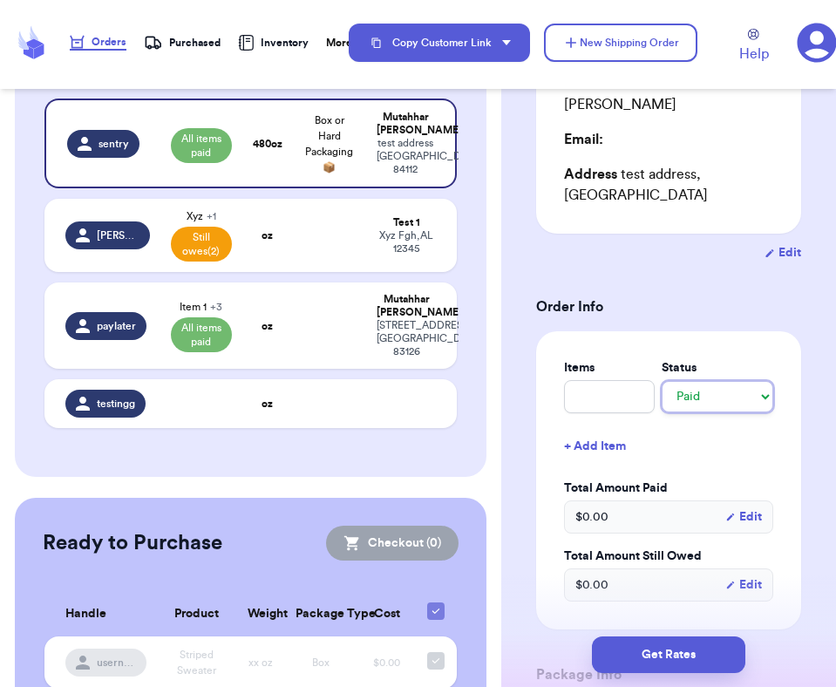
click at [717, 381] on select "-- Paid Owes" at bounding box center [718, 396] width 112 height 31
select select "unknown"
click at [662, 381] on select "-- Paid Owes" at bounding box center [718, 396] width 112 height 31
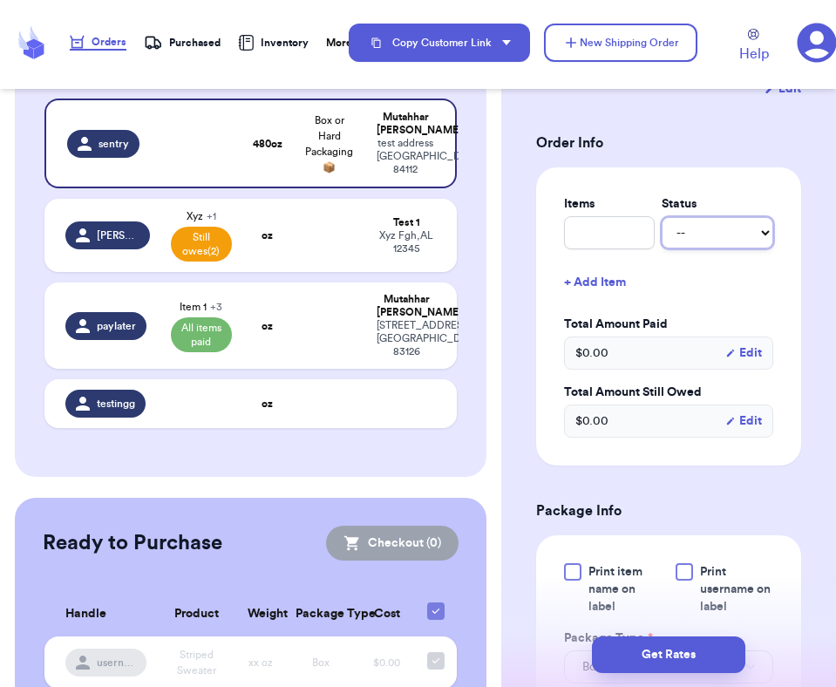
scroll to position [409, 0]
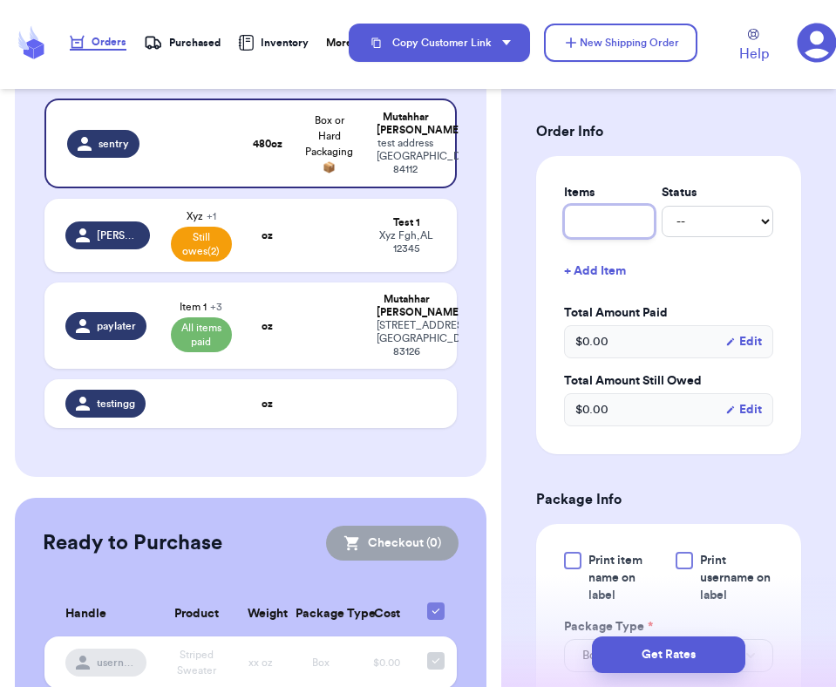
click at [588, 205] on input "text" at bounding box center [609, 221] width 91 height 33
type input "0"
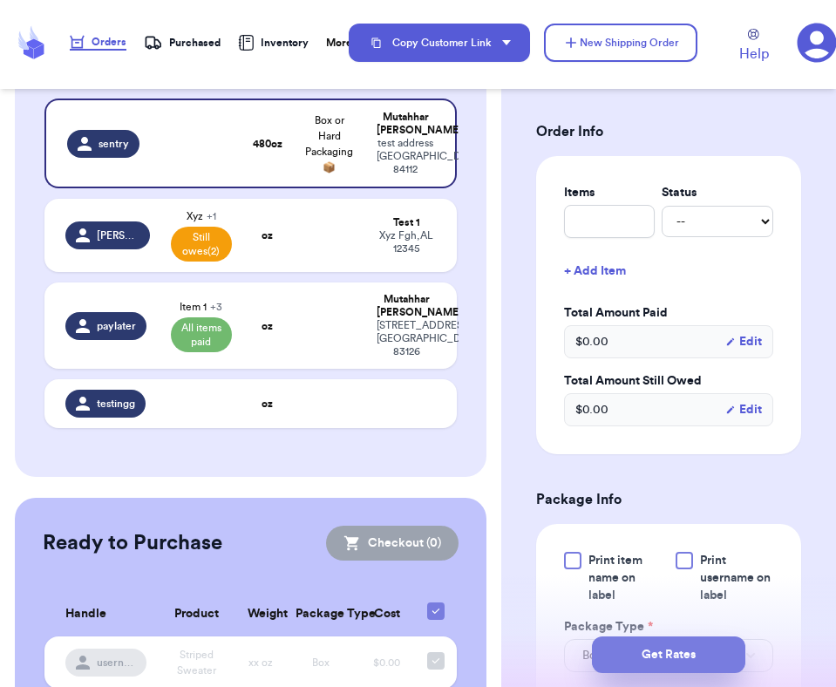
click at [687, 650] on button "Get Rates" at bounding box center [668, 655] width 153 height 37
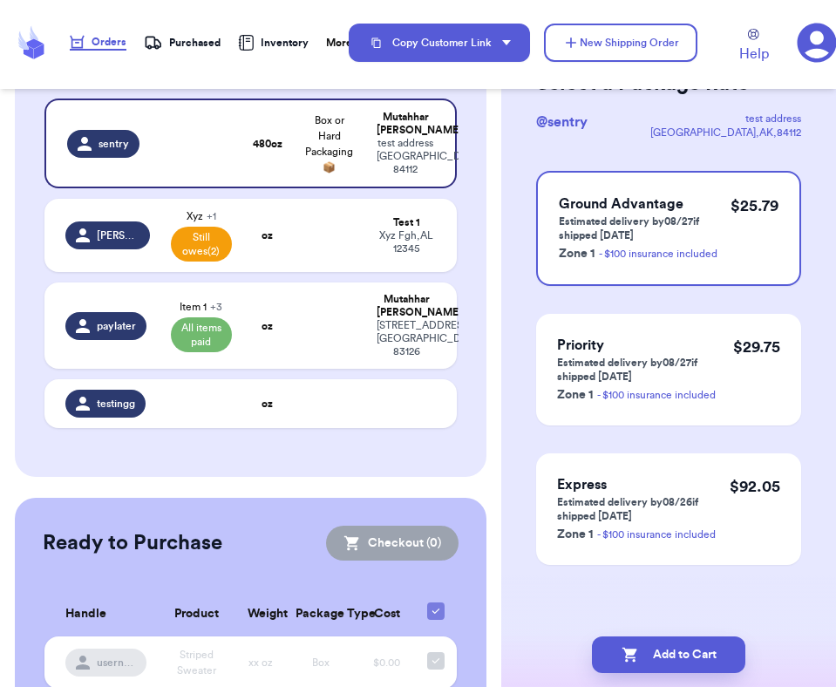
scroll to position [0, 0]
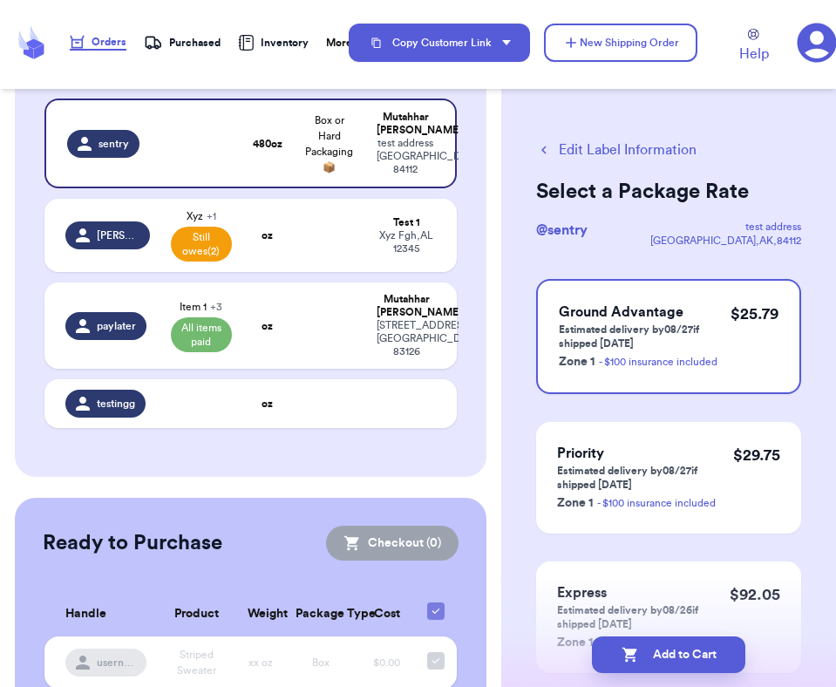
click at [633, 153] on button "Edit Label Information" at bounding box center [616, 150] width 160 height 21
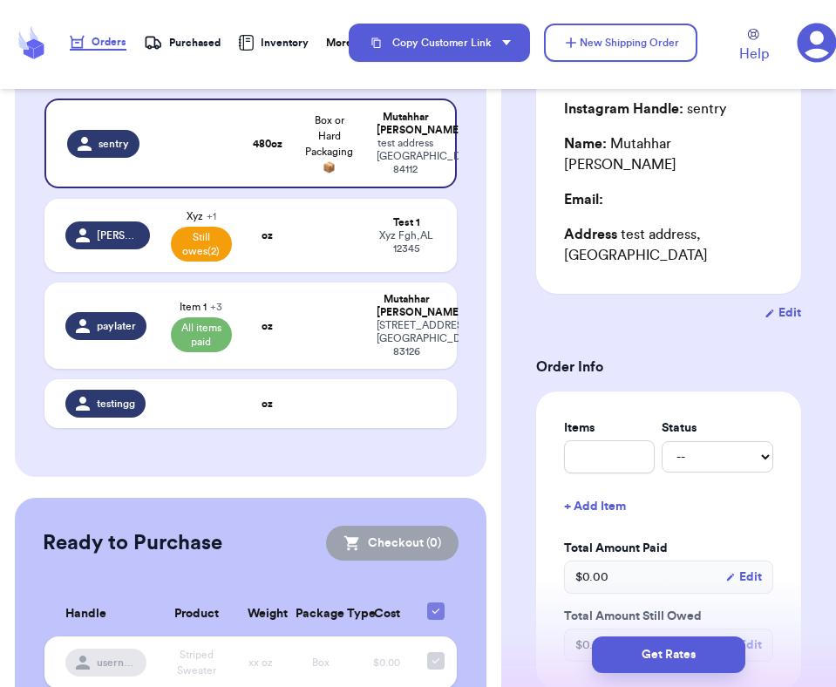
scroll to position [225, 0]
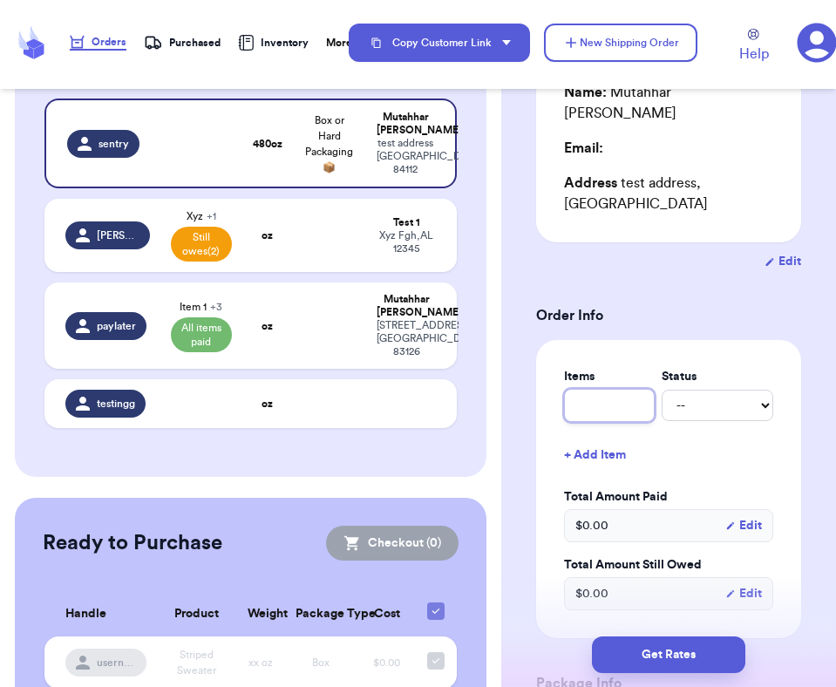
click at [618, 389] on input "text" at bounding box center [609, 405] width 91 height 33
click at [675, 312] on form "Shipping Information Delete Label Customer Info Instagram Handle: sentry Name: …" at bounding box center [668, 668] width 265 height 1507
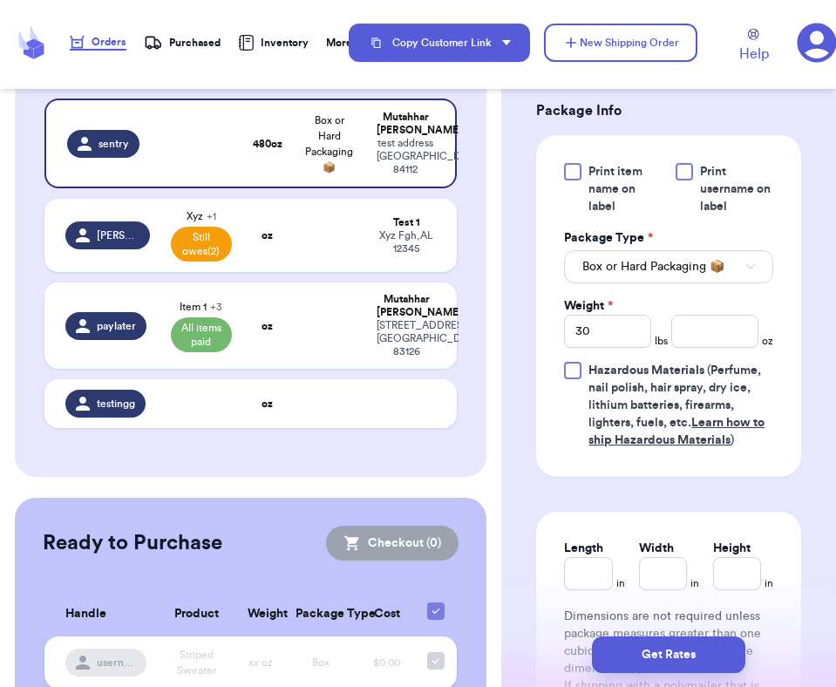
scroll to position [803, 0]
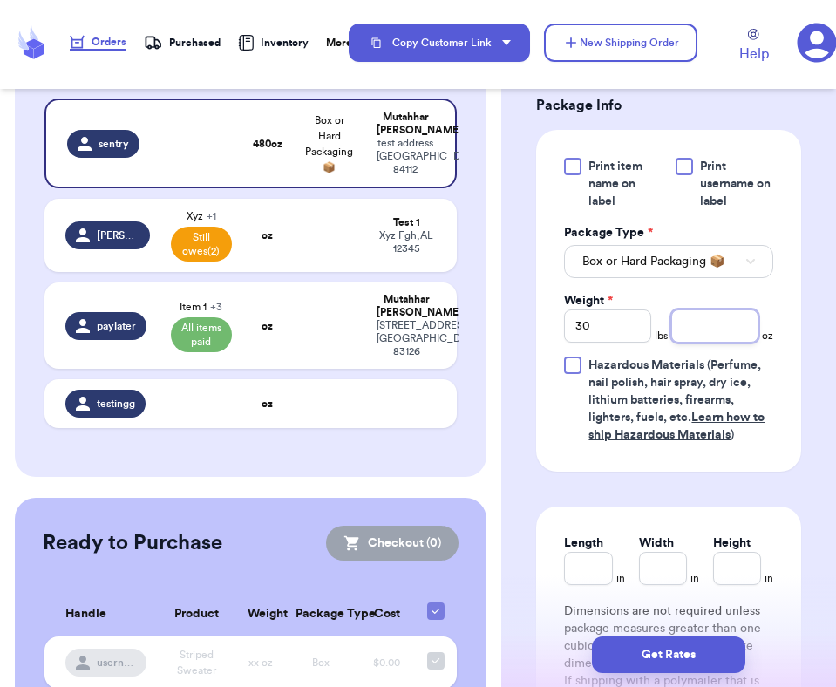
click at [675, 312] on input "number" at bounding box center [715, 326] width 87 height 33
click at [591, 310] on input "30" at bounding box center [607, 326] width 87 height 33
click at [682, 318] on input "number" at bounding box center [715, 326] width 87 height 33
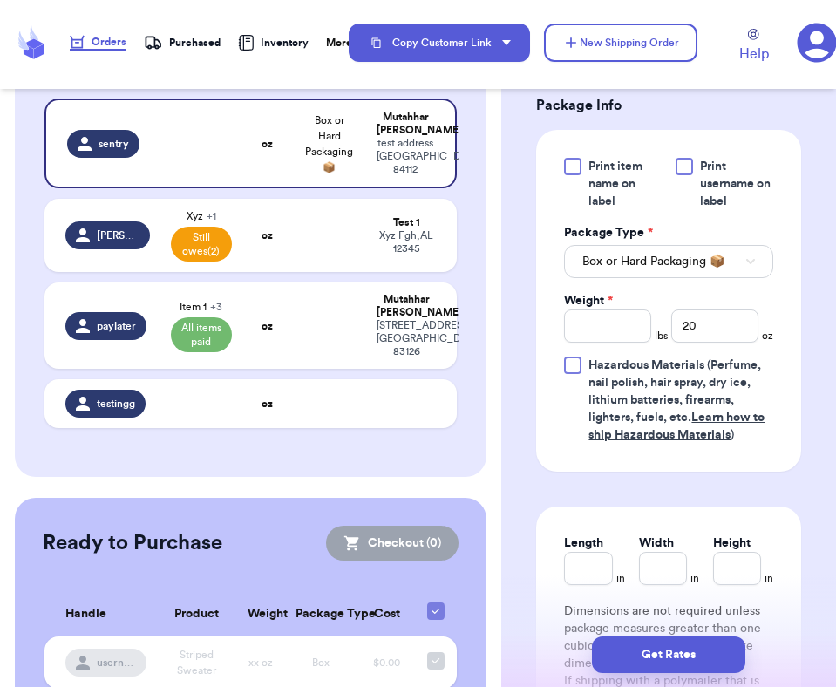
click at [760, 372] on span "Hazardous Materials (Perfume, nail polish, hair spray, dry ice, lithium batteri…" at bounding box center [681, 400] width 185 height 87
click at [0, 0] on input "Hazardous Materials (Perfume, nail polish, hair spray, dry ice, lithium batteri…" at bounding box center [0, 0] width 0 height 0
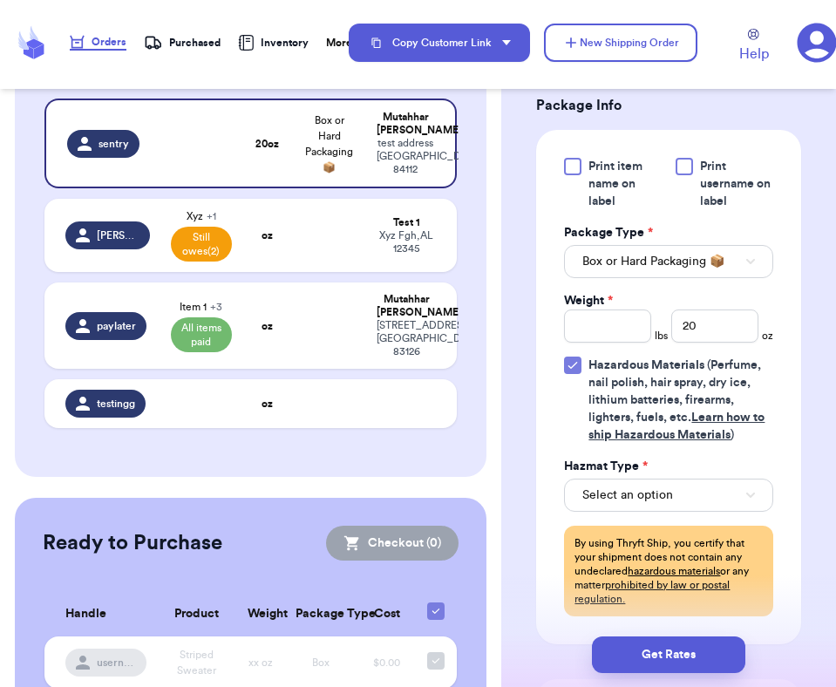
click at [760, 372] on span "Hazardous Materials (Perfume, nail polish, hair spray, dry ice, lithium batteri…" at bounding box center [681, 400] width 185 height 87
click at [0, 0] on input "Hazardous Materials (Perfume, nail polish, hair spray, dry ice, lithium batteri…" at bounding box center [0, 0] width 0 height 0
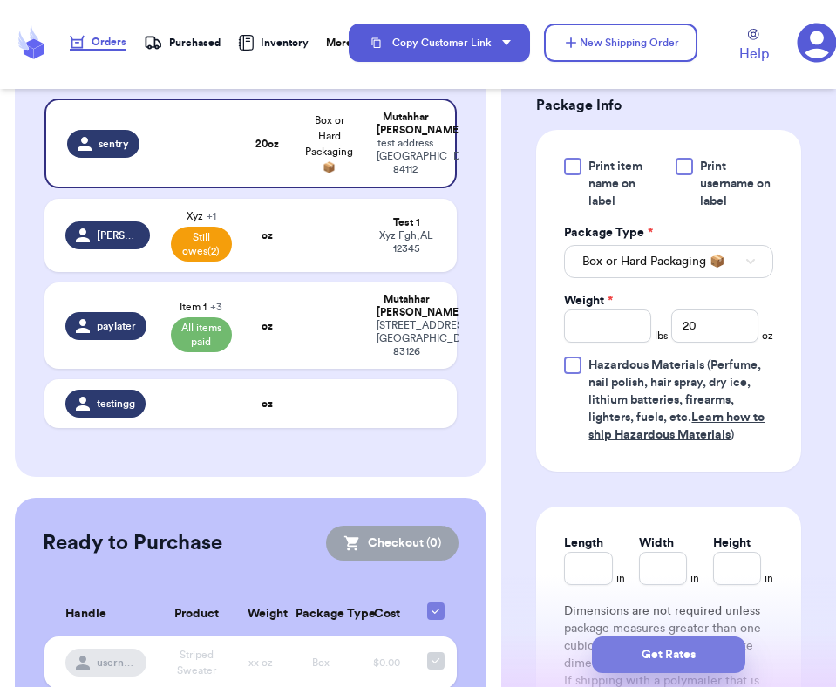
click at [699, 657] on button "Get Rates" at bounding box center [668, 655] width 153 height 37
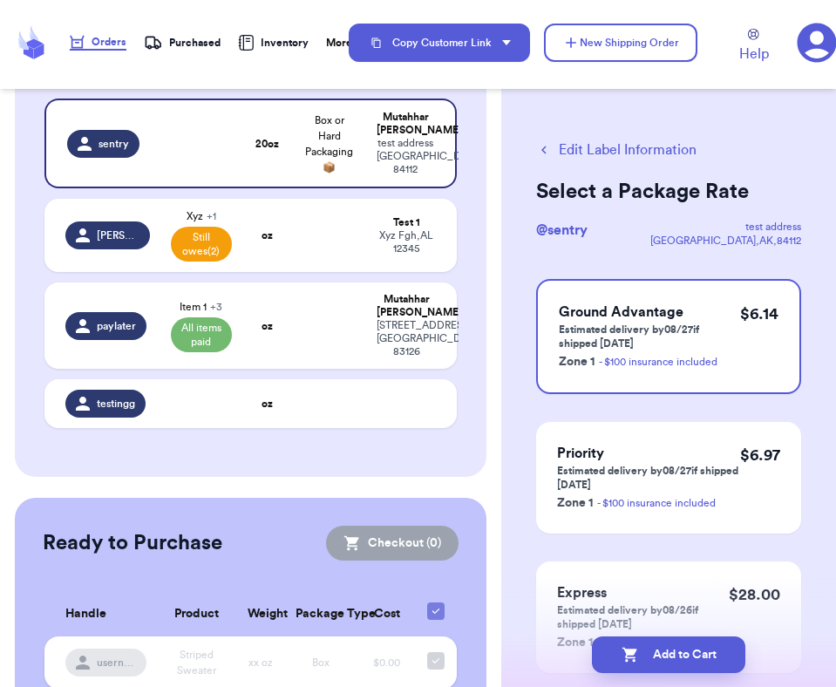
click at [619, 141] on button "Edit Label Information" at bounding box center [616, 150] width 160 height 21
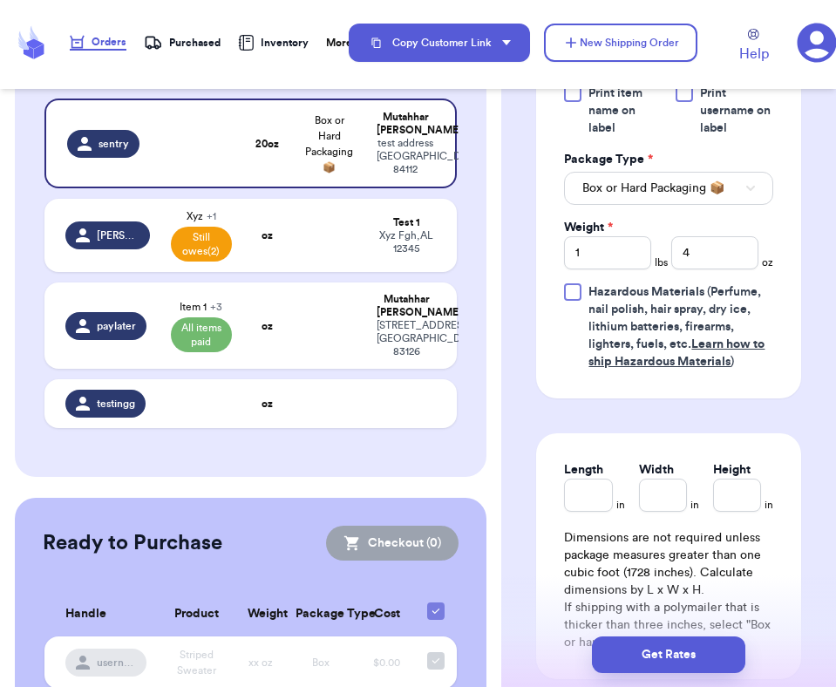
scroll to position [864, 0]
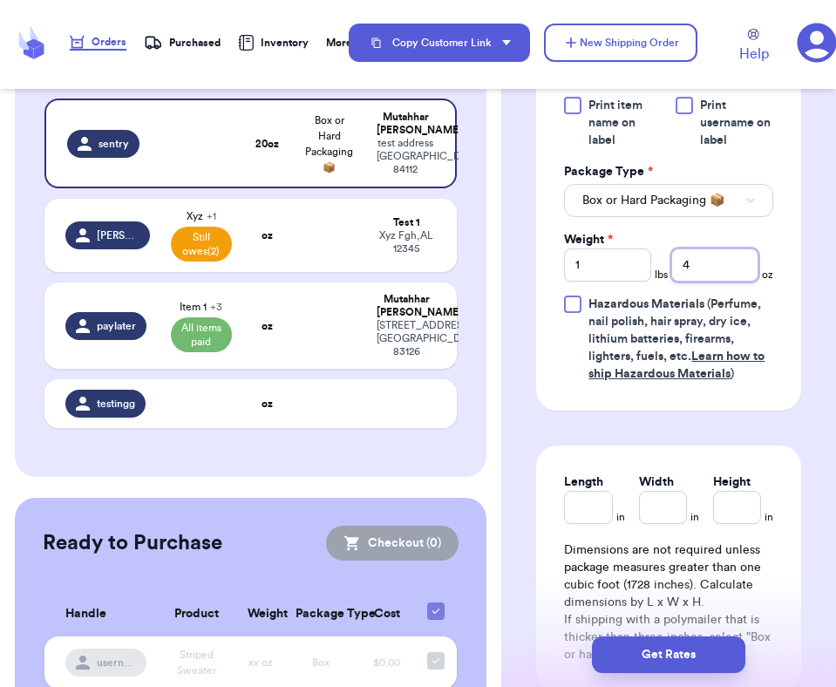
click at [709, 259] on input "4" at bounding box center [715, 265] width 87 height 33
click at [636, 256] on input "1" at bounding box center [607, 265] width 87 height 33
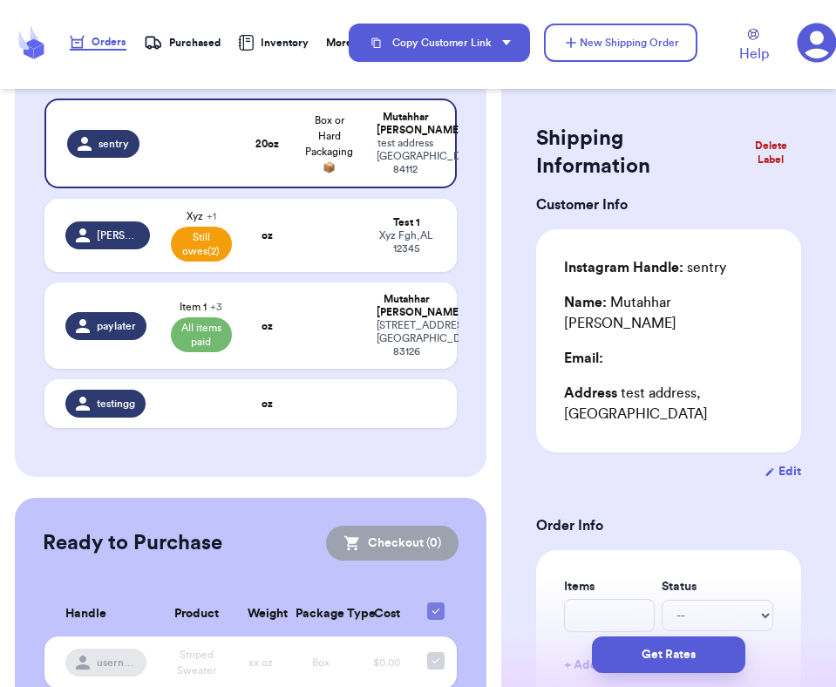
scroll to position [0, 0]
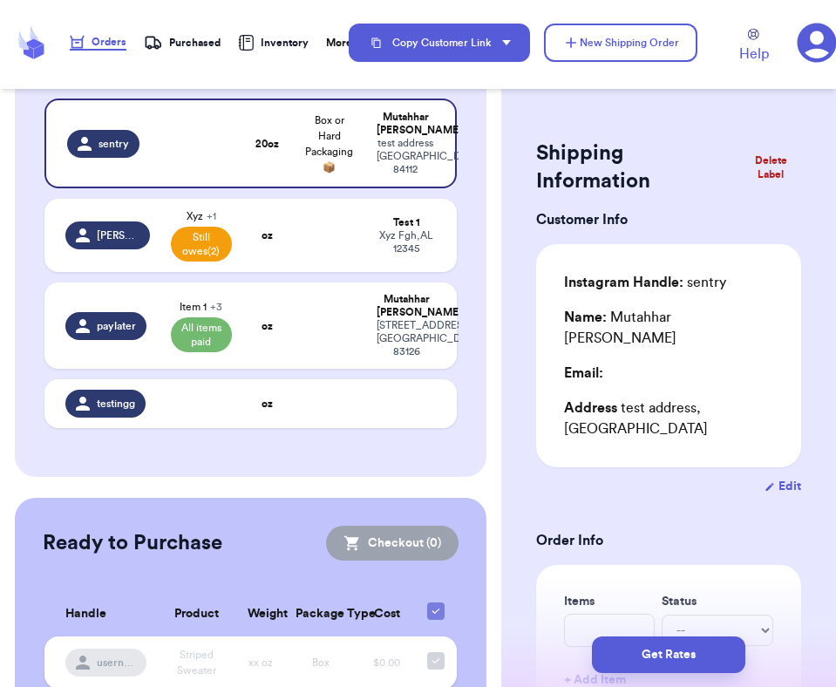
click at [773, 478] on button "Edit" at bounding box center [783, 486] width 37 height 17
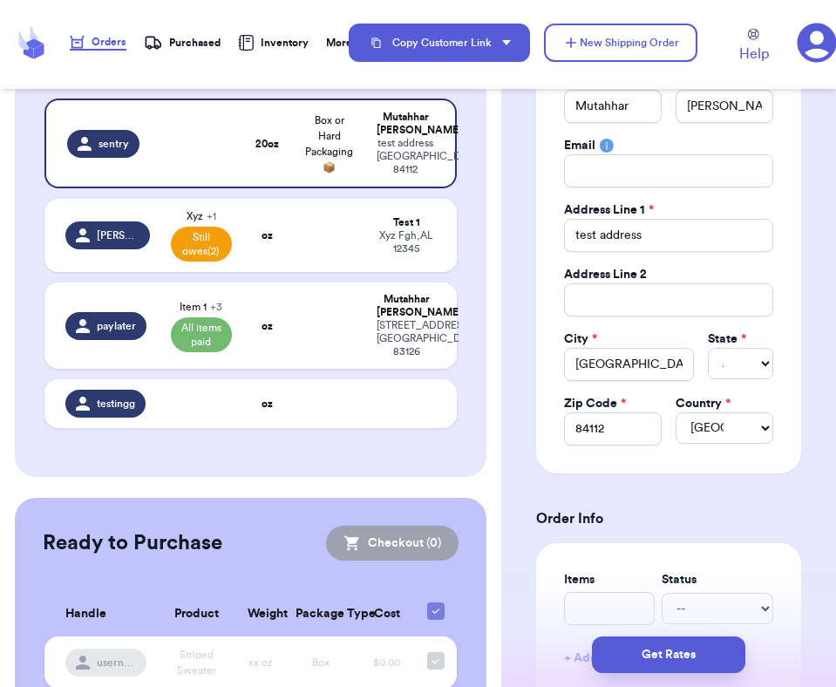
scroll to position [266, 0]
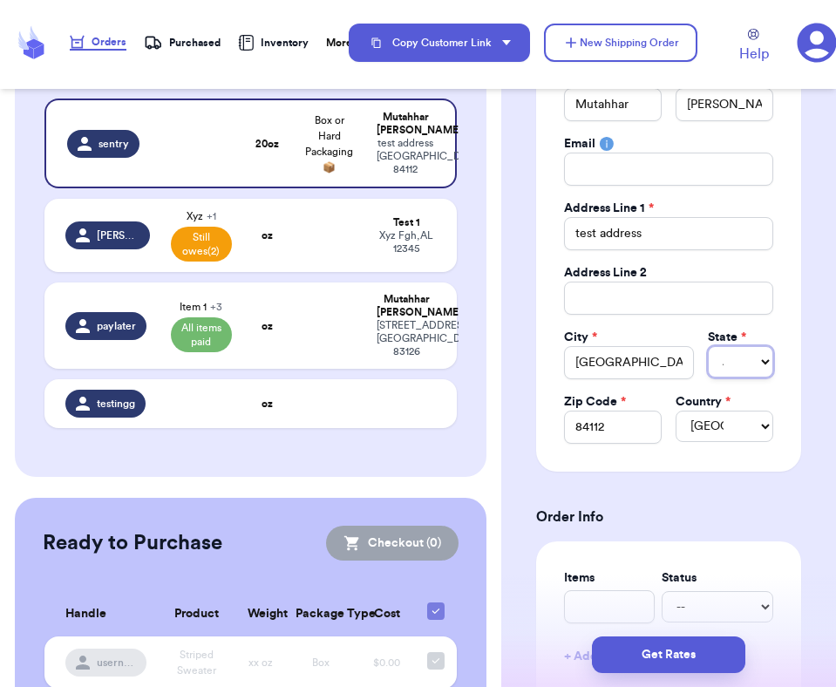
click at [734, 354] on select "AL AK AZ AR CA CO CT DE DC [GEOGRAPHIC_DATA] [GEOGRAPHIC_DATA] HI ID IL IN IA […" at bounding box center [740, 361] width 65 height 31
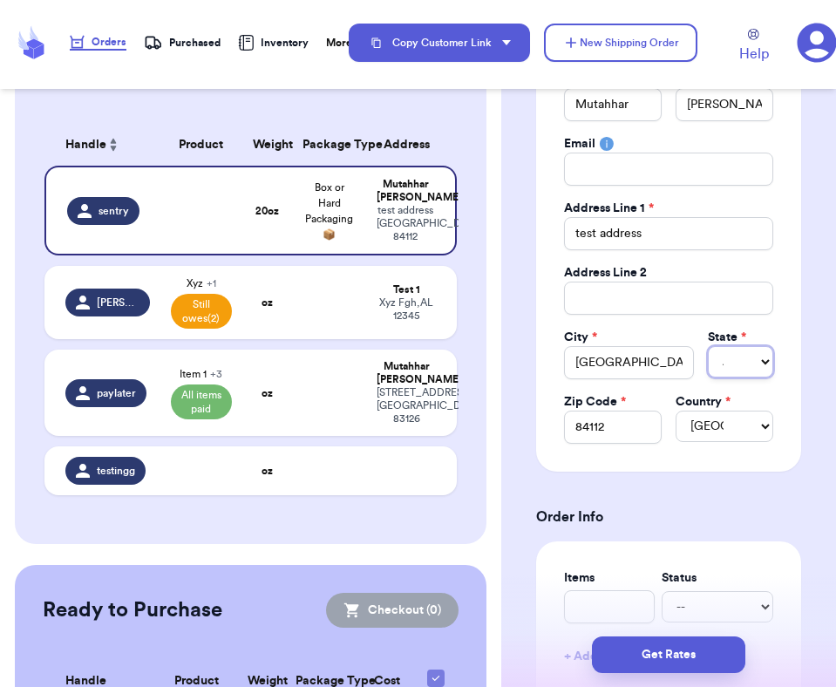
scroll to position [194, 0]
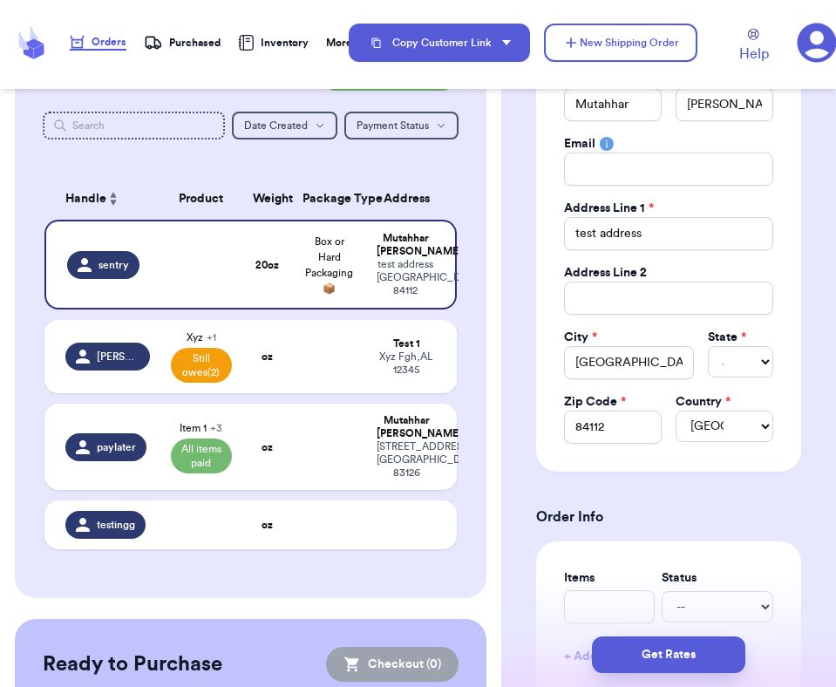
click at [200, 44] on div "Purchased" at bounding box center [182, 42] width 77 height 17
